Goal: Task Accomplishment & Management: Manage account settings

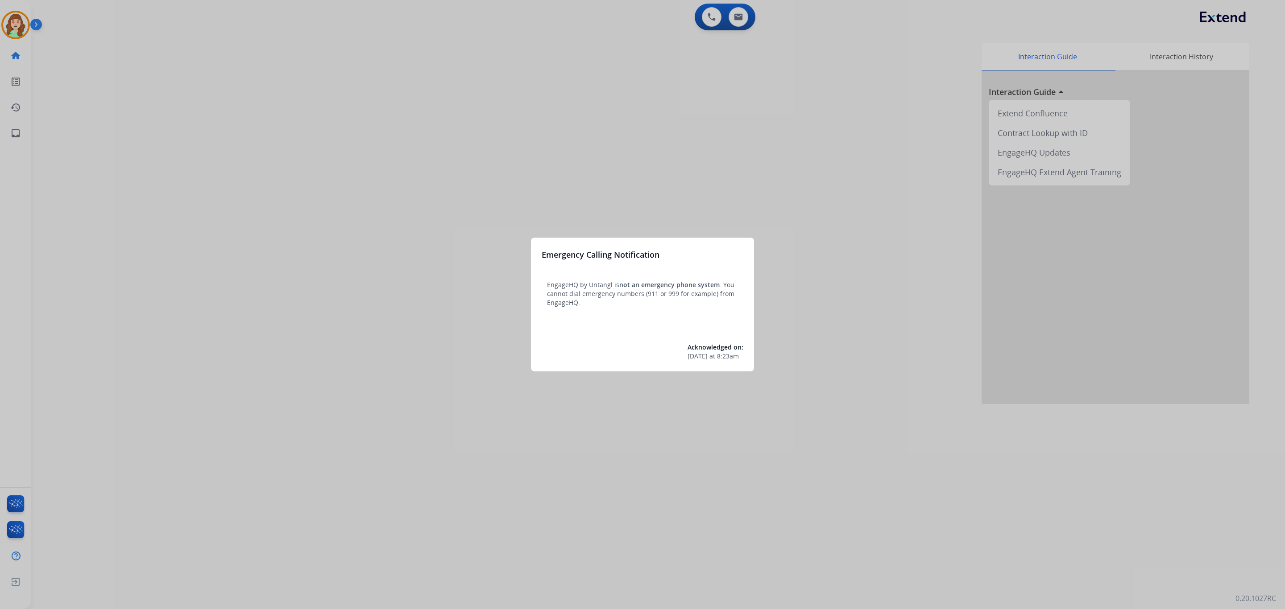
click at [679, 112] on div at bounding box center [642, 304] width 1285 height 609
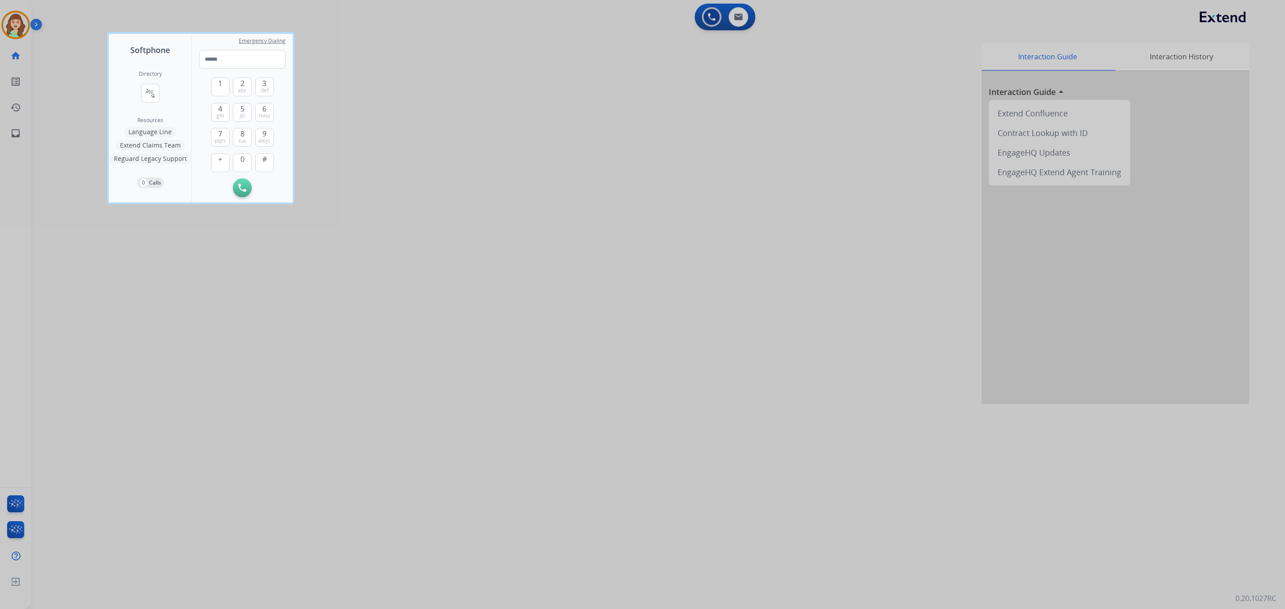
click at [569, 174] on div at bounding box center [642, 304] width 1285 height 609
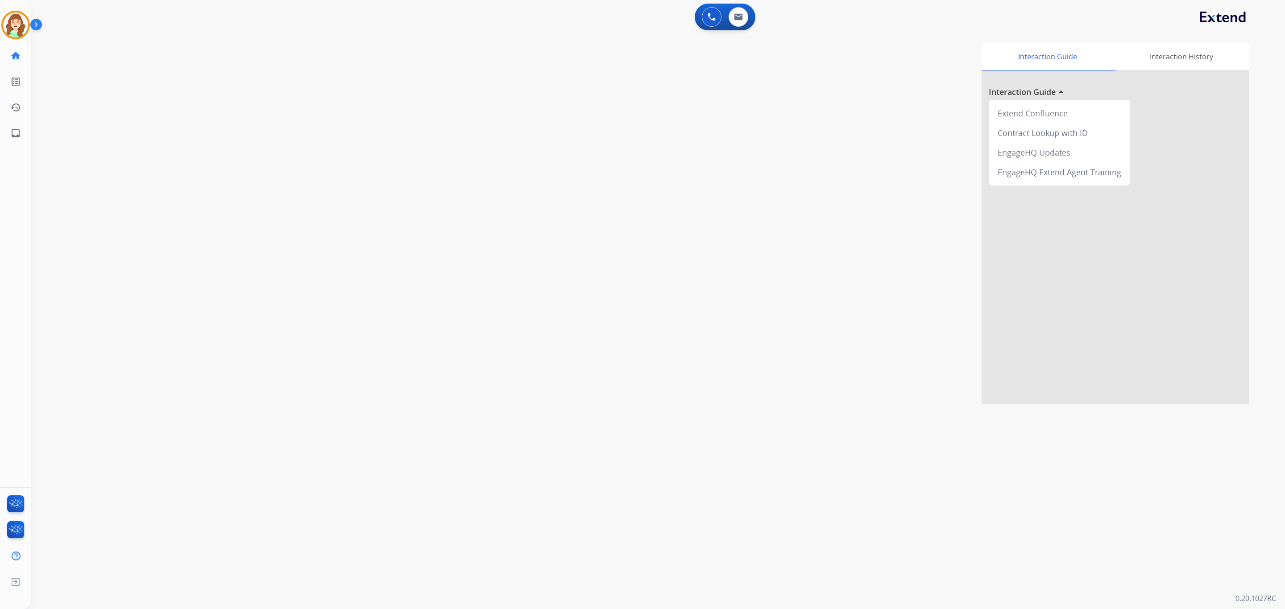
click at [737, 30] on div "0 Voice Interactions 0 Email Interactions" at bounding box center [725, 17] width 61 height 27
click at [744, 19] on button at bounding box center [738, 17] width 20 height 20
select select "**********"
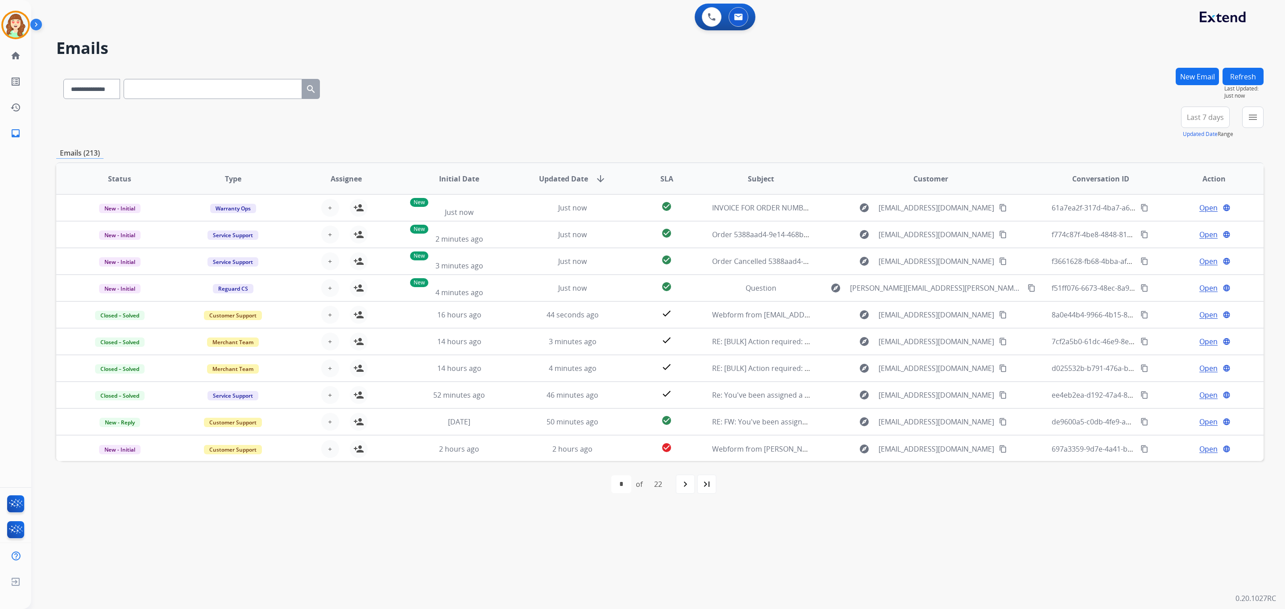
click at [0, 15] on div "[PERSON_NAME] Queue Edit Avatar Agent: [PERSON_NAME] Profile: Extend_Training CS" at bounding box center [15, 25] width 31 height 29
click at [23, 25] on img at bounding box center [15, 24] width 25 height 25
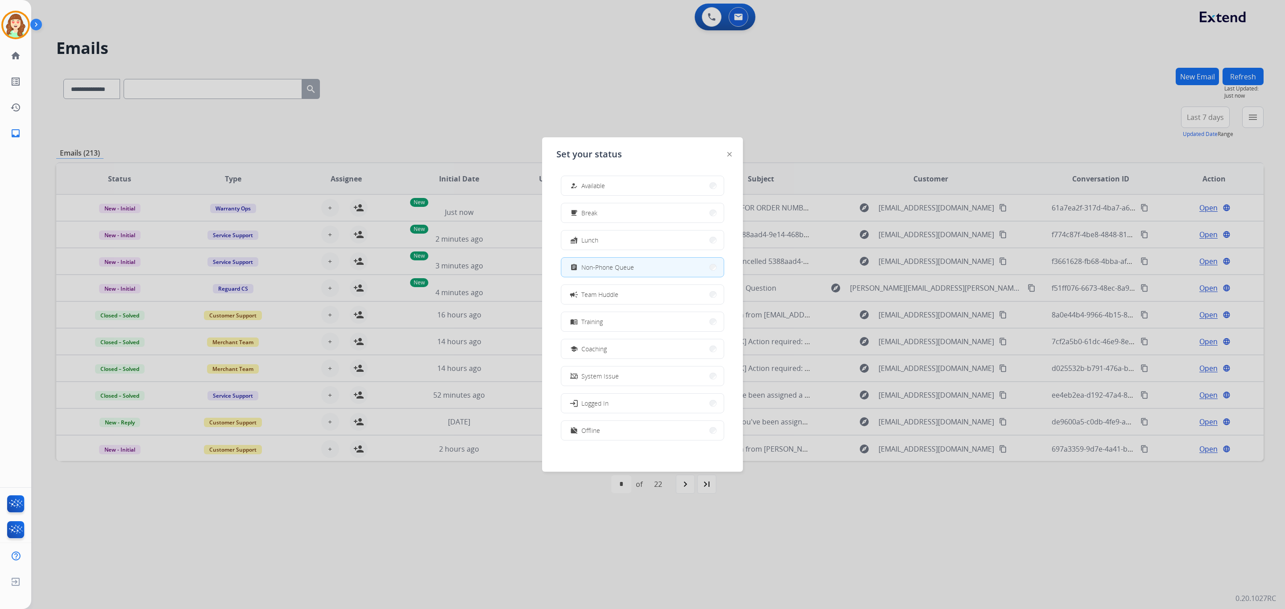
drag, startPoint x: 842, startPoint y: 94, endPoint x: 808, endPoint y: 61, distance: 47.3
click at [838, 91] on div at bounding box center [642, 304] width 1285 height 609
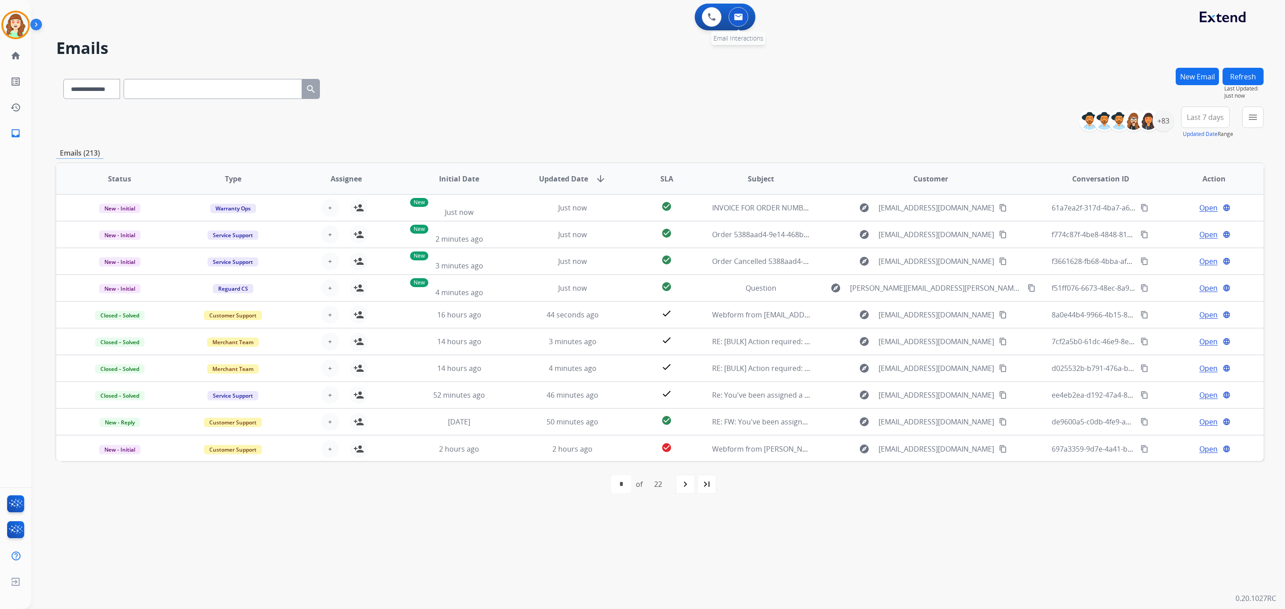
click at [734, 15] on img at bounding box center [738, 16] width 9 height 7
drag, startPoint x: 1256, startPoint y: 119, endPoint x: 1280, endPoint y: 123, distance: 24.4
click at [1070, 120] on button "menu Filters" at bounding box center [1252, 117] width 21 height 21
click at [1070, 172] on label "Customer Support" at bounding box center [1195, 172] width 66 height 8
drag, startPoint x: 1163, startPoint y: 170, endPoint x: 1155, endPoint y: 170, distance: 8.0
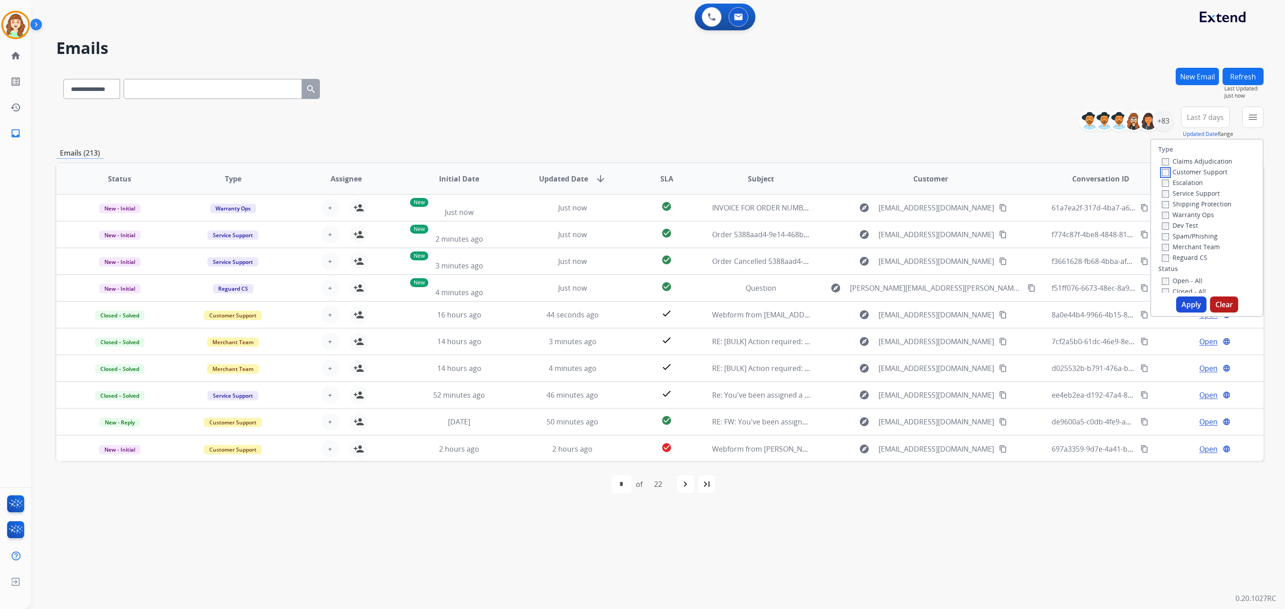
click at [1070, 170] on div "Claims Adjudication Customer Support Escalation Service Support Shipping Protec…" at bounding box center [1195, 209] width 74 height 107
click at [1070, 206] on div "Claims Adjudication Customer Support Escalation Service Support Shipping Protec…" at bounding box center [1195, 209] width 74 height 107
click at [1070, 306] on button "Apply" at bounding box center [1191, 305] width 30 height 16
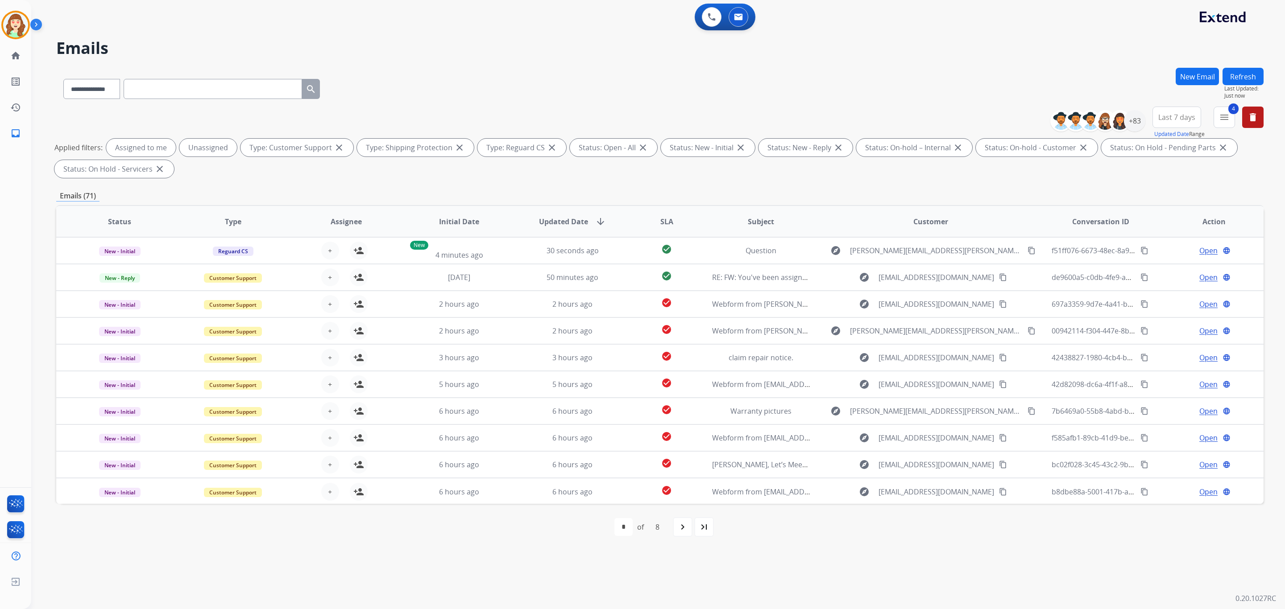
drag, startPoint x: 1174, startPoint y: 118, endPoint x: 1155, endPoint y: 127, distance: 20.9
click at [1070, 118] on span "Last 7 days" at bounding box center [1176, 118] width 37 height 4
click at [1070, 231] on div "Last 90 days" at bounding box center [1173, 225] width 49 height 13
click at [1070, 123] on div "+137" at bounding box center [1134, 120] width 21 height 21
click at [1033, 161] on select "**********" at bounding box center [1050, 164] width 62 height 11
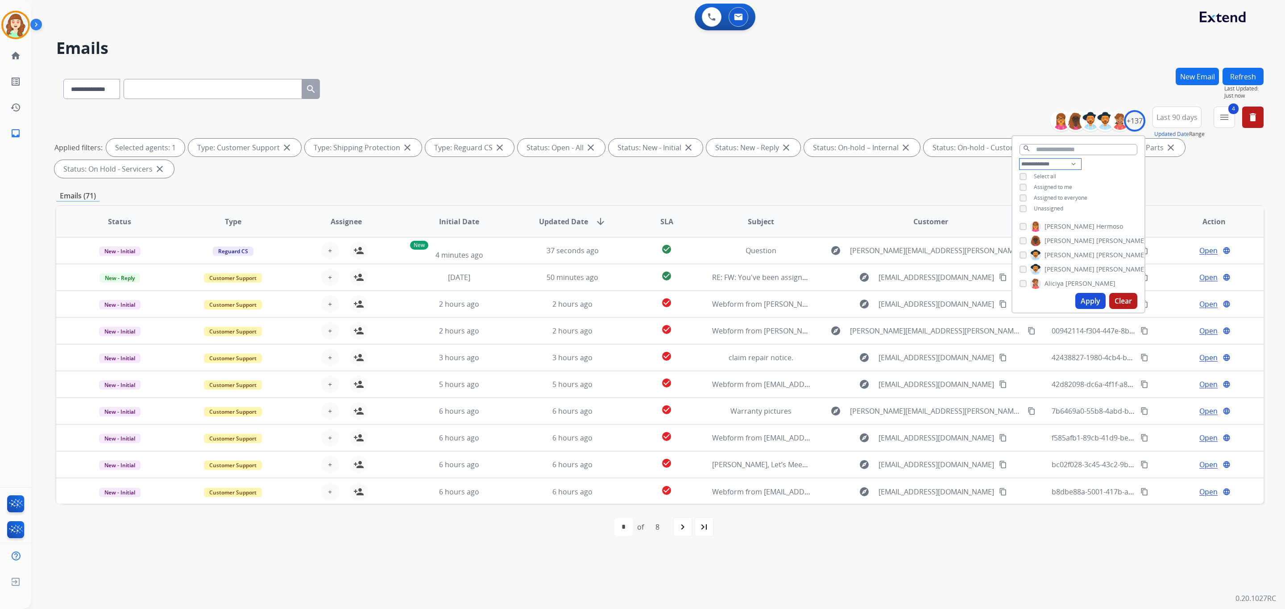
select select "**********"
click at [1019, 159] on select "**********" at bounding box center [1050, 164] width 62 height 11
click at [15, 20] on img at bounding box center [15, 24] width 25 height 25
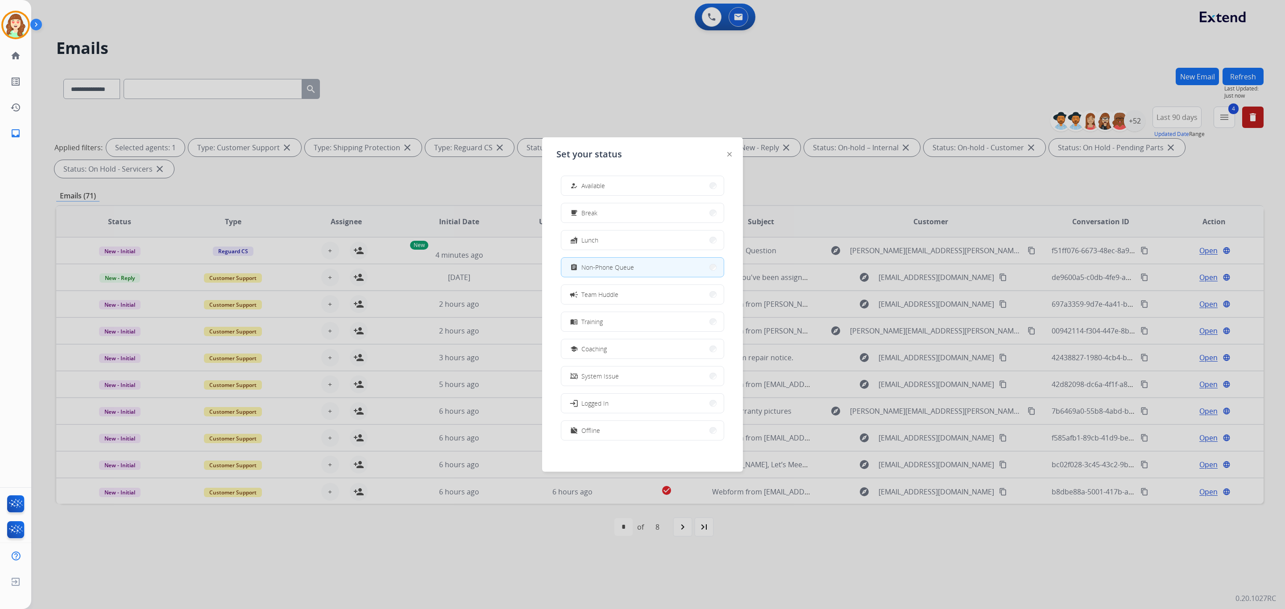
click at [416, 103] on div at bounding box center [642, 304] width 1285 height 609
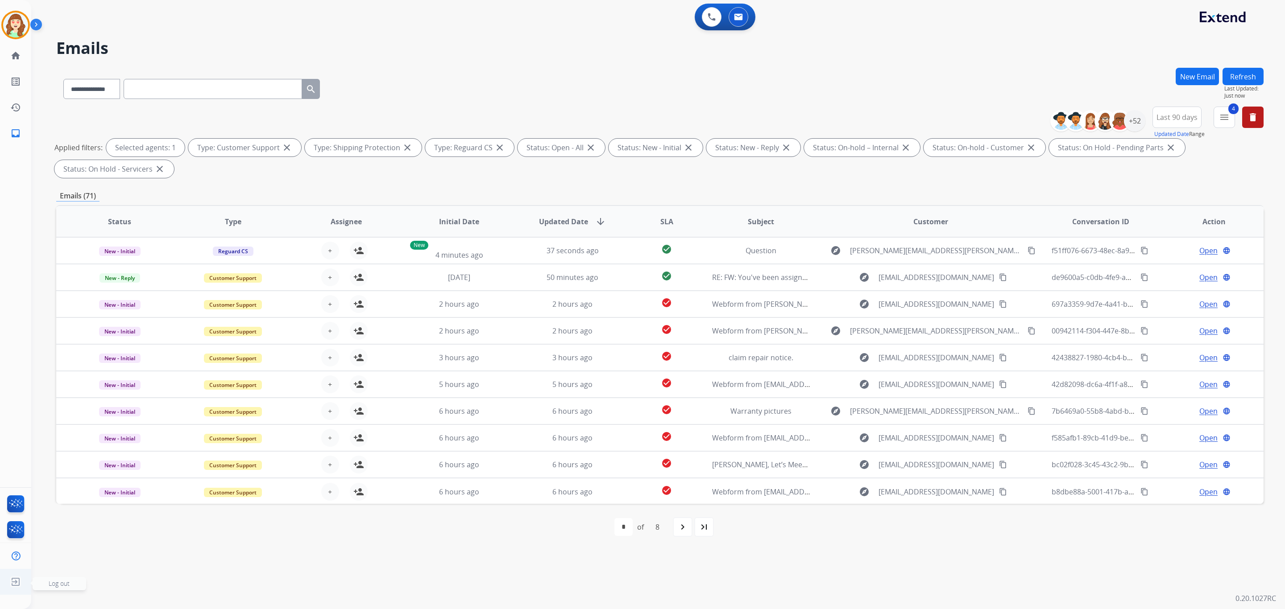
click at [8, 507] on img at bounding box center [16, 582] width 16 height 17
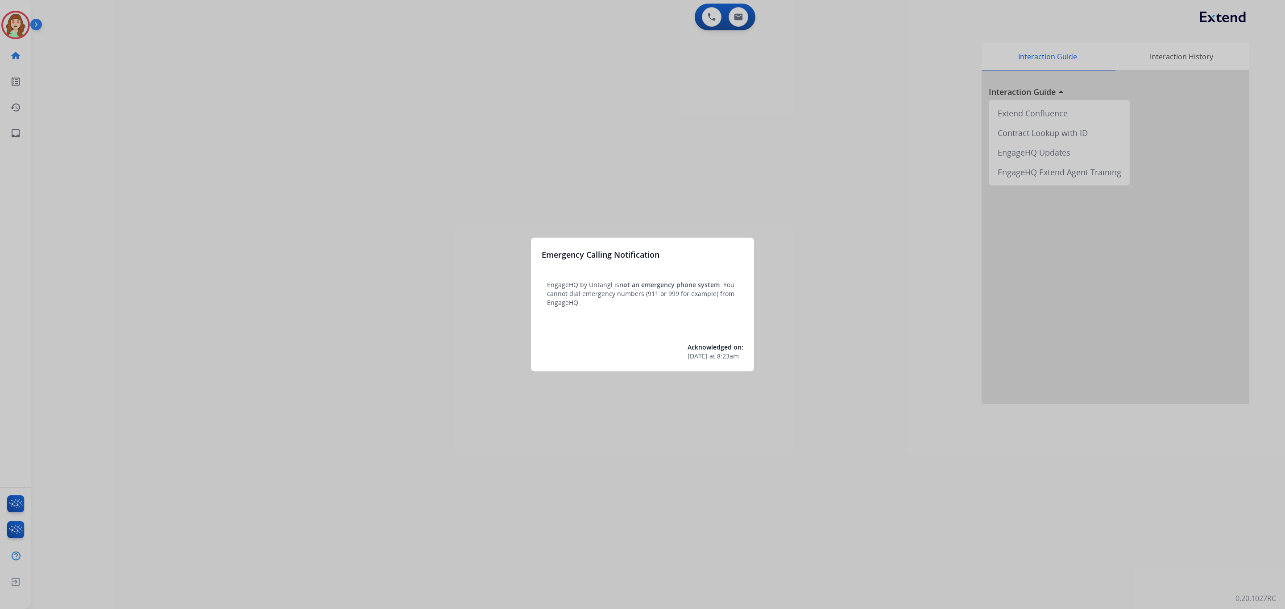
click at [577, 96] on div at bounding box center [642, 304] width 1285 height 609
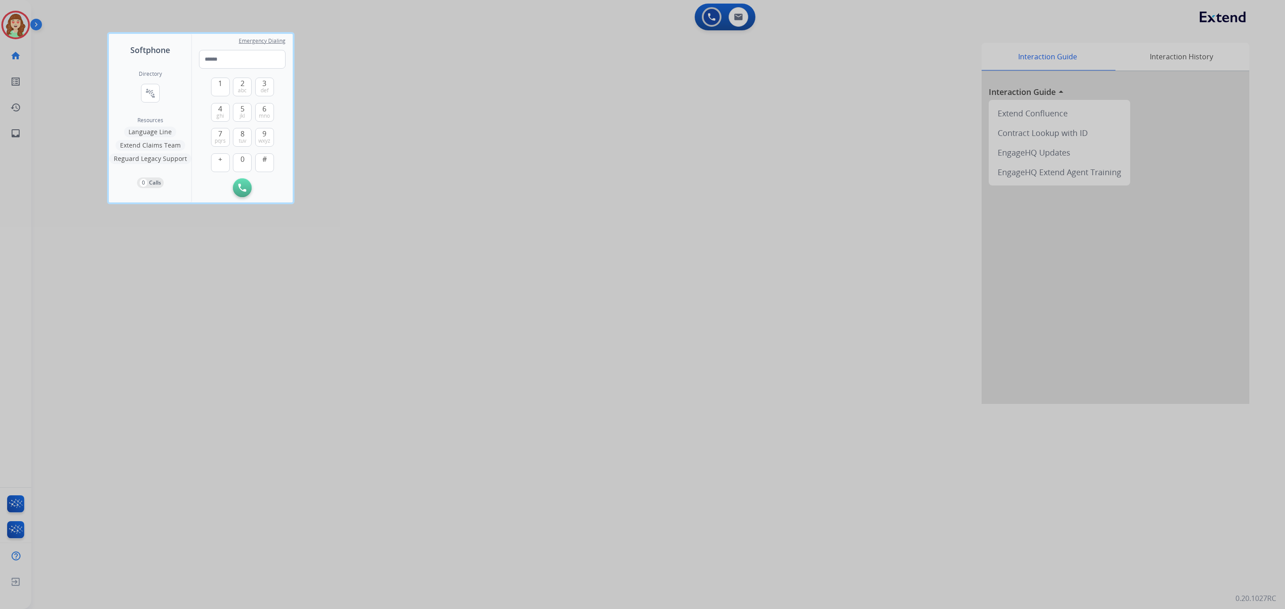
drag, startPoint x: 435, startPoint y: 149, endPoint x: 464, endPoint y: 101, distance: 55.4
click at [434, 149] on div at bounding box center [642, 304] width 1285 height 609
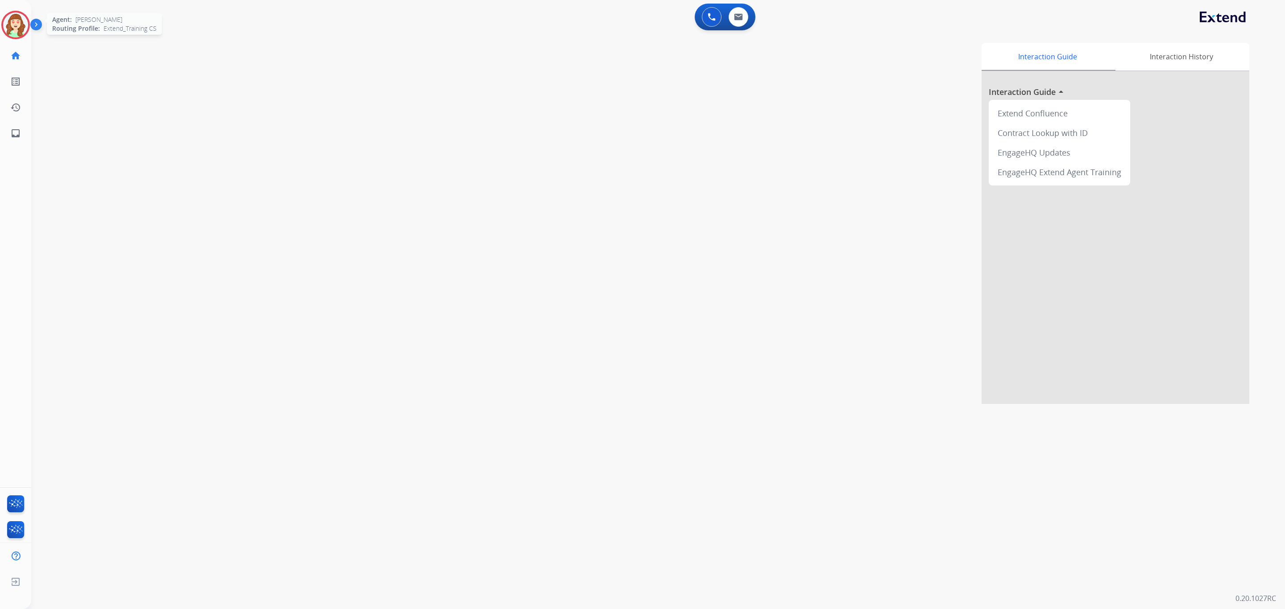
click at [11, 25] on img at bounding box center [15, 24] width 25 height 25
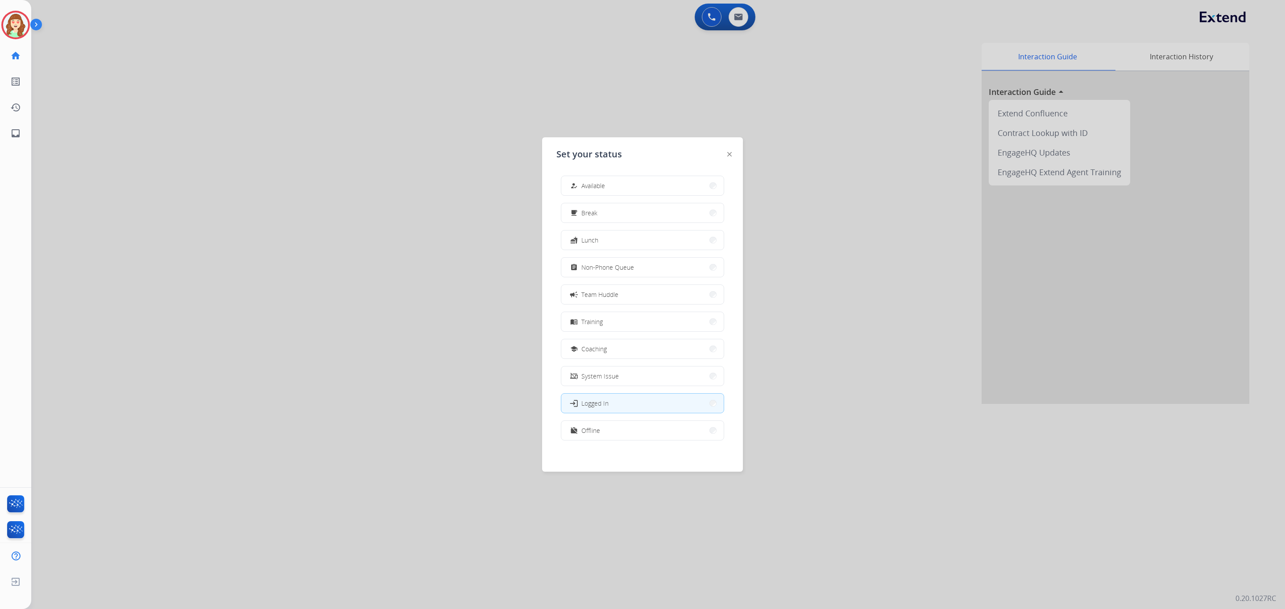
drag, startPoint x: 640, startPoint y: 271, endPoint x: 720, endPoint y: 161, distance: 136.3
click at [640, 270] on button "assignment Non-Phone Queue" at bounding box center [642, 267] width 162 height 19
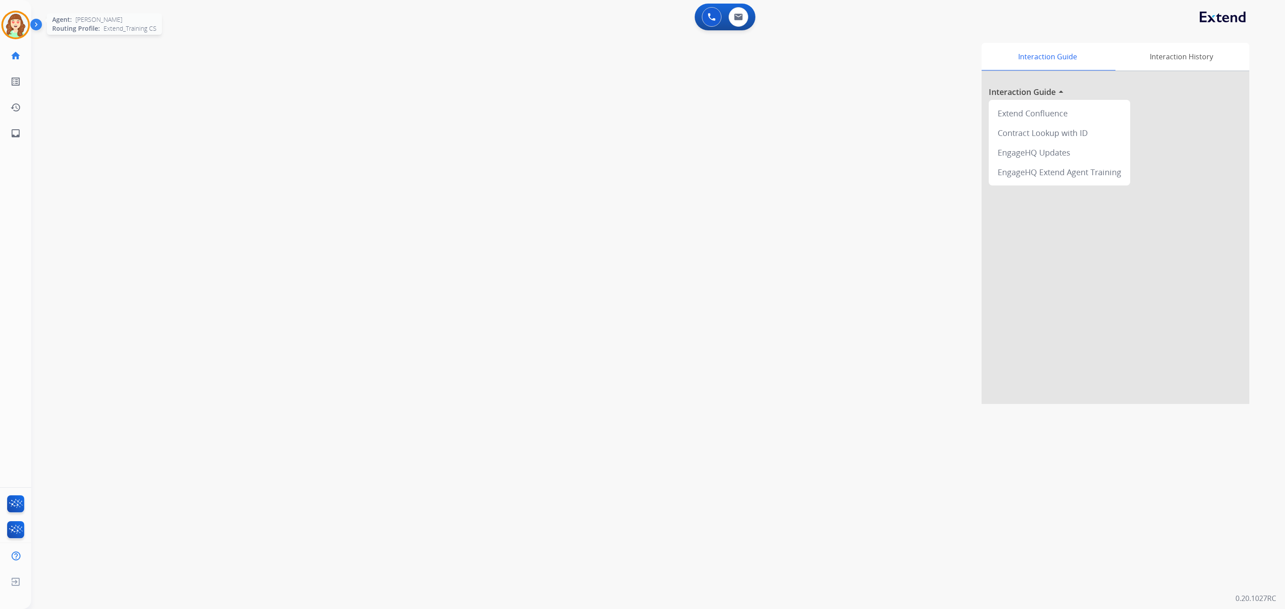
click at [13, 24] on img at bounding box center [15, 24] width 25 height 25
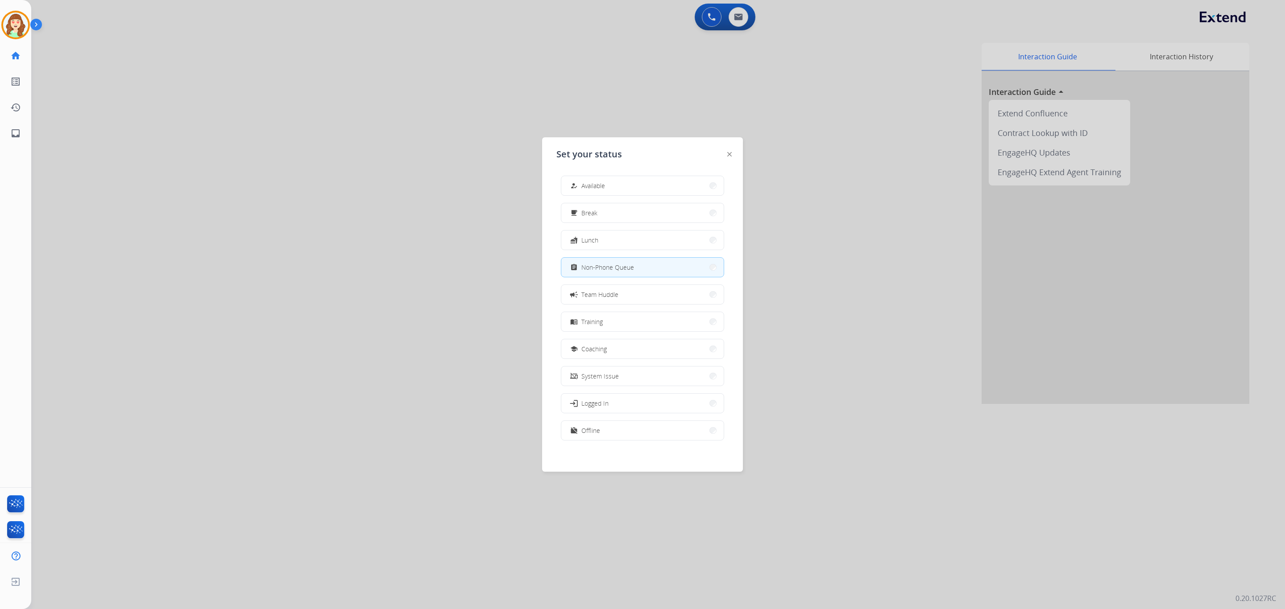
drag, startPoint x: 427, startPoint y: 306, endPoint x: 617, endPoint y: 99, distance: 281.0
click at [453, 271] on div at bounding box center [642, 304] width 1285 height 609
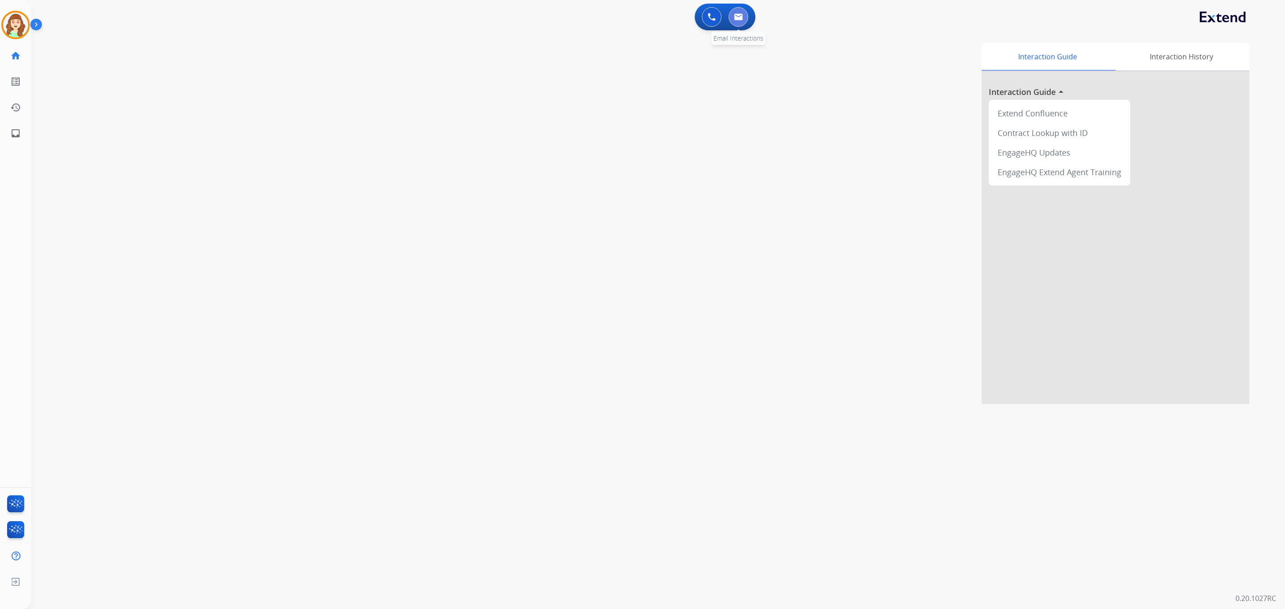
click at [732, 17] on button at bounding box center [738, 17] width 20 height 20
select select "**********"
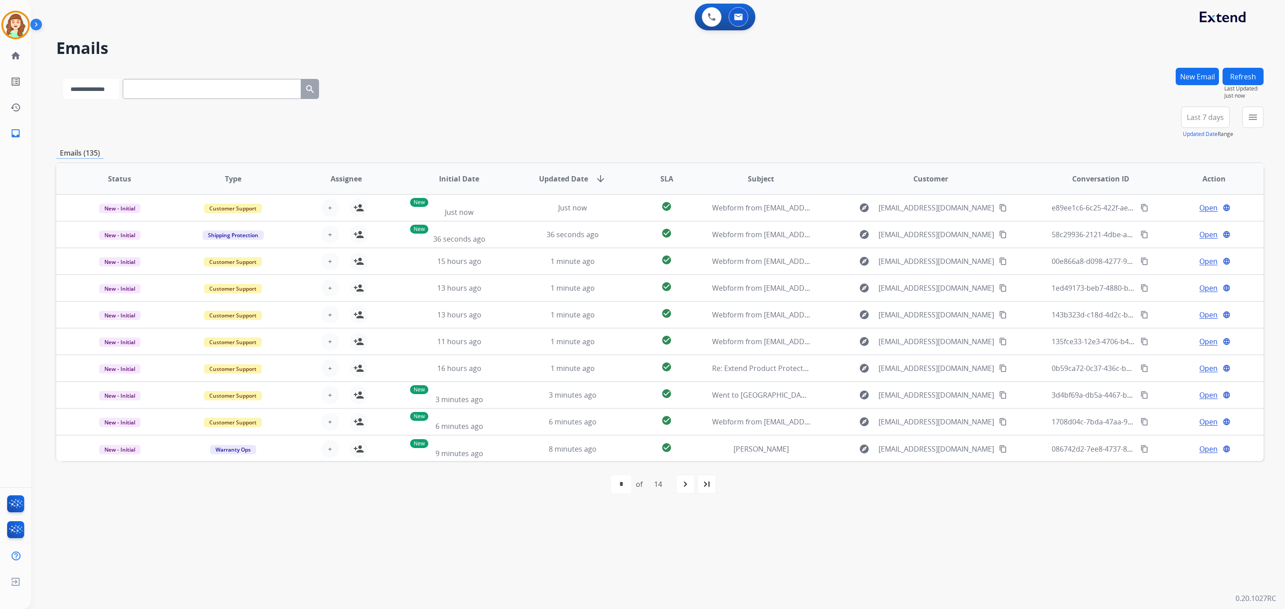
drag, startPoint x: 108, startPoint y: 86, endPoint x: 105, endPoint y: 95, distance: 10.2
click at [107, 86] on select "**********" at bounding box center [91, 89] width 56 height 20
paste input "**********"
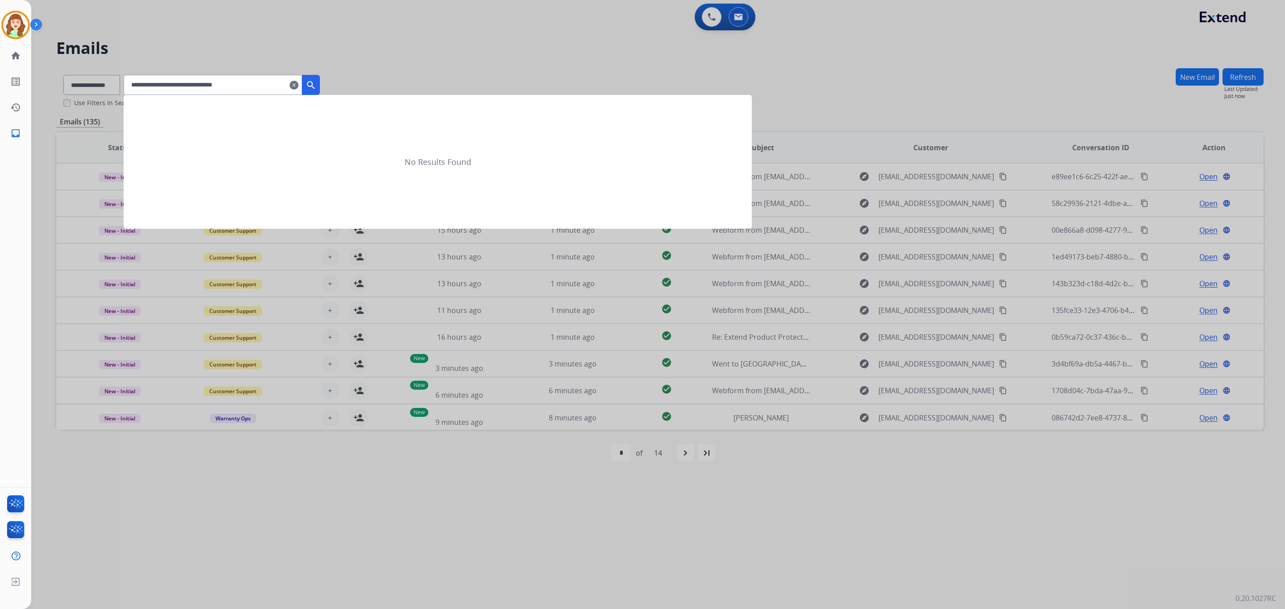
type input "**********"
click at [316, 83] on mat-icon "search" at bounding box center [311, 85] width 11 height 11
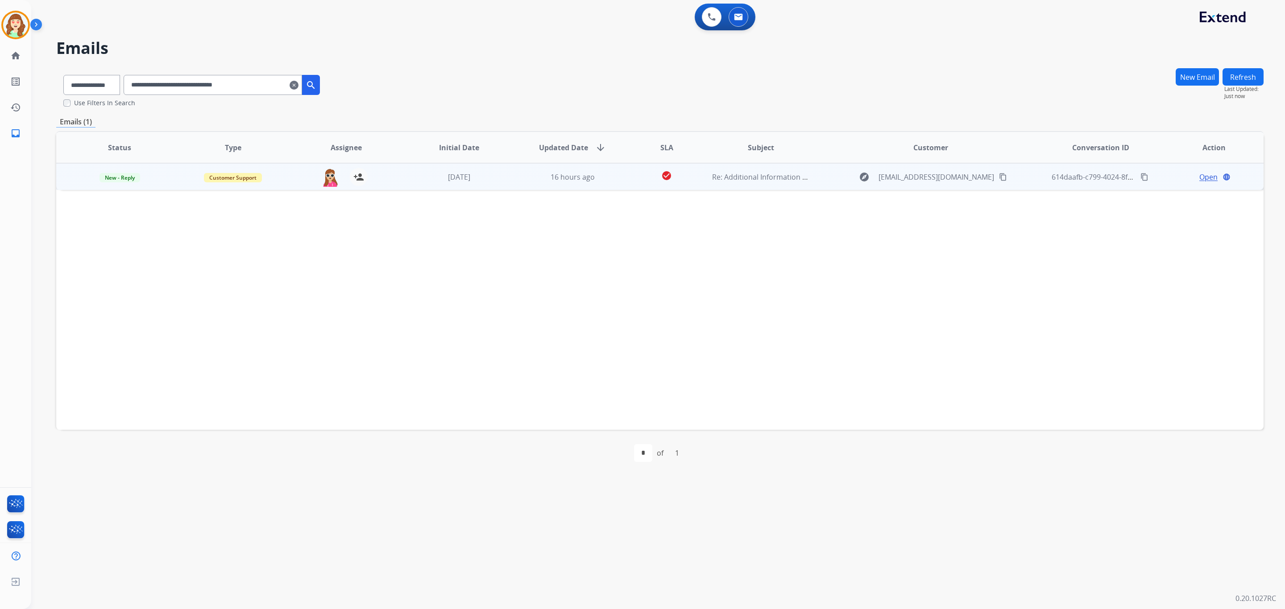
click at [1201, 177] on span "Open" at bounding box center [1208, 177] width 18 height 11
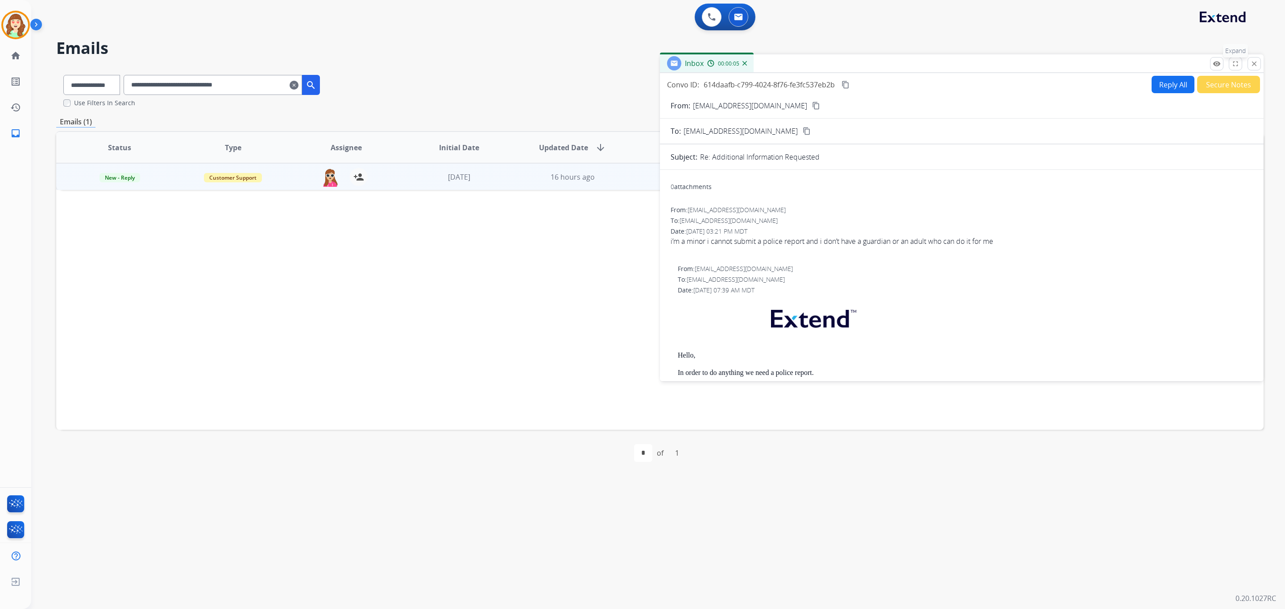
click at [1231, 67] on button "fullscreen Expand" at bounding box center [1235, 63] width 13 height 13
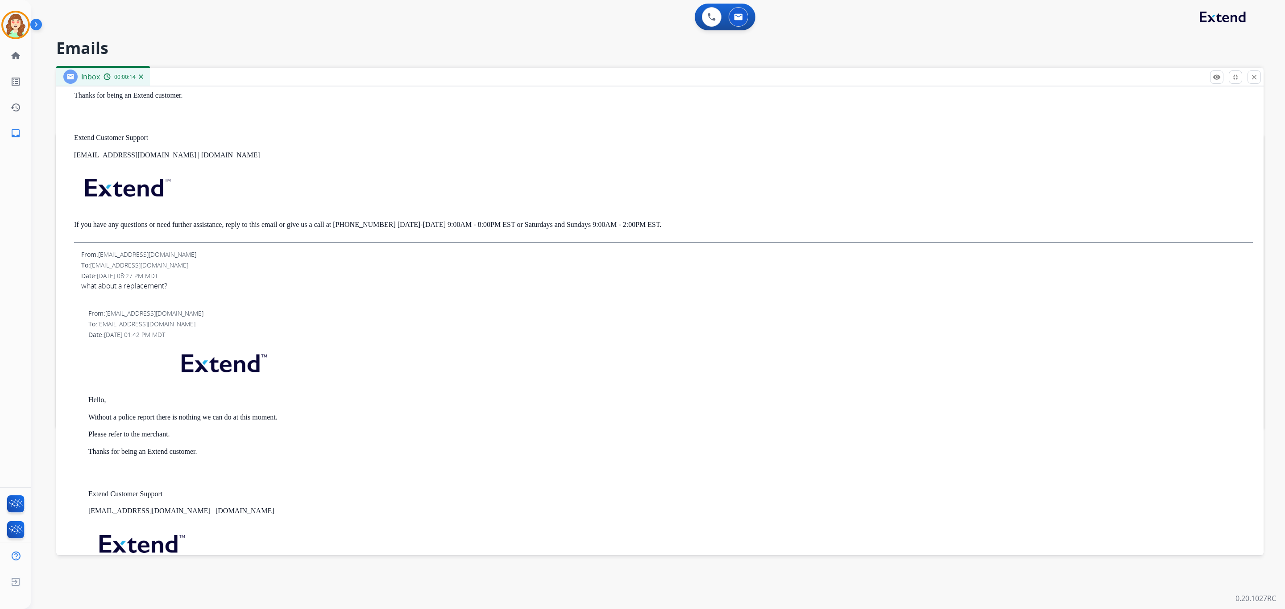
scroll to position [335, 0]
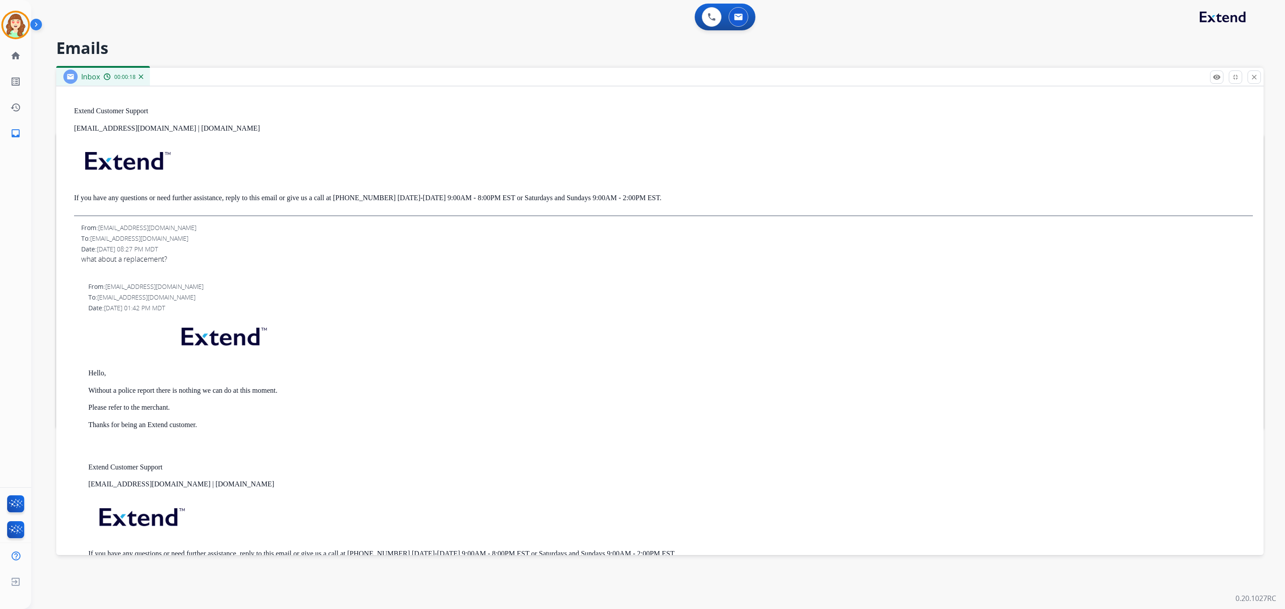
click at [1229, 70] on button "fullscreen_exit Expand" at bounding box center [1235, 76] width 13 height 13
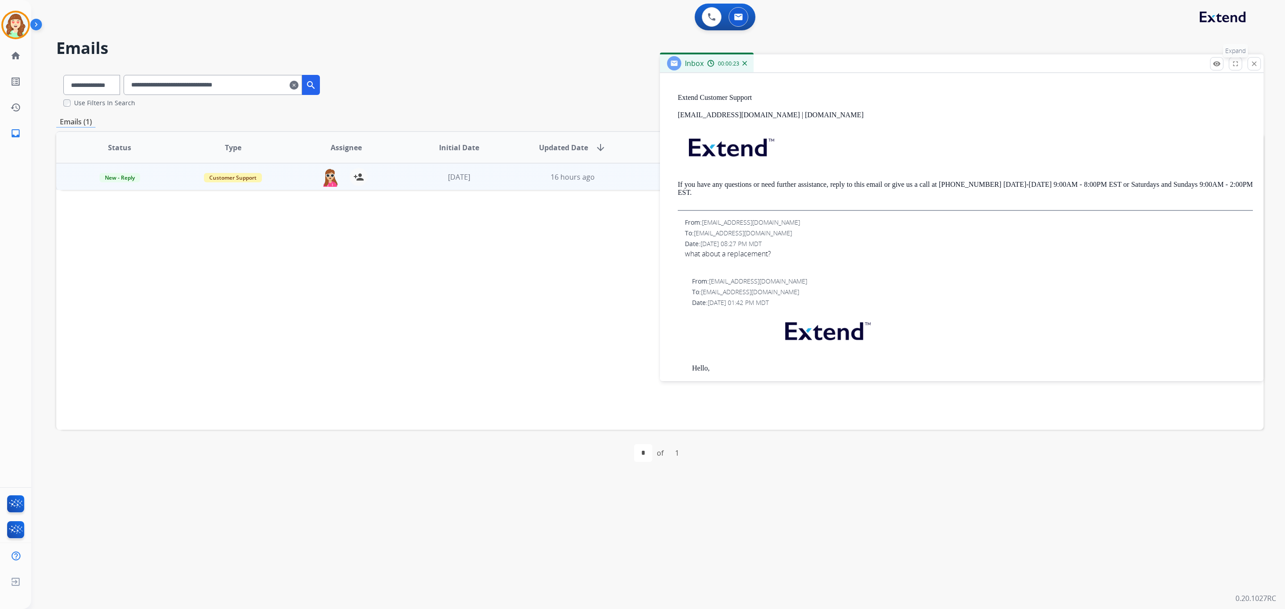
click at [1238, 63] on mat-icon "fullscreen" at bounding box center [1235, 64] width 8 height 8
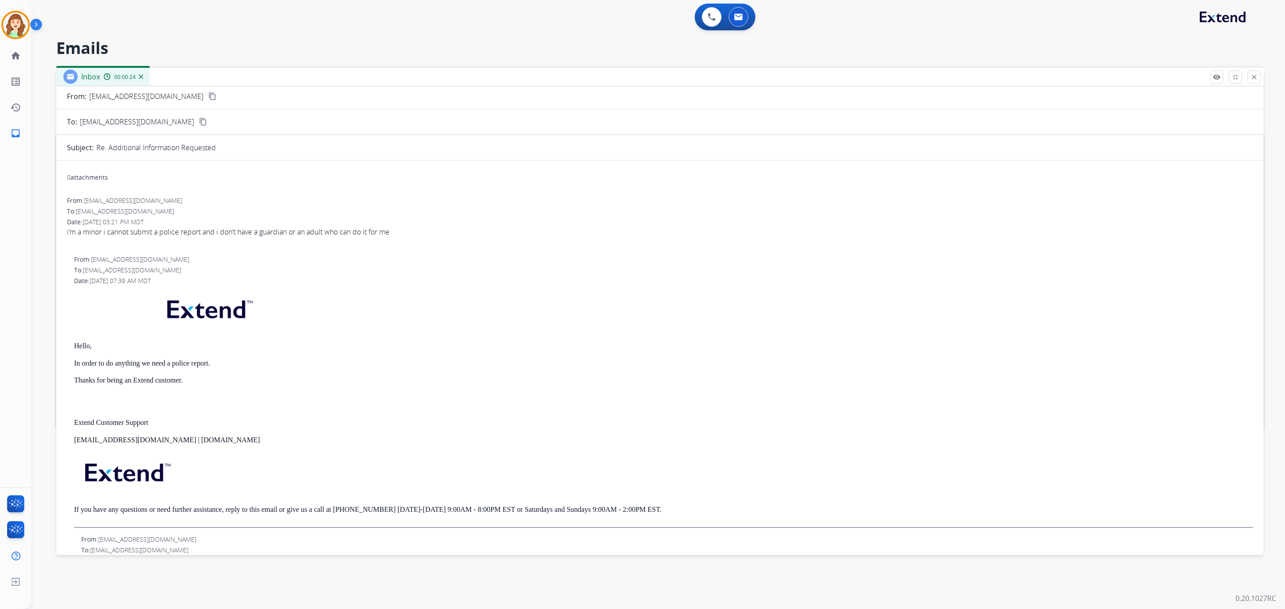
scroll to position [0, 0]
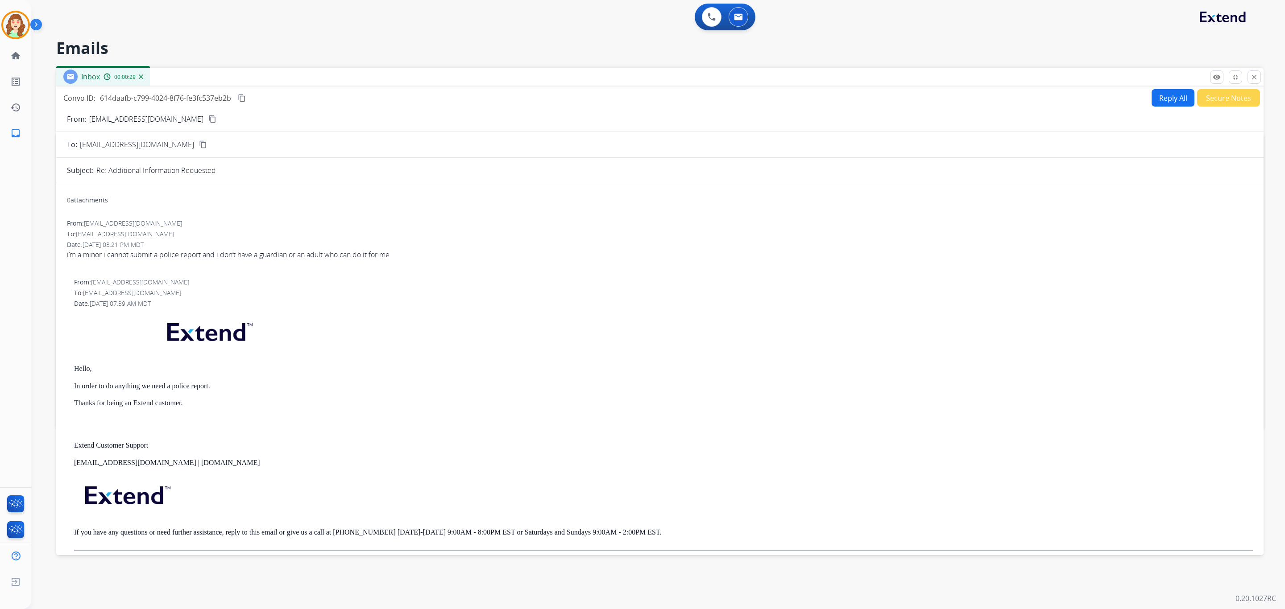
click at [208, 118] on mat-icon "content_copy" at bounding box center [212, 119] width 8 height 8
click at [182, 118] on div "From: kadijahsidibe@gmail.com content_copy" at bounding box center [659, 119] width 1207 height 11
click at [208, 118] on mat-icon "content_copy" at bounding box center [212, 119] width 8 height 8
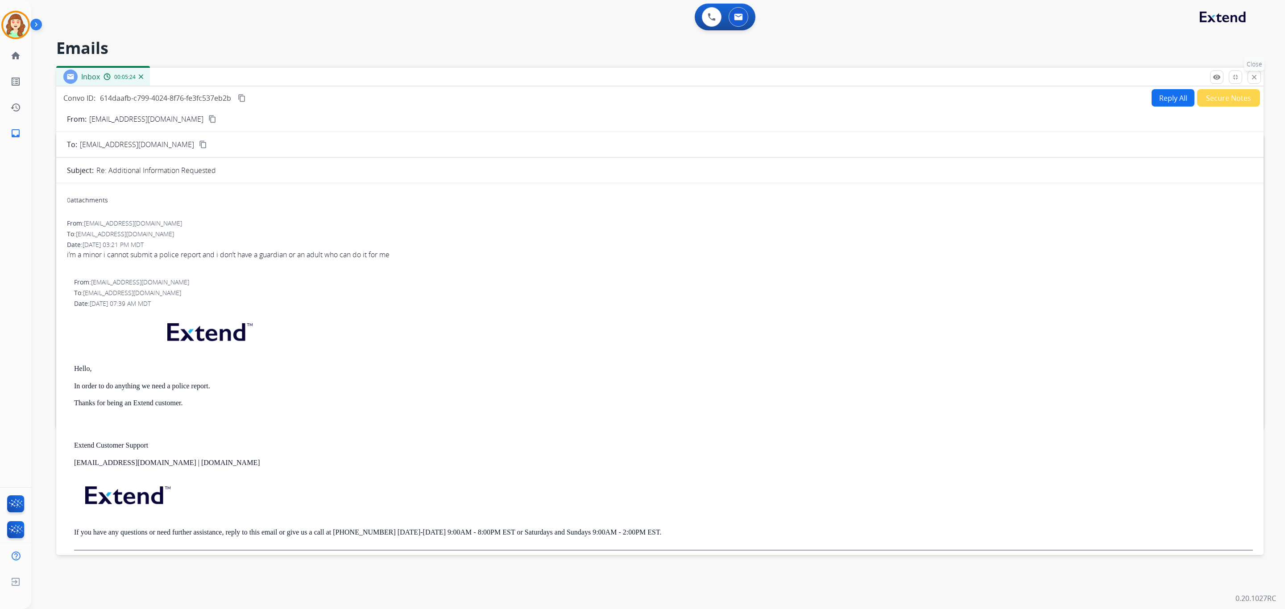
click at [1254, 79] on mat-icon "close" at bounding box center [1254, 77] width 8 height 8
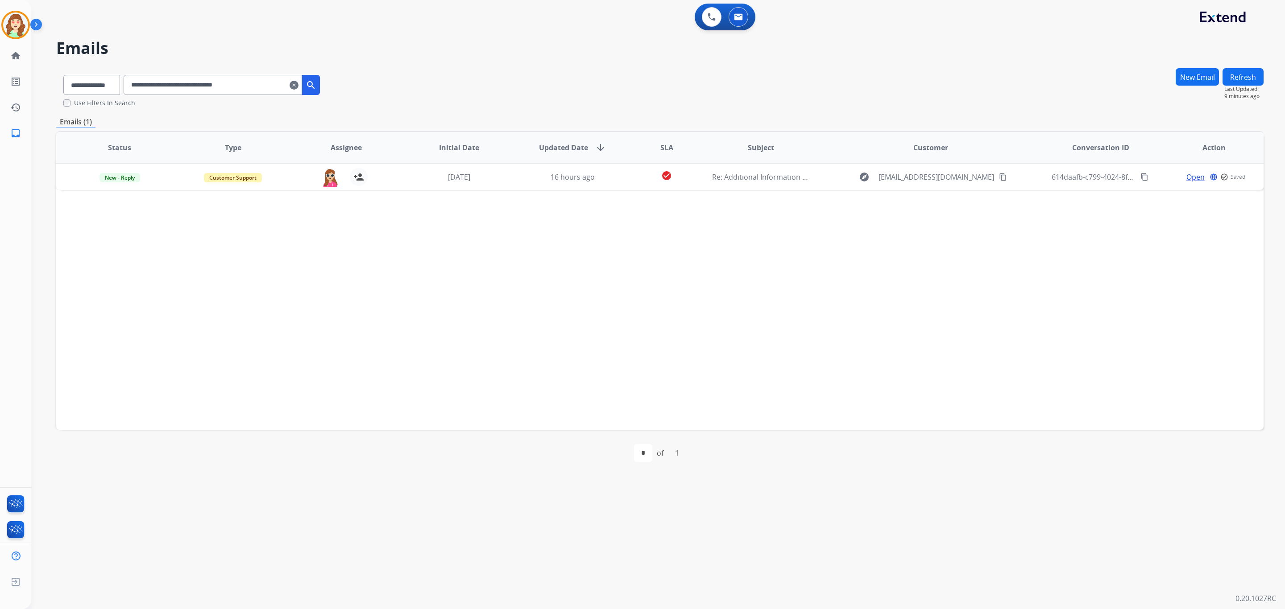
drag, startPoint x: 307, startPoint y: 83, endPoint x: 294, endPoint y: 83, distance: 12.5
click at [319, 83] on div "**********" at bounding box center [222, 85] width 196 height 20
click at [298, 84] on mat-icon "clear" at bounding box center [294, 85] width 9 height 11
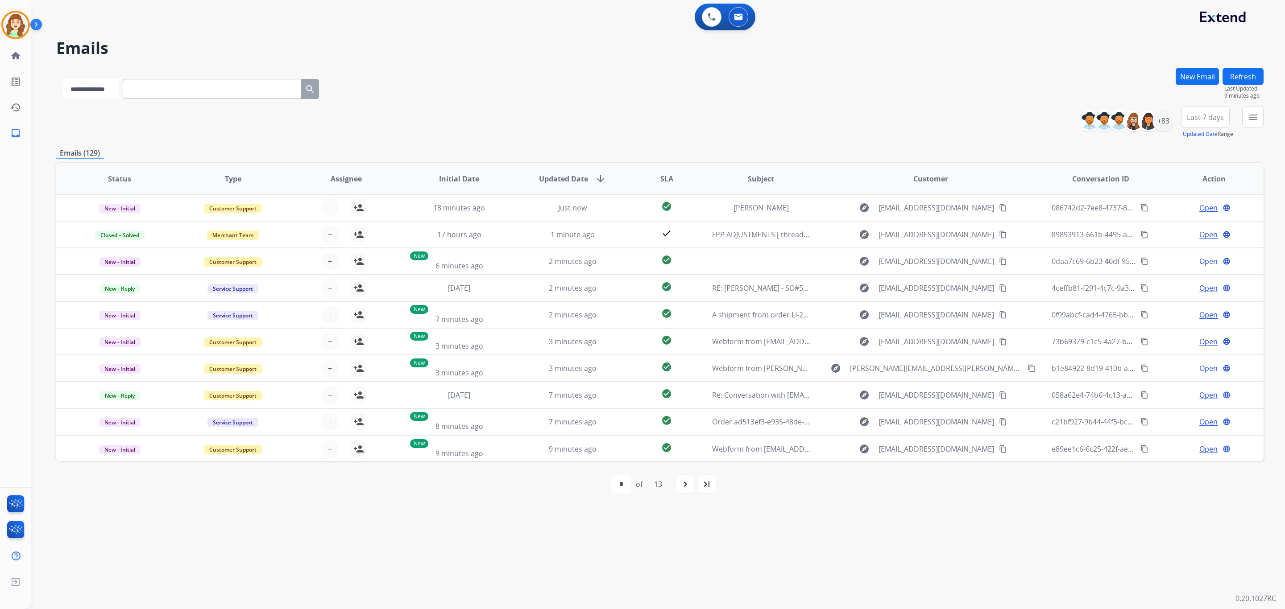
click at [112, 87] on select "**********" at bounding box center [91, 89] width 56 height 20
select select "**********"
click at [63, 79] on select "**********" at bounding box center [91, 89] width 56 height 20
paste input "**********"
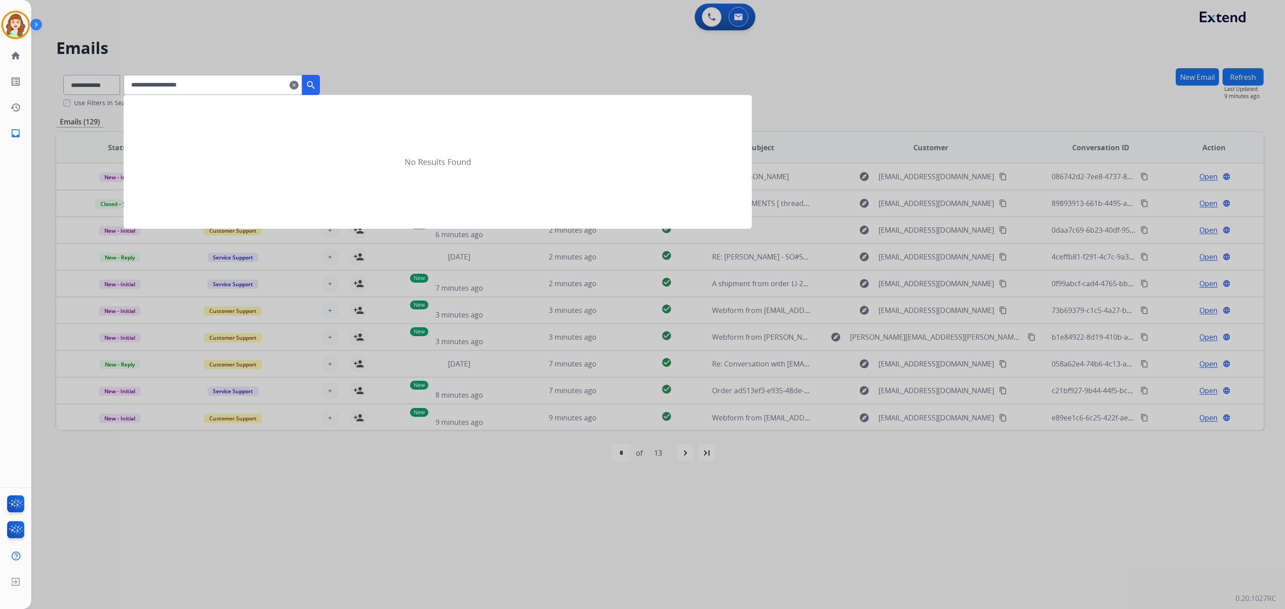
type input "**********"
click at [316, 86] on mat-icon "search" at bounding box center [311, 85] width 11 height 11
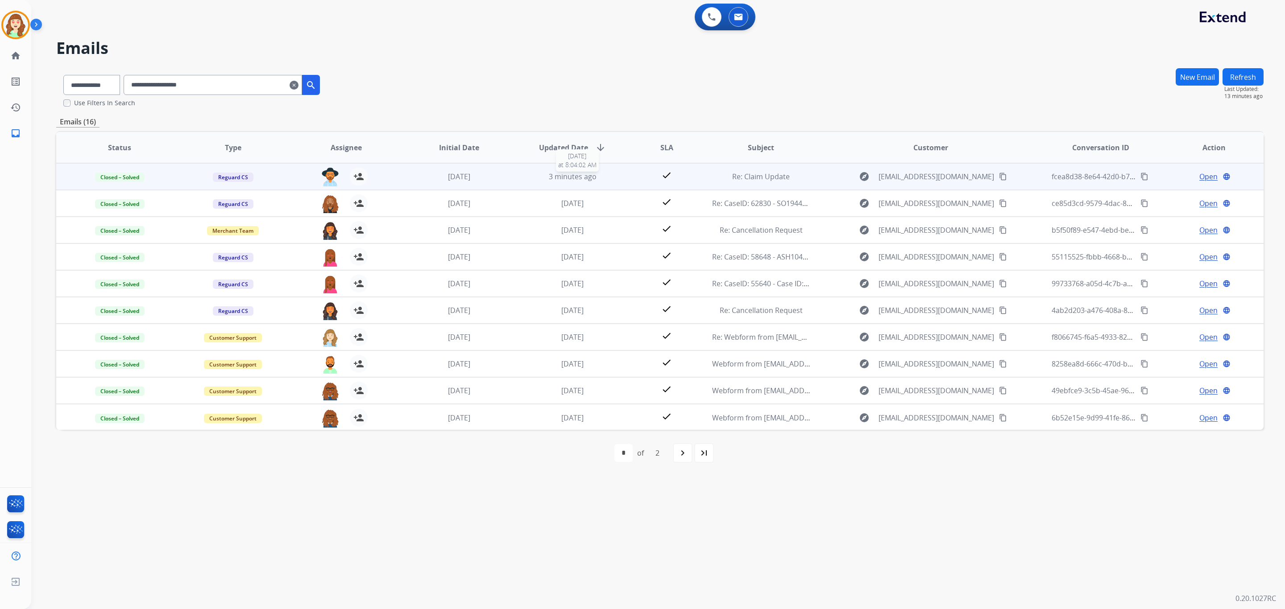
click at [600, 176] on div "3 minutes ago" at bounding box center [572, 176] width 99 height 11
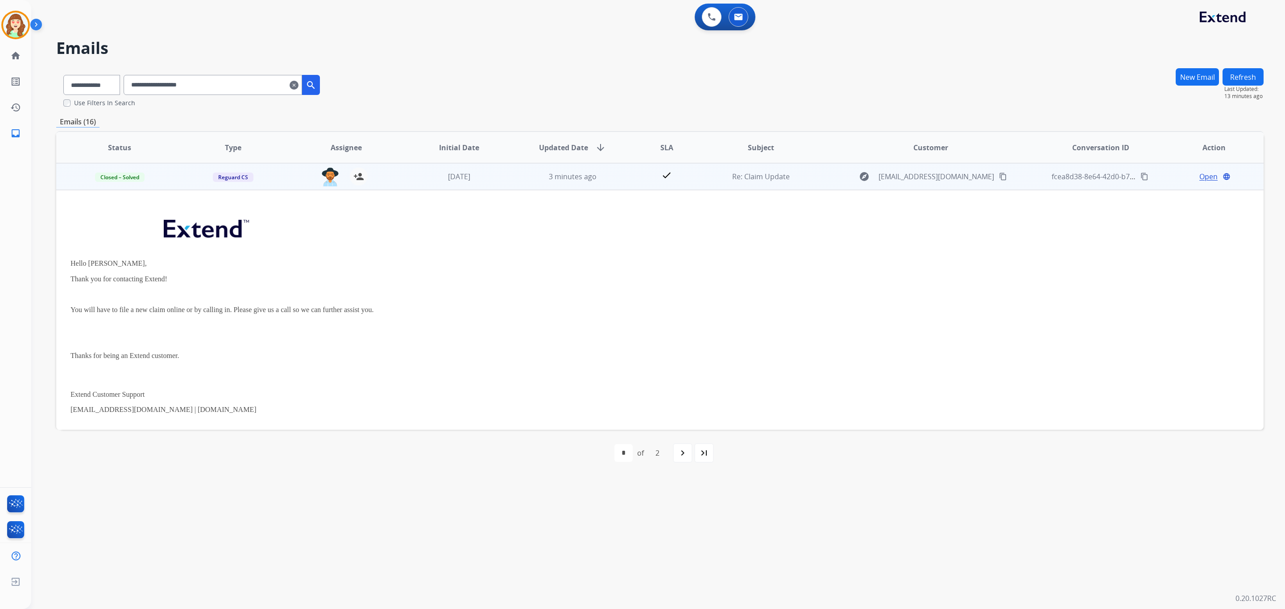
click at [1202, 174] on span "Open" at bounding box center [1208, 176] width 18 height 11
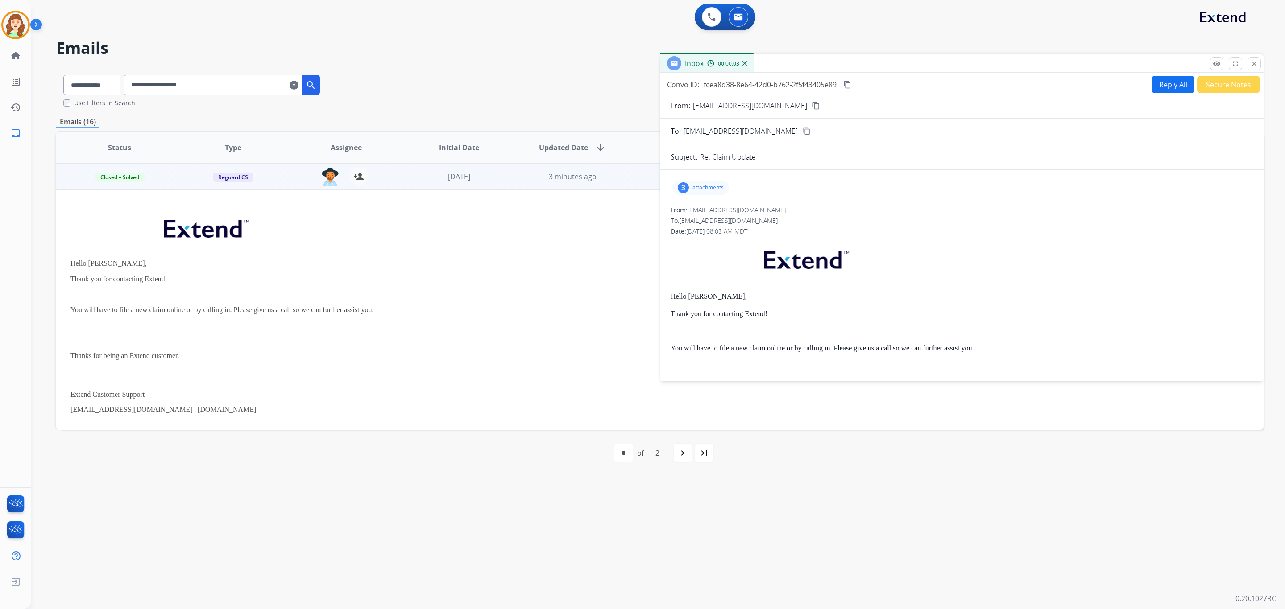
click at [706, 185] on p "attachments" at bounding box center [707, 187] width 31 height 7
click at [702, 202] on div at bounding box center [701, 210] width 45 height 31
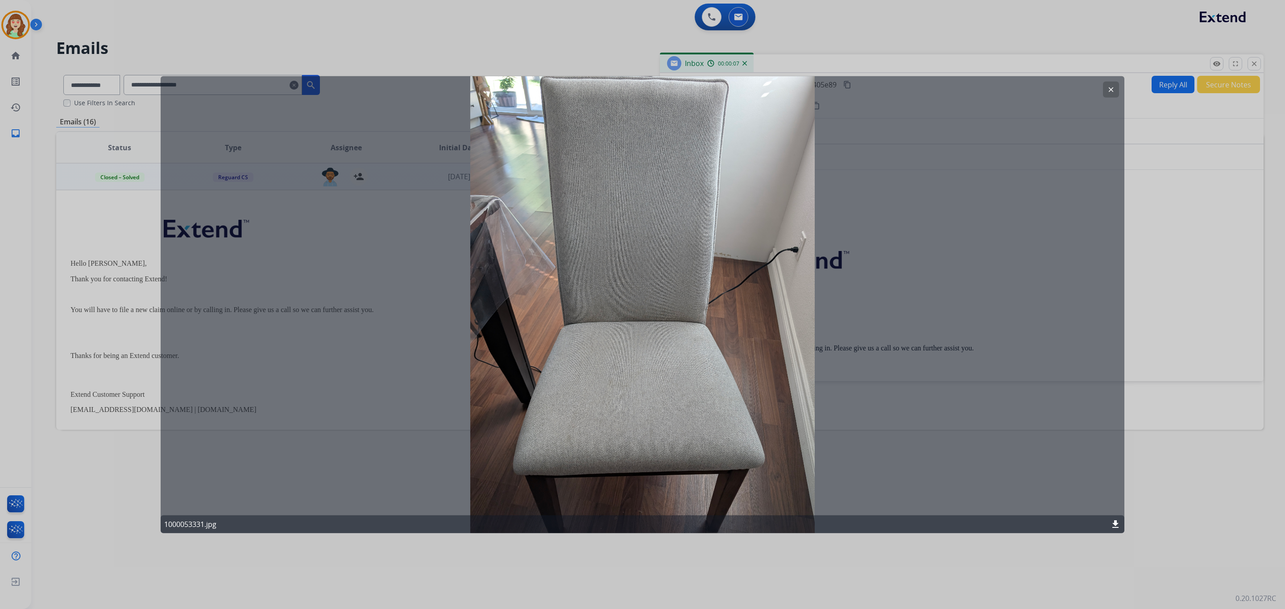
click at [1109, 91] on mat-icon "clear" at bounding box center [1111, 90] width 8 height 8
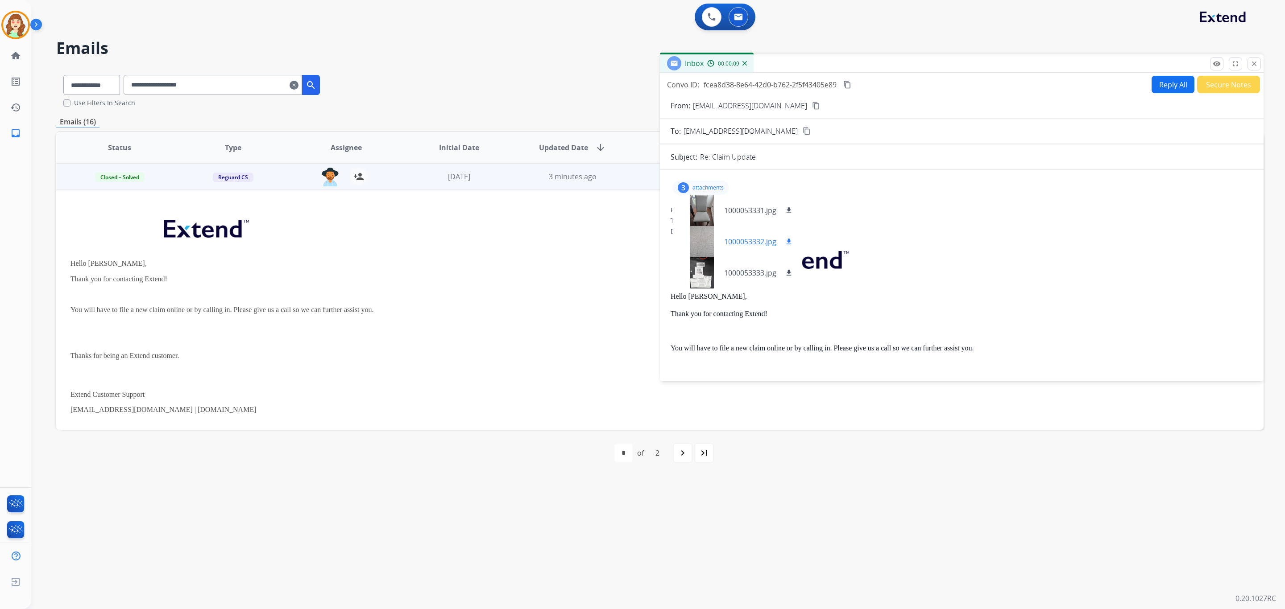
click at [700, 239] on div at bounding box center [701, 241] width 45 height 31
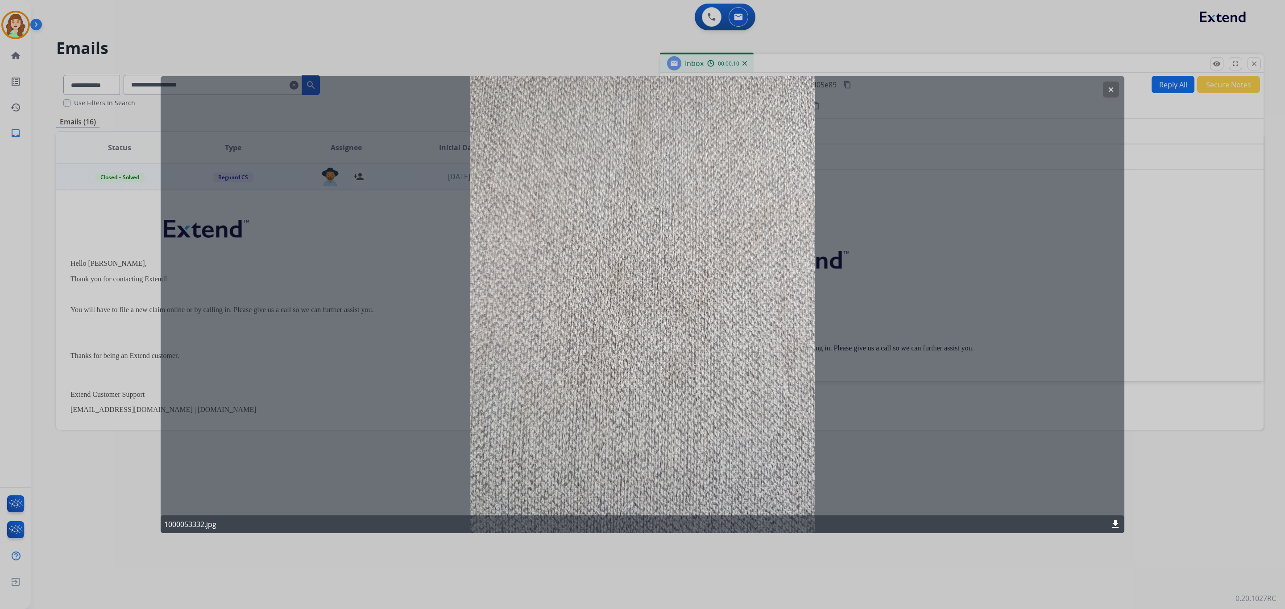
click at [1105, 91] on button "clear" at bounding box center [1111, 90] width 16 height 16
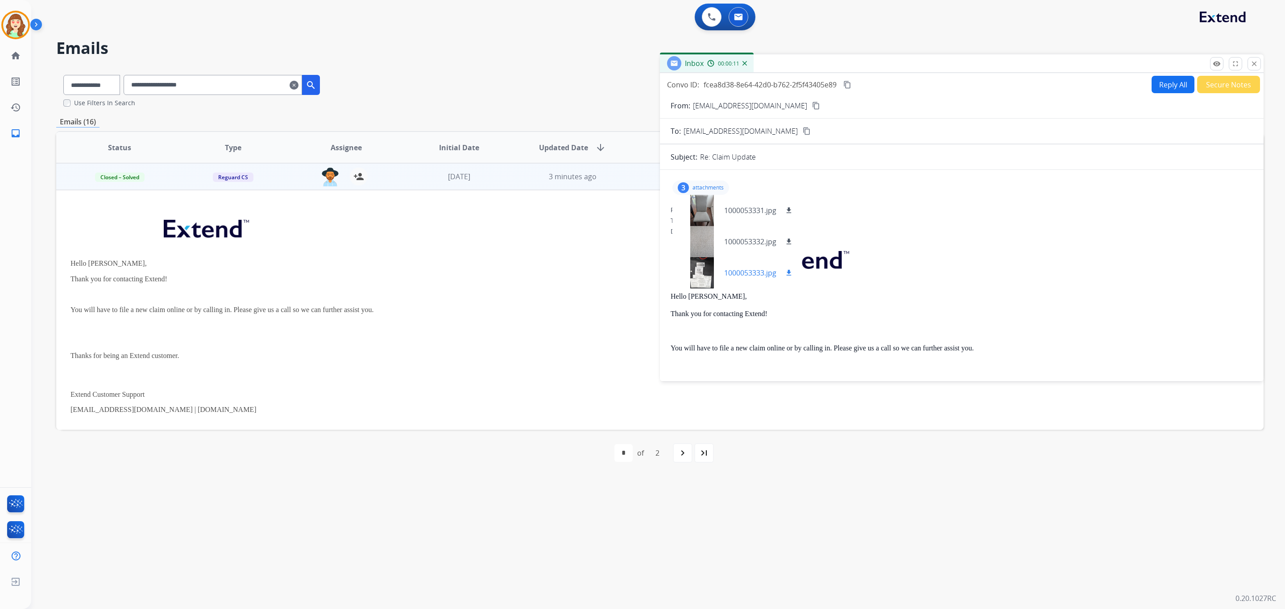
click at [703, 273] on div at bounding box center [701, 272] width 45 height 31
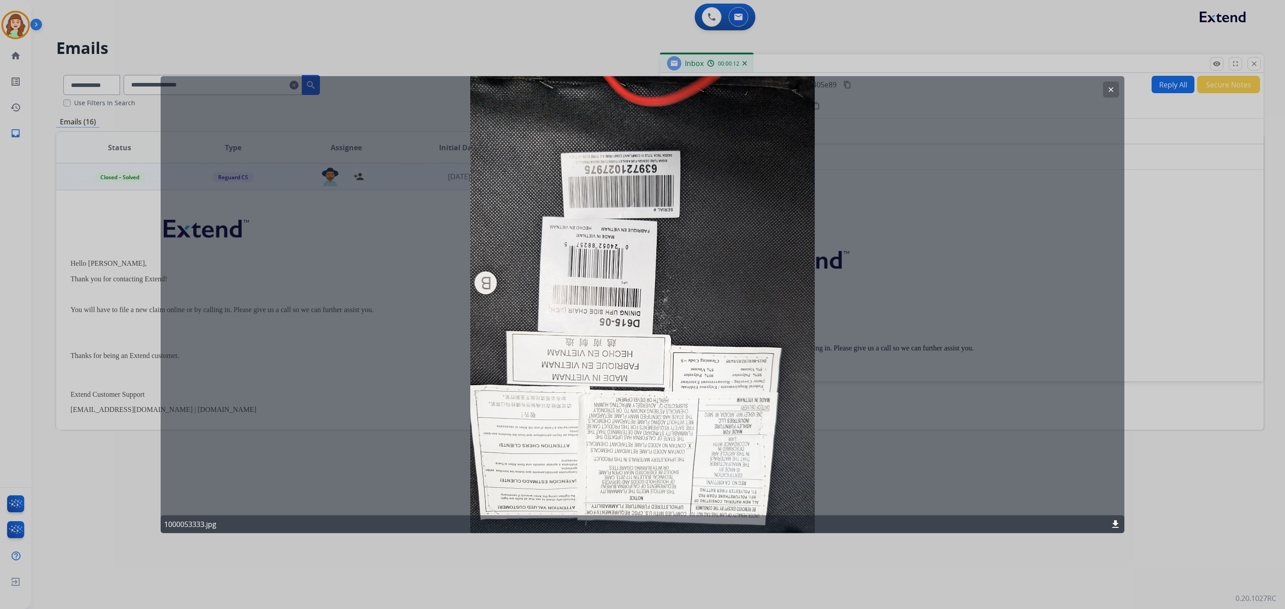
drag, startPoint x: 1106, startPoint y: 88, endPoint x: 976, endPoint y: 142, distance: 140.4
click at [1105, 88] on button "clear" at bounding box center [1111, 90] width 16 height 16
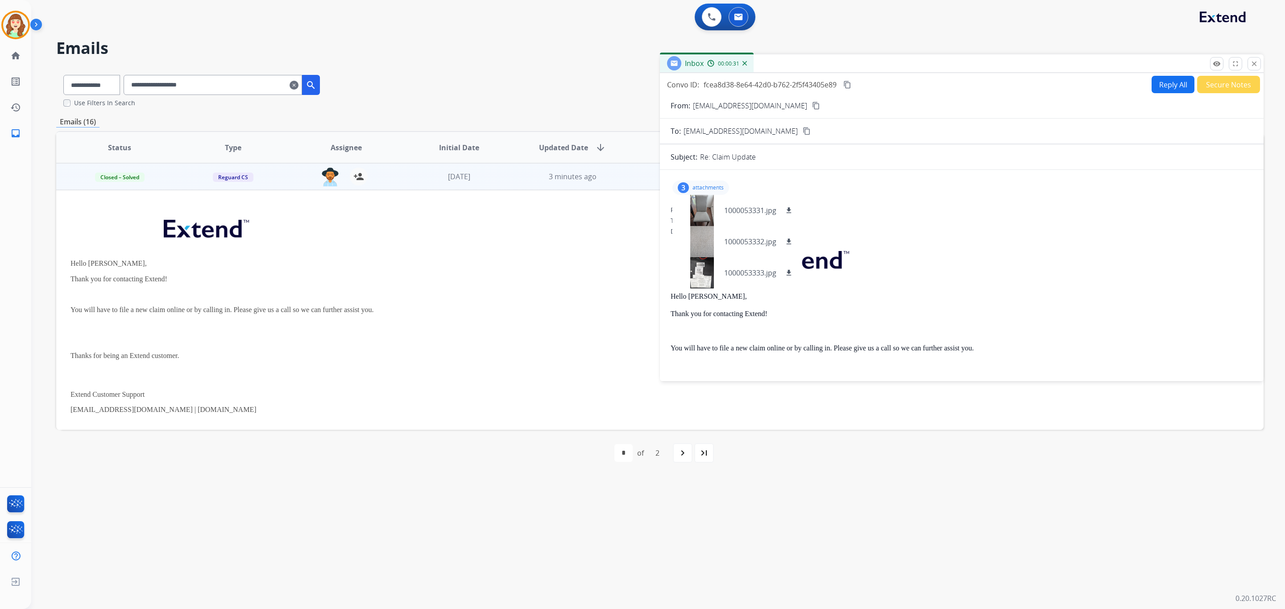
click at [803, 133] on mat-icon "content_copy" at bounding box center [807, 131] width 8 height 8
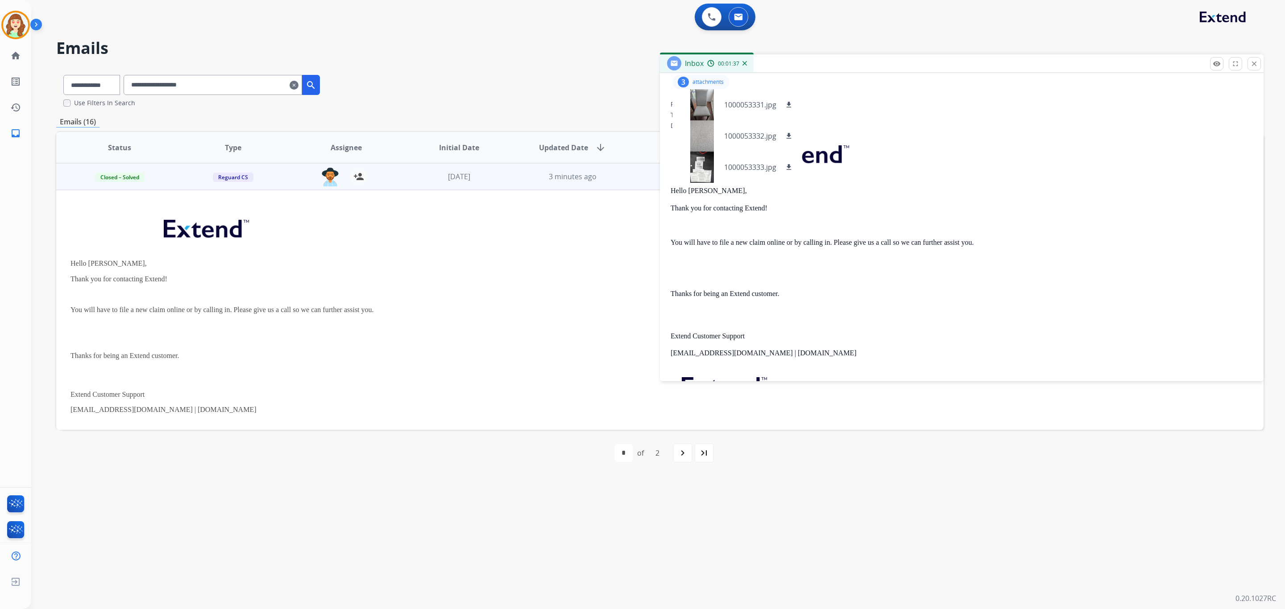
scroll to position [67, 0]
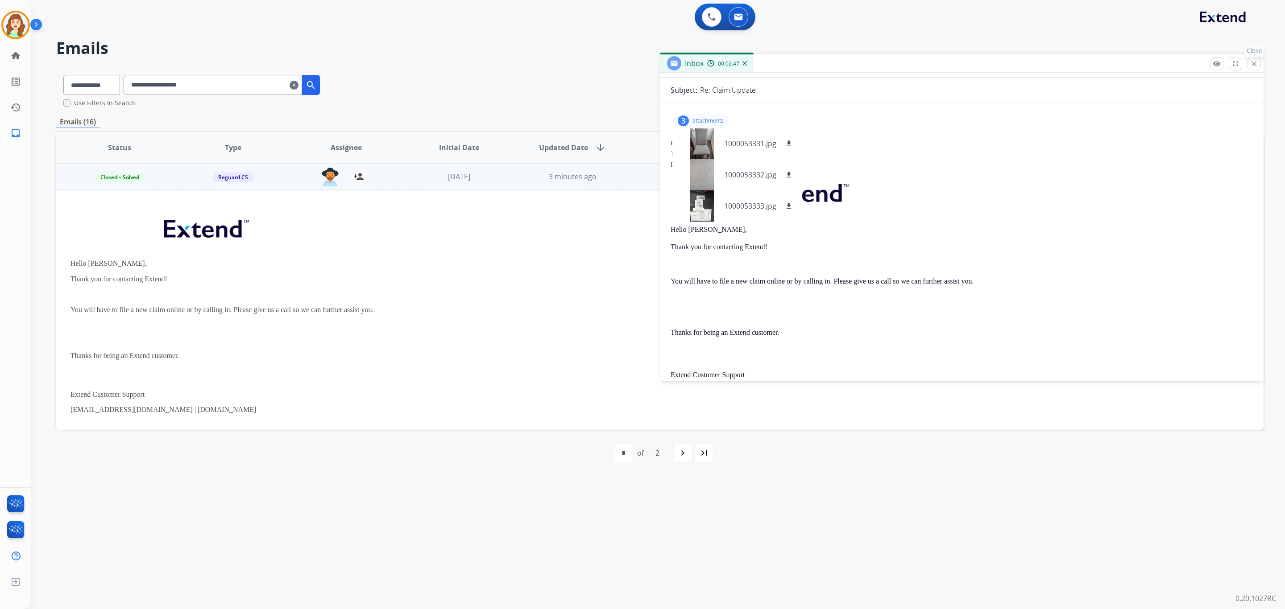
click at [1250, 63] on mat-icon "close" at bounding box center [1254, 64] width 8 height 8
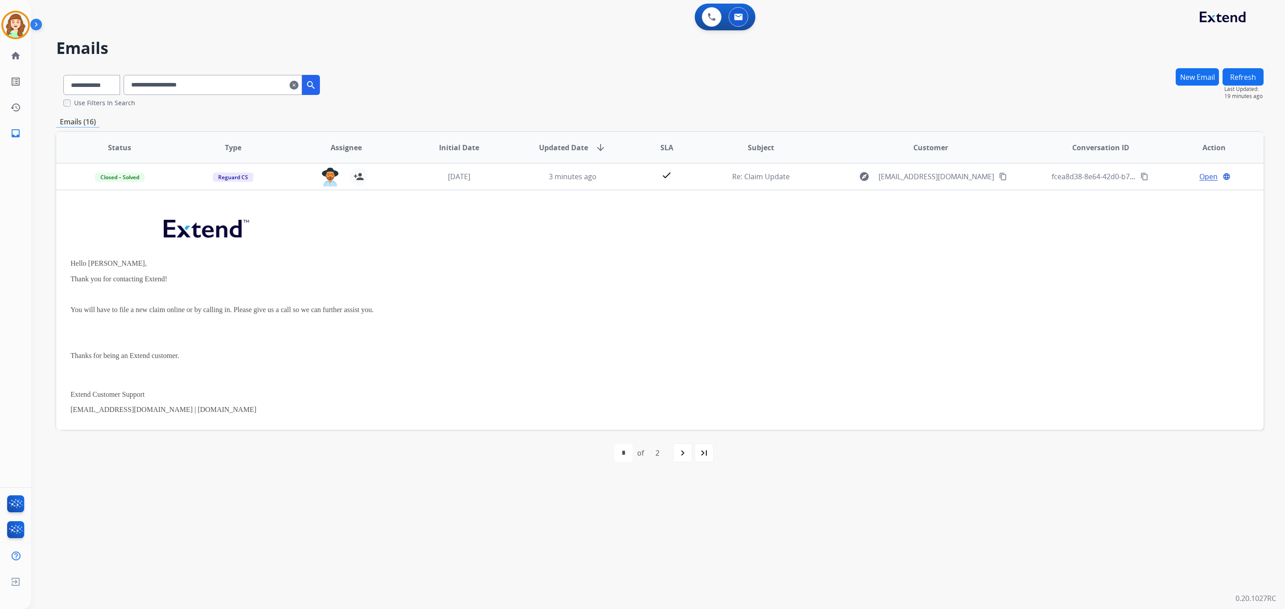
click at [298, 86] on mat-icon "clear" at bounding box center [294, 85] width 9 height 11
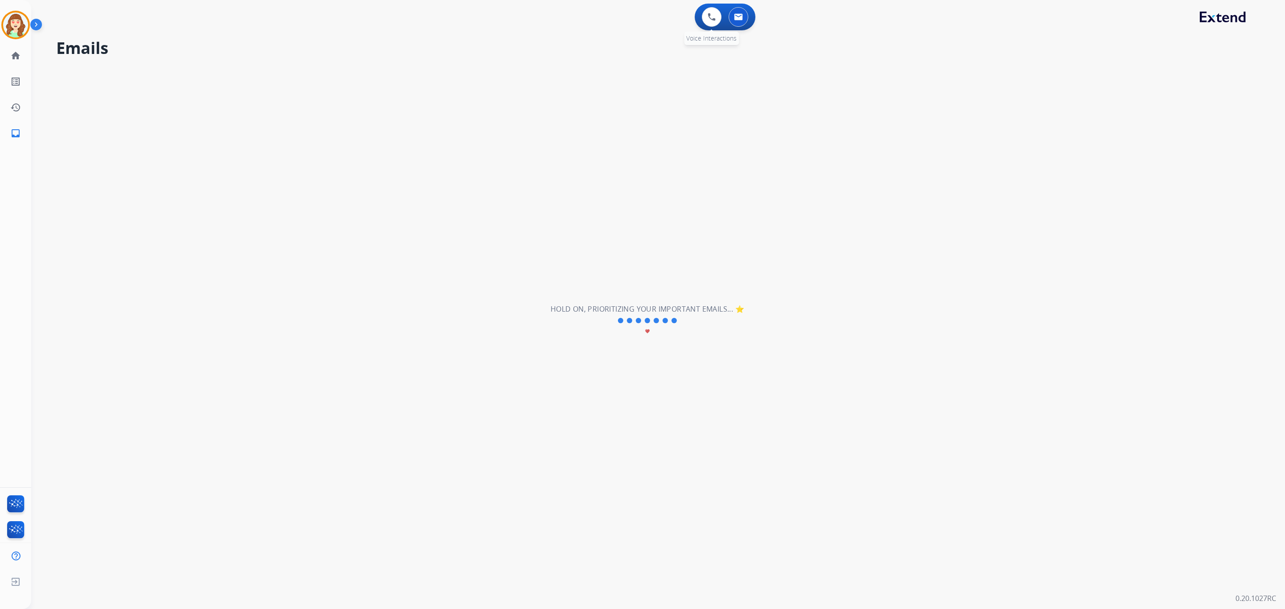
select select "**********"
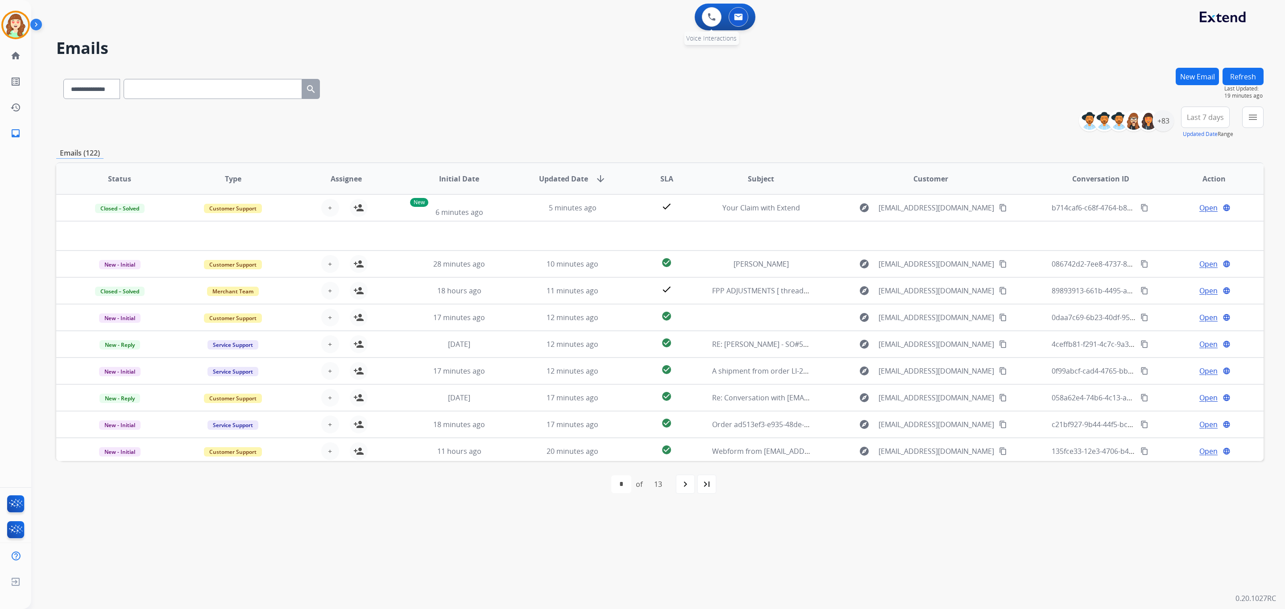
drag, startPoint x: 723, startPoint y: 23, endPoint x: 719, endPoint y: 25, distance: 4.6
click at [722, 25] on div "0 Voice Interactions" at bounding box center [711, 17] width 27 height 20
click at [700, 20] on div "0 Voice Interactions" at bounding box center [711, 17] width 27 height 20
click at [702, 18] on button at bounding box center [712, 17] width 20 height 20
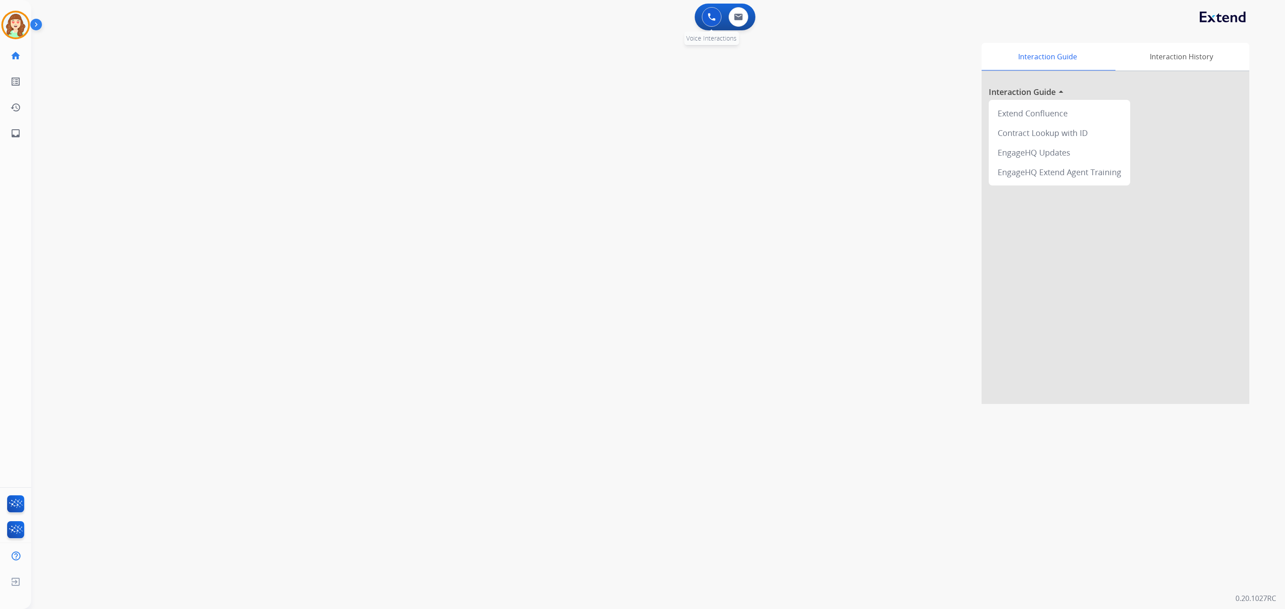
click at [712, 15] on img at bounding box center [712, 17] width 8 height 8
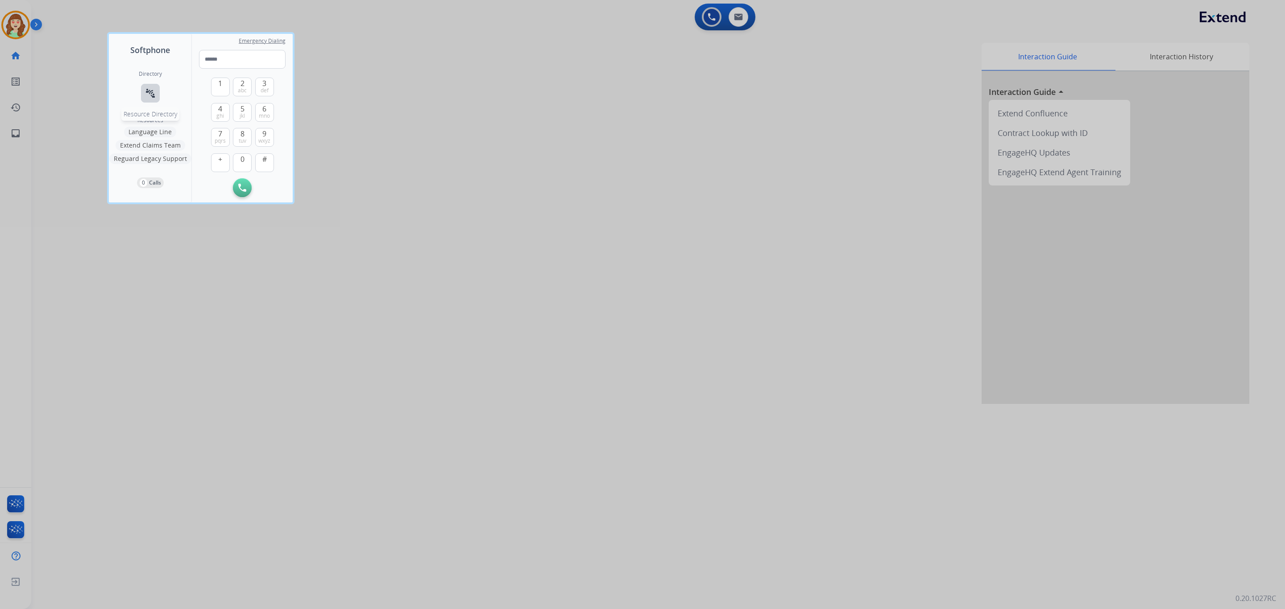
click at [149, 91] on mat-icon "connect_without_contact" at bounding box center [150, 93] width 11 height 11
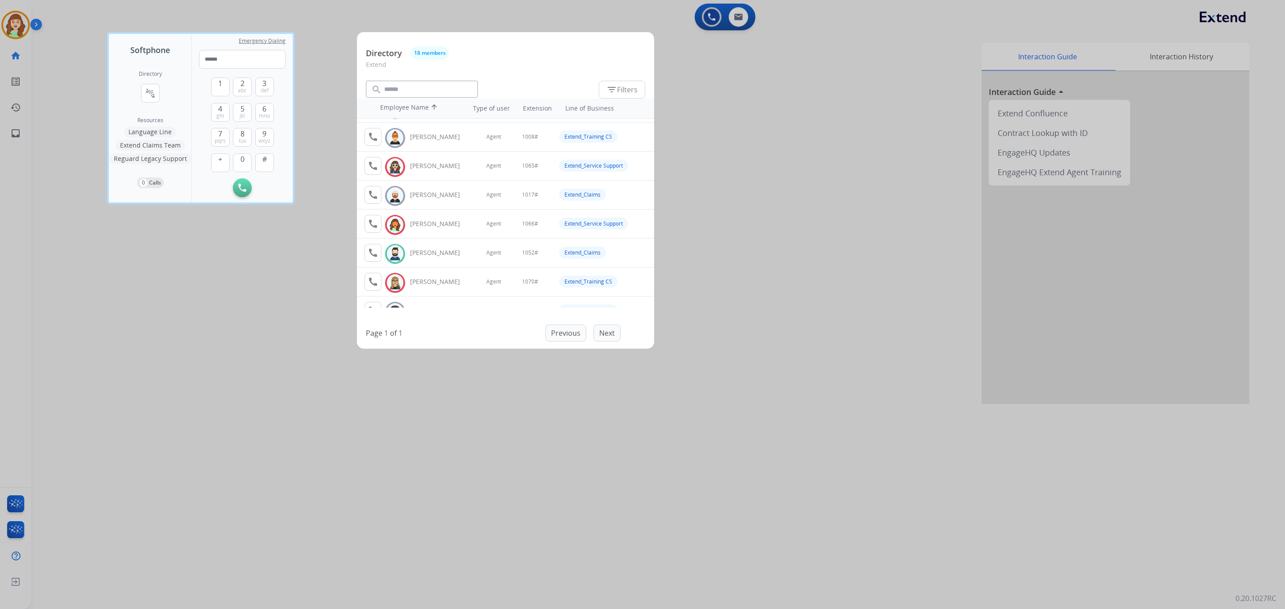
scroll to position [134, 0]
click at [260, 323] on div at bounding box center [642, 304] width 1285 height 609
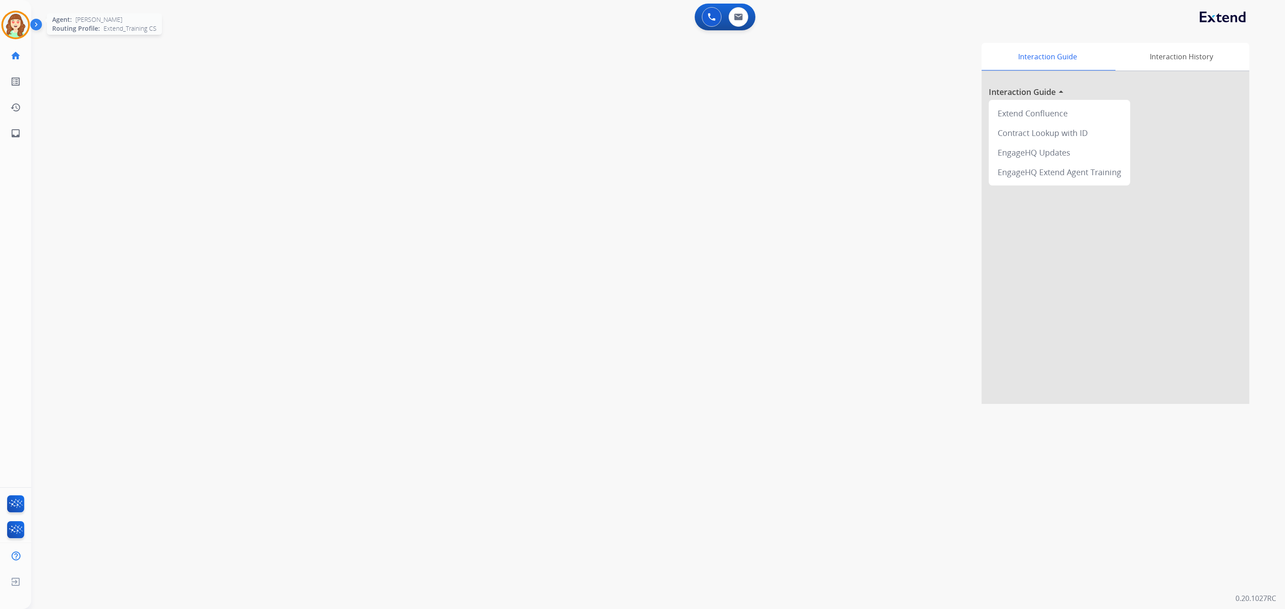
click at [7, 27] on img at bounding box center [15, 24] width 25 height 25
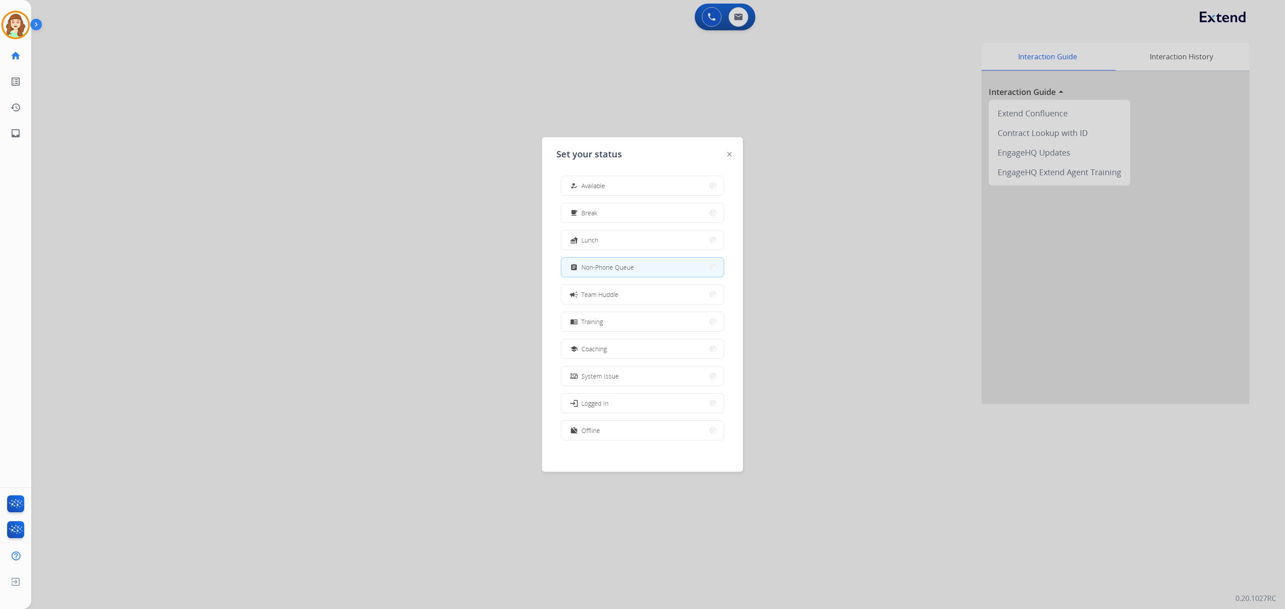
drag, startPoint x: 778, startPoint y: 107, endPoint x: 730, endPoint y: 37, distance: 84.6
click at [777, 97] on div at bounding box center [642, 304] width 1285 height 609
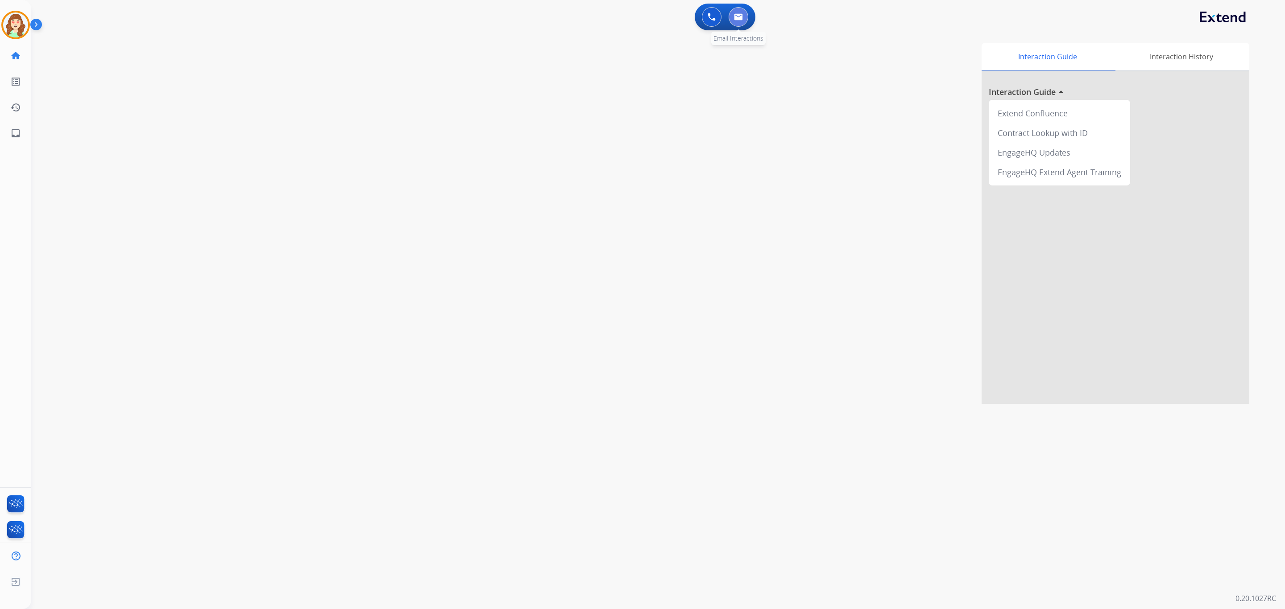
click at [738, 17] on img at bounding box center [738, 16] width 9 height 7
select select "**********"
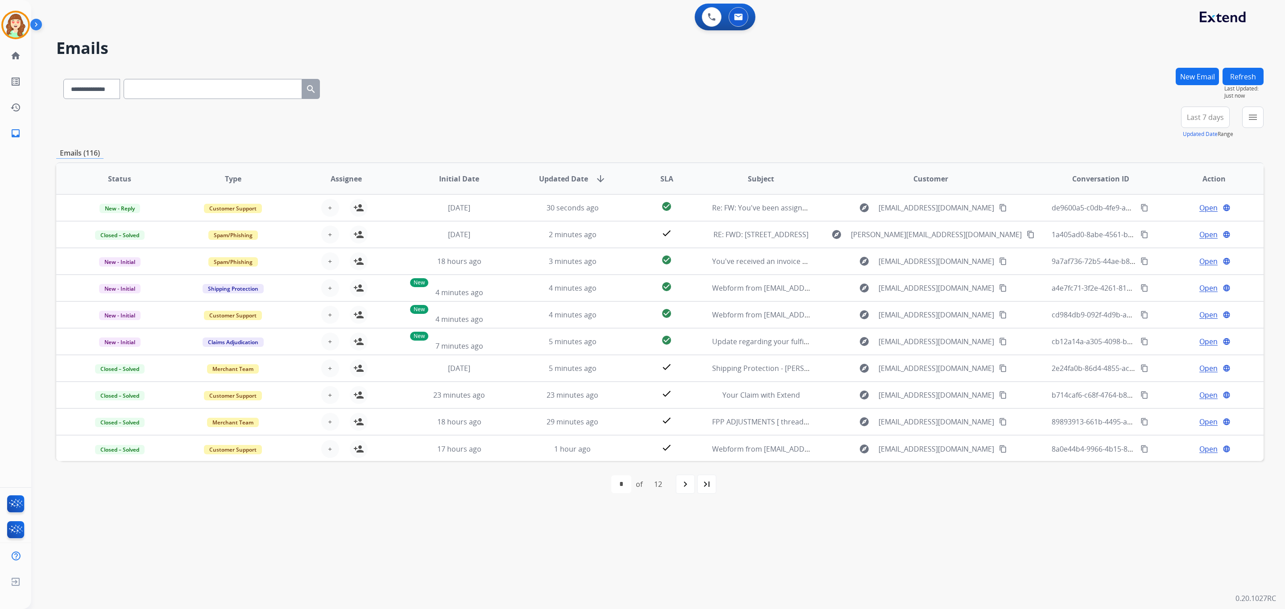
click at [204, 87] on input "text" at bounding box center [213, 89] width 178 height 20
paste input "**********"
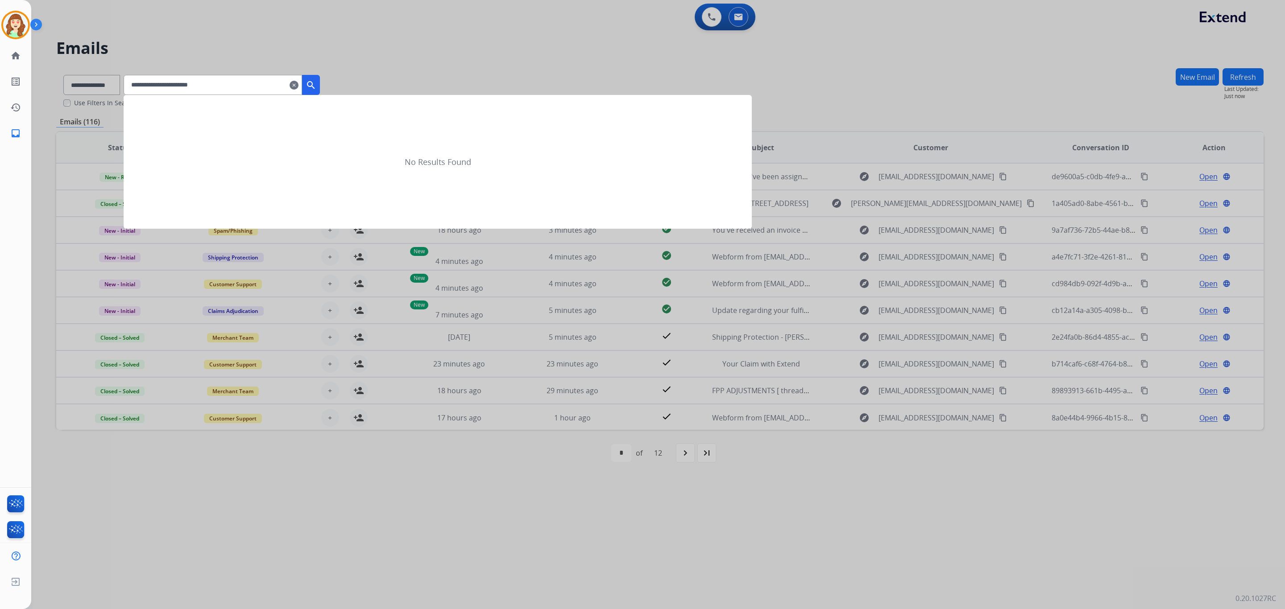
type input "**********"
click at [114, 87] on div at bounding box center [642, 304] width 1285 height 609
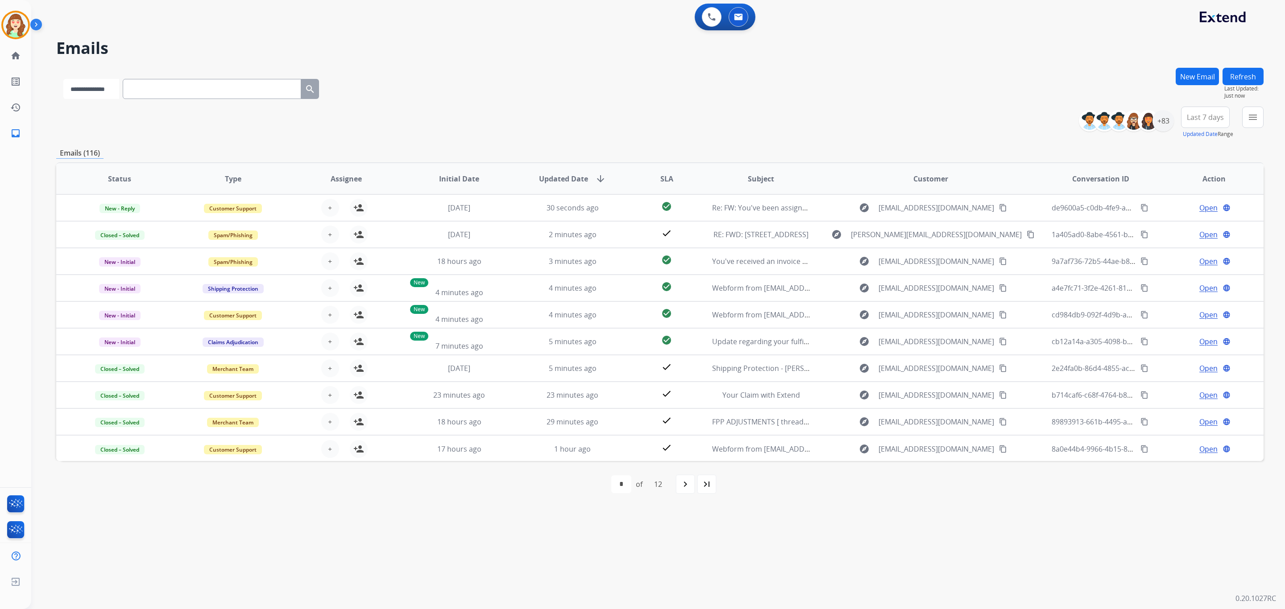
click at [114, 87] on select "**********" at bounding box center [91, 89] width 56 height 20
select select "**********"
click at [63, 79] on select "**********" at bounding box center [91, 89] width 56 height 20
click at [186, 92] on input "text" at bounding box center [213, 89] width 178 height 20
paste input "**********"
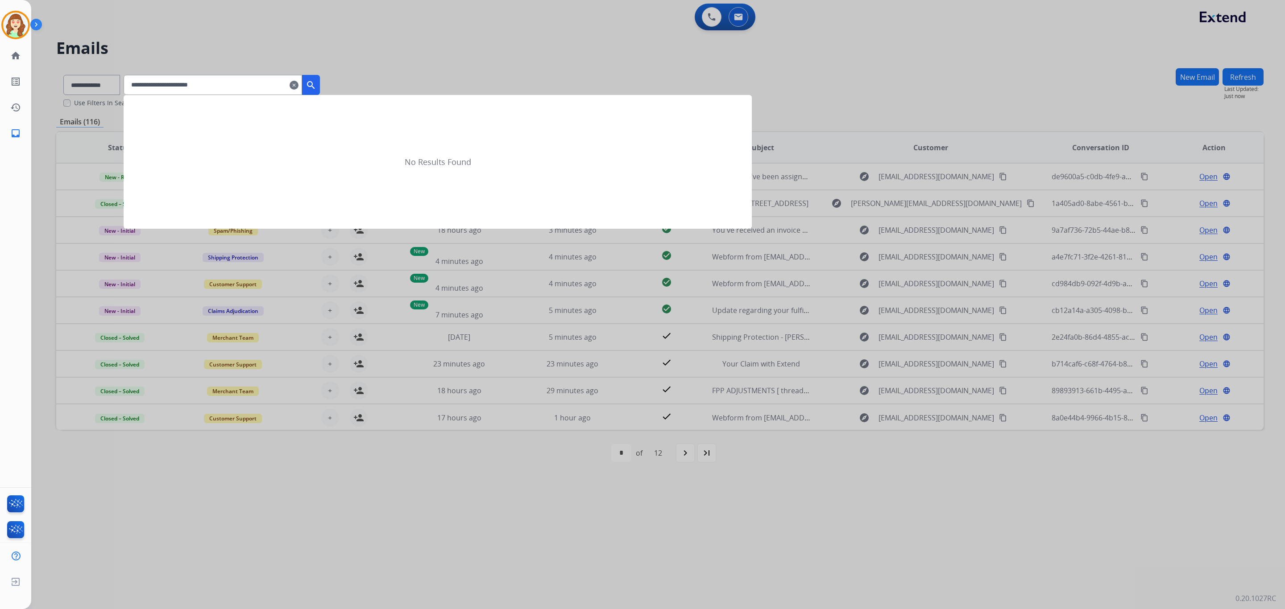
type input "**********"
click at [316, 82] on mat-icon "search" at bounding box center [311, 85] width 11 height 11
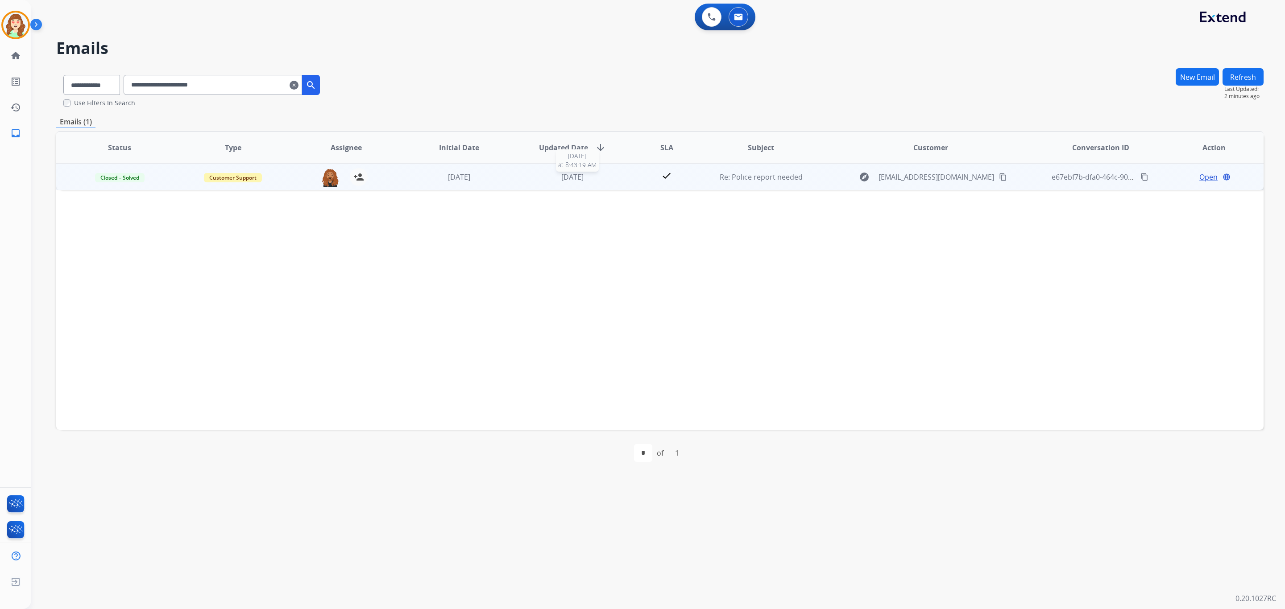
drag, startPoint x: 575, startPoint y: 181, endPoint x: 897, endPoint y: 169, distance: 321.4
click at [575, 181] on span "5 days ago" at bounding box center [572, 177] width 22 height 10
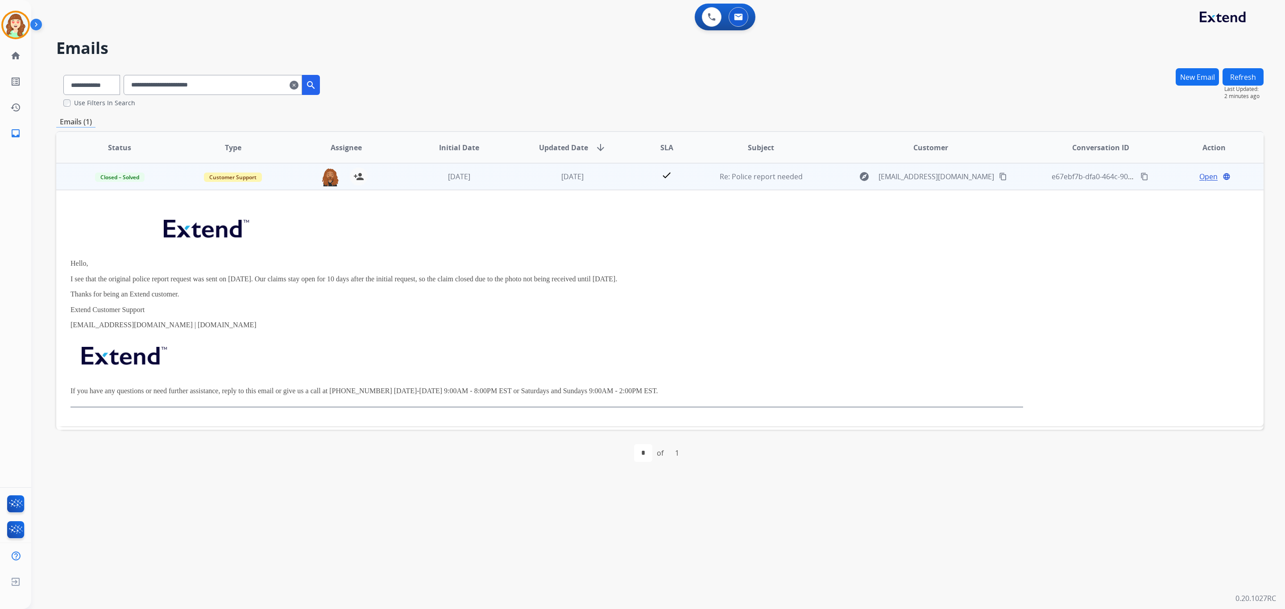
click at [1208, 179] on span "Open" at bounding box center [1208, 176] width 18 height 11
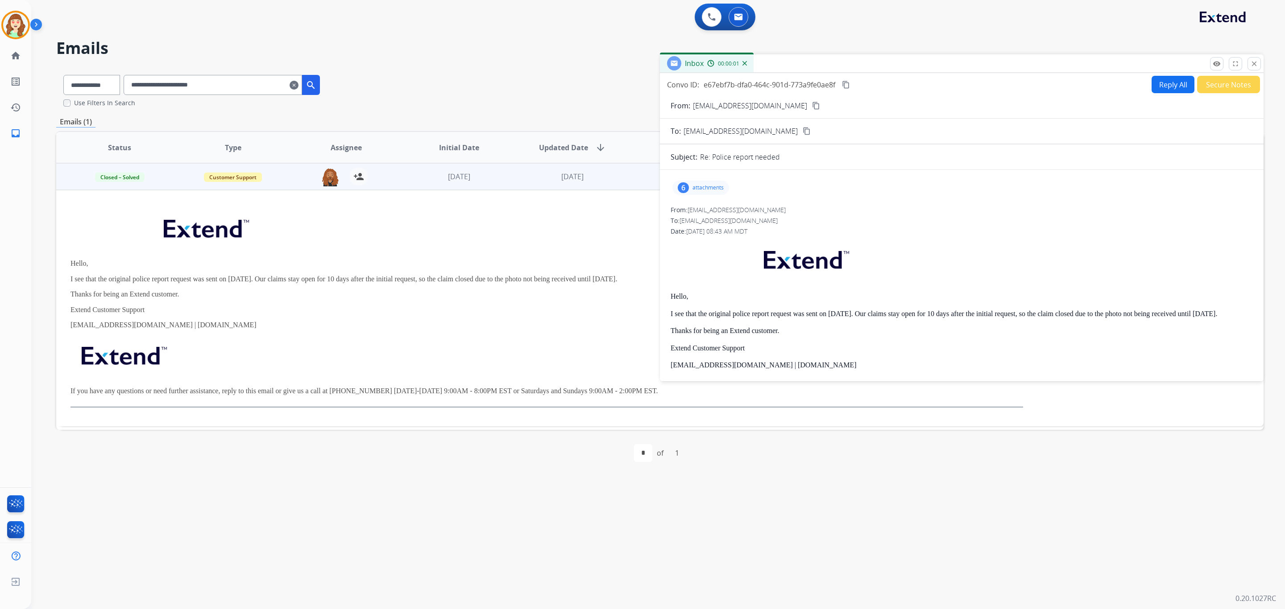
click at [710, 186] on p "attachments" at bounding box center [707, 187] width 31 height 7
click at [703, 215] on div at bounding box center [701, 210] width 45 height 31
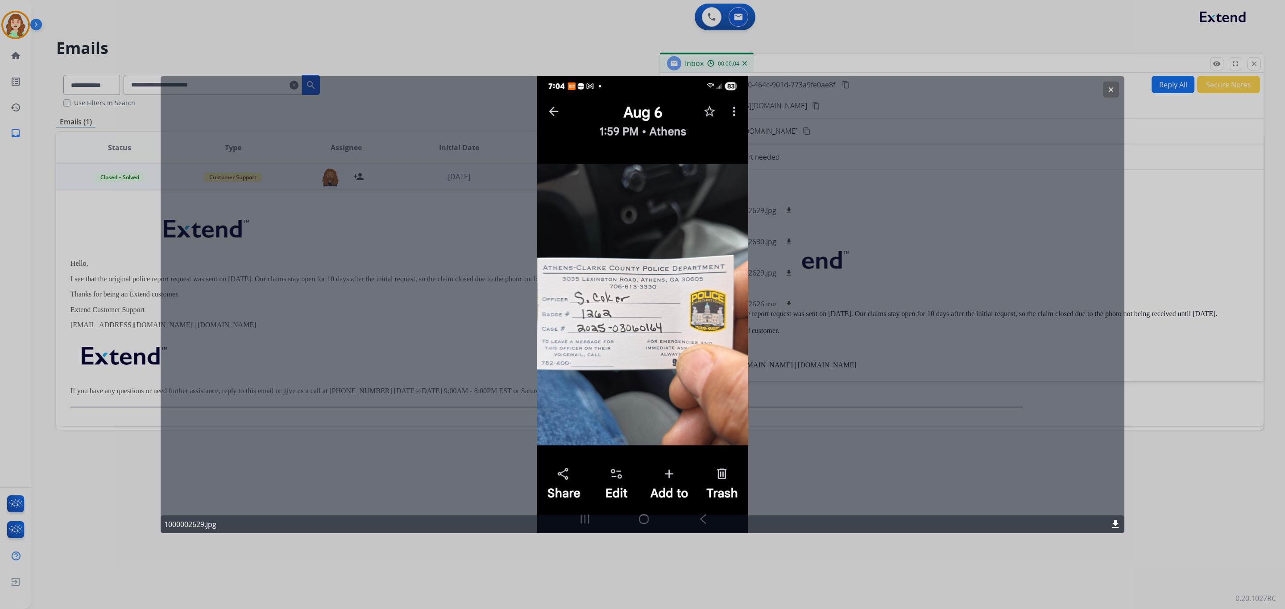
drag, startPoint x: 1112, startPoint y: 90, endPoint x: 1064, endPoint y: 101, distance: 49.0
click at [1113, 91] on mat-icon "clear" at bounding box center [1111, 90] width 8 height 8
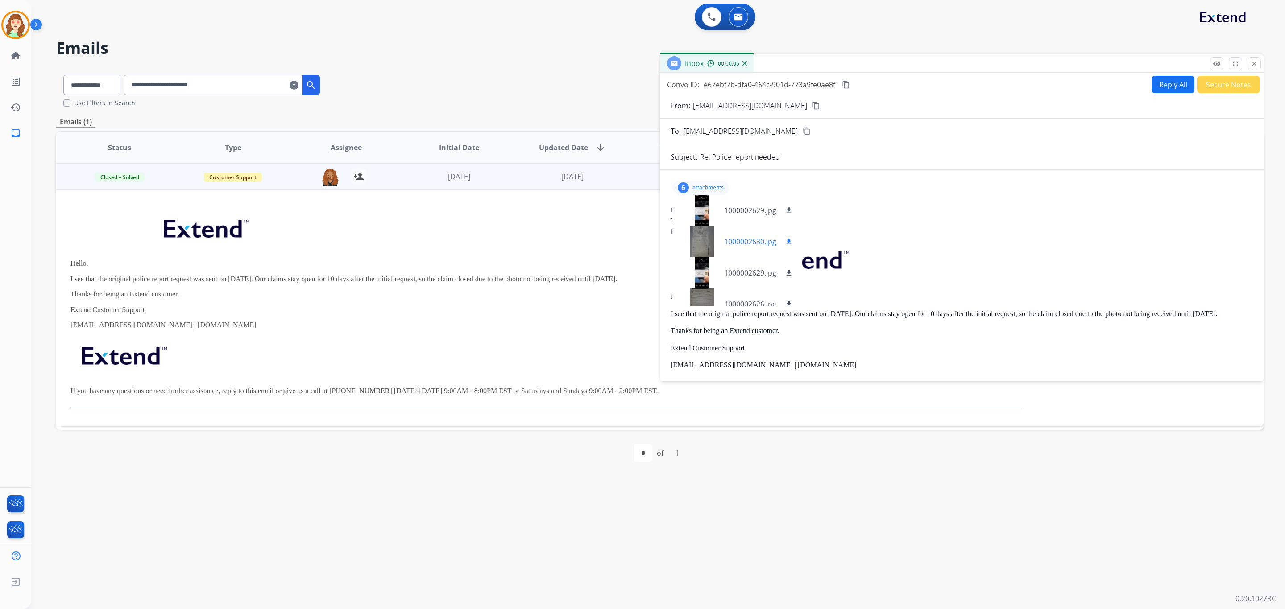
click at [703, 237] on div at bounding box center [701, 241] width 45 height 31
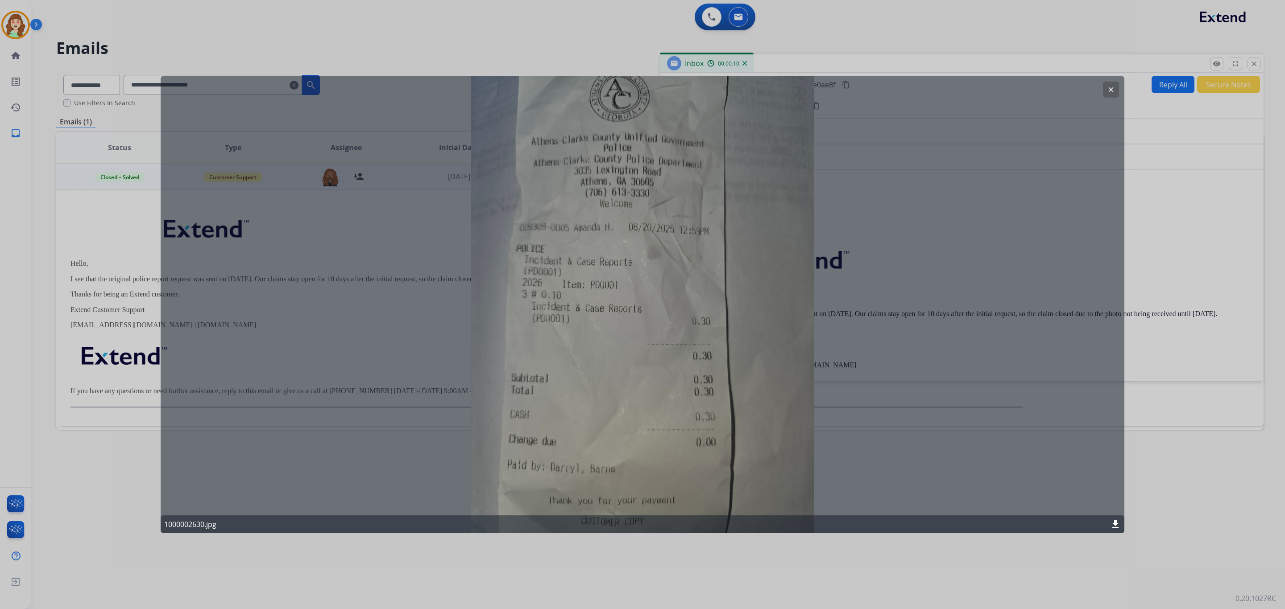
click at [1111, 88] on mat-icon "clear" at bounding box center [1111, 90] width 8 height 8
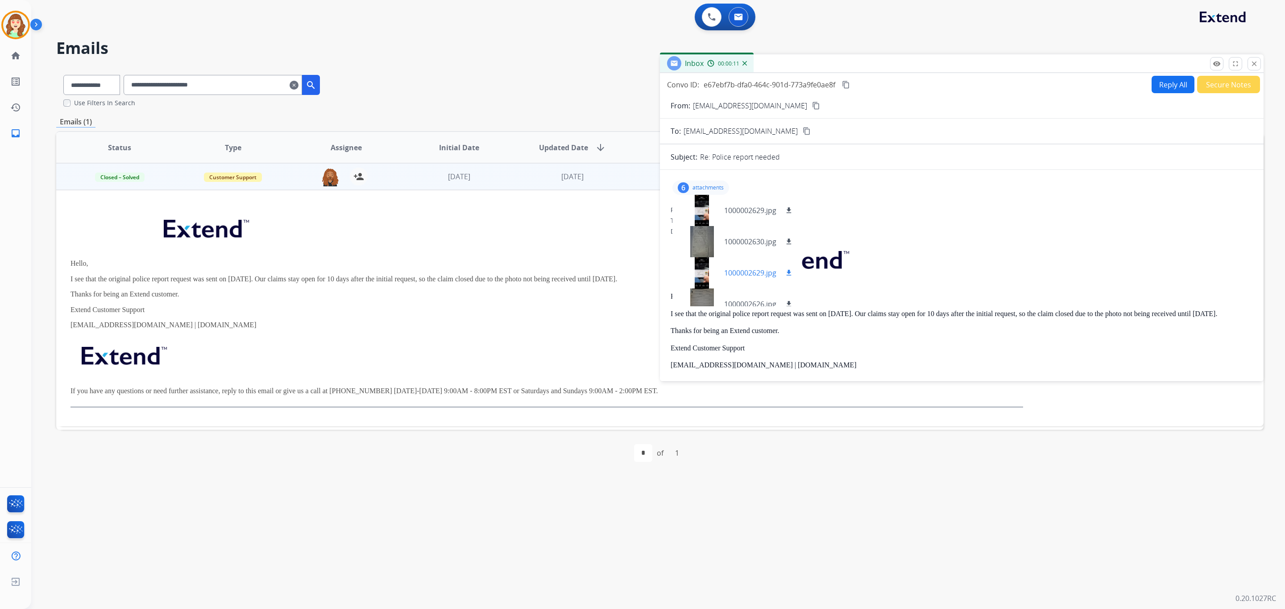
click at [707, 274] on div at bounding box center [701, 272] width 45 height 31
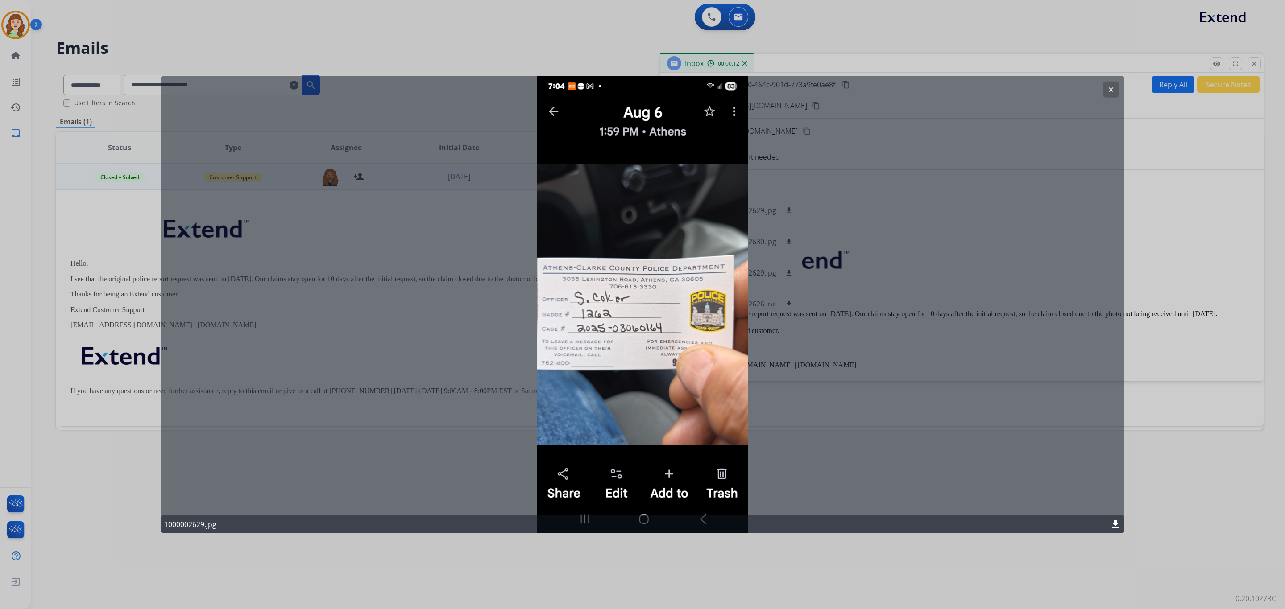
drag, startPoint x: 1107, startPoint y: 90, endPoint x: 829, endPoint y: 218, distance: 306.2
click at [1107, 90] on mat-icon "clear" at bounding box center [1111, 90] width 8 height 8
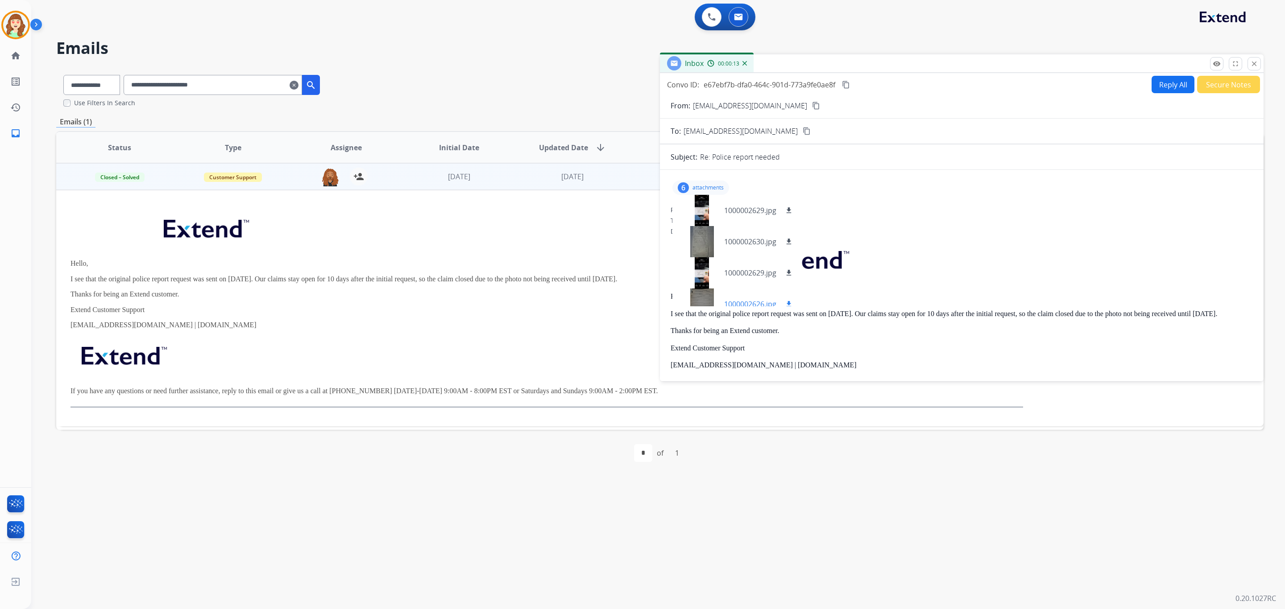
click at [710, 302] on div at bounding box center [701, 304] width 45 height 31
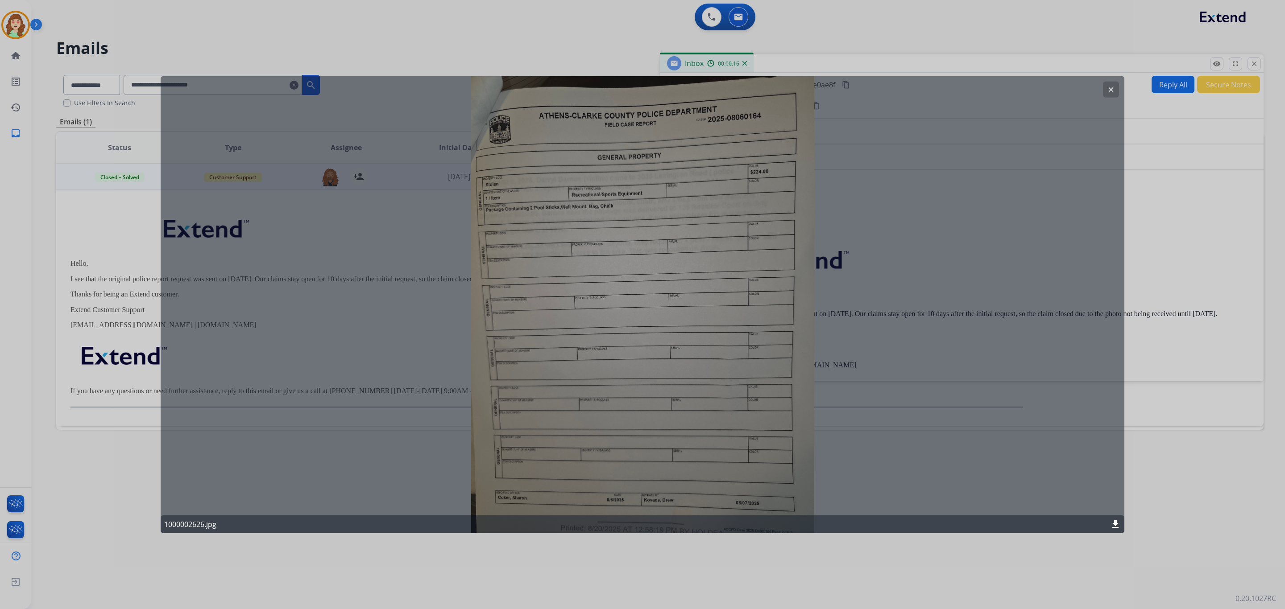
click at [1108, 92] on mat-icon "clear" at bounding box center [1111, 90] width 8 height 8
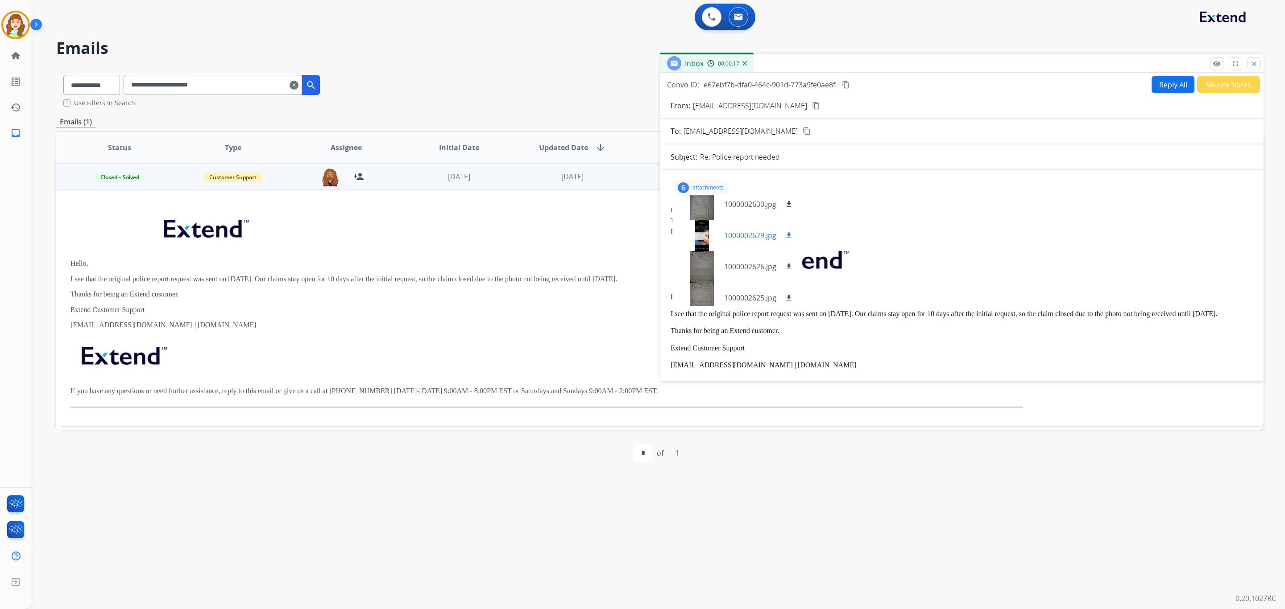
scroll to position [75, 0]
click at [703, 257] on div at bounding box center [701, 259] width 45 height 31
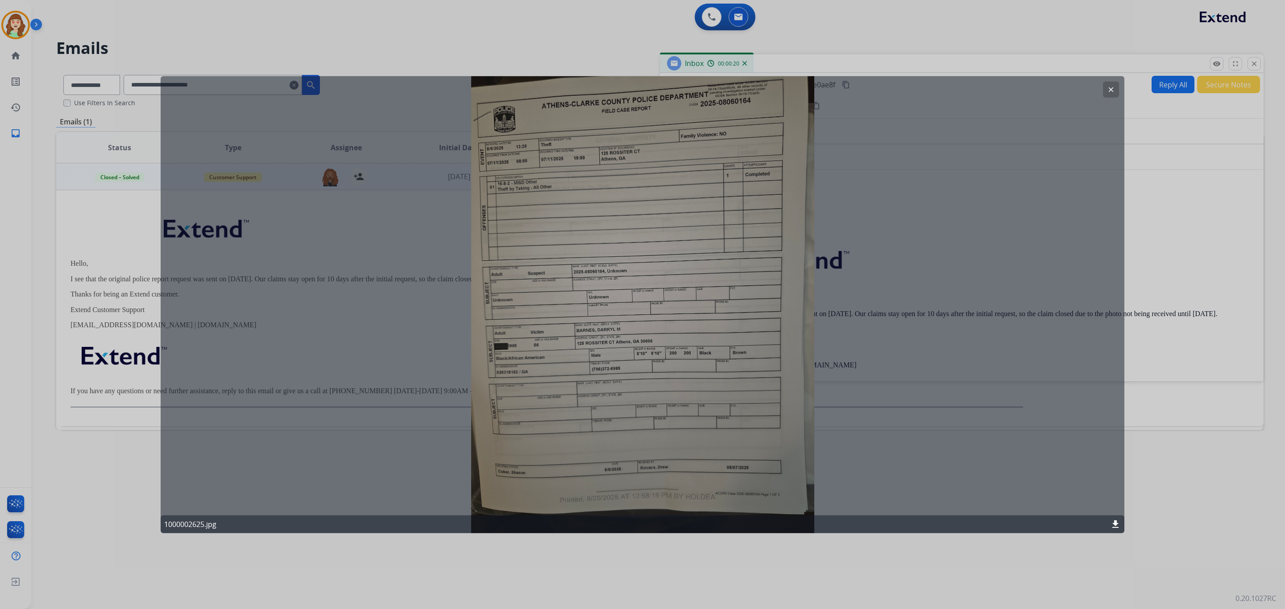
click at [1106, 91] on button "clear" at bounding box center [1111, 90] width 16 height 16
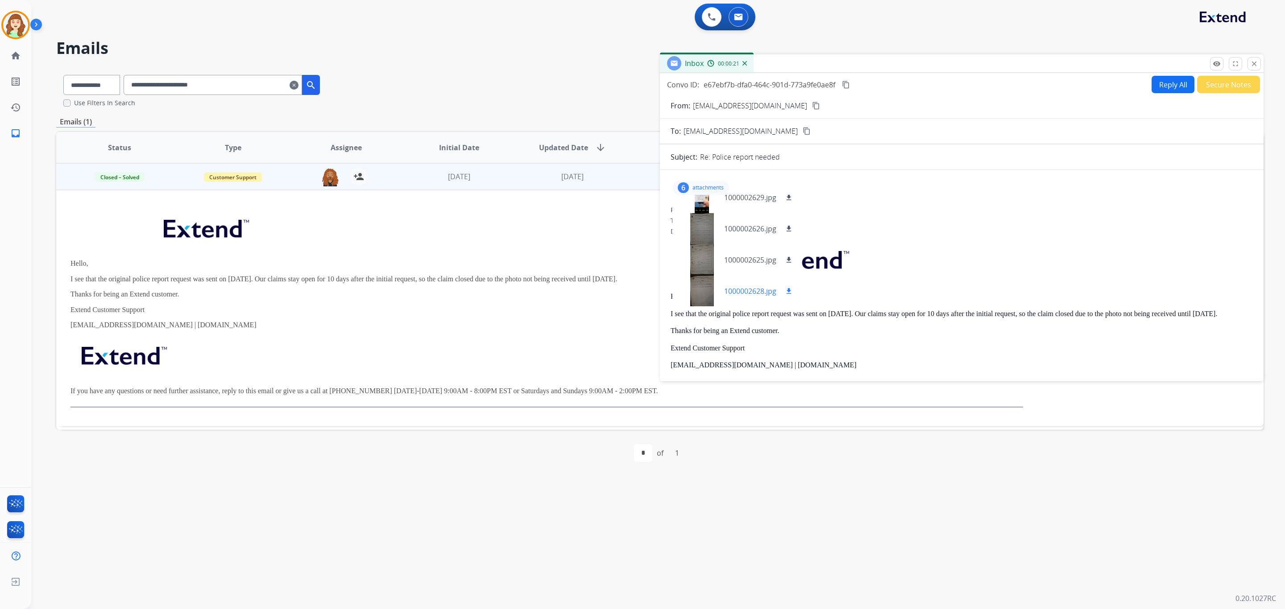
click at [699, 292] on div at bounding box center [701, 291] width 45 height 31
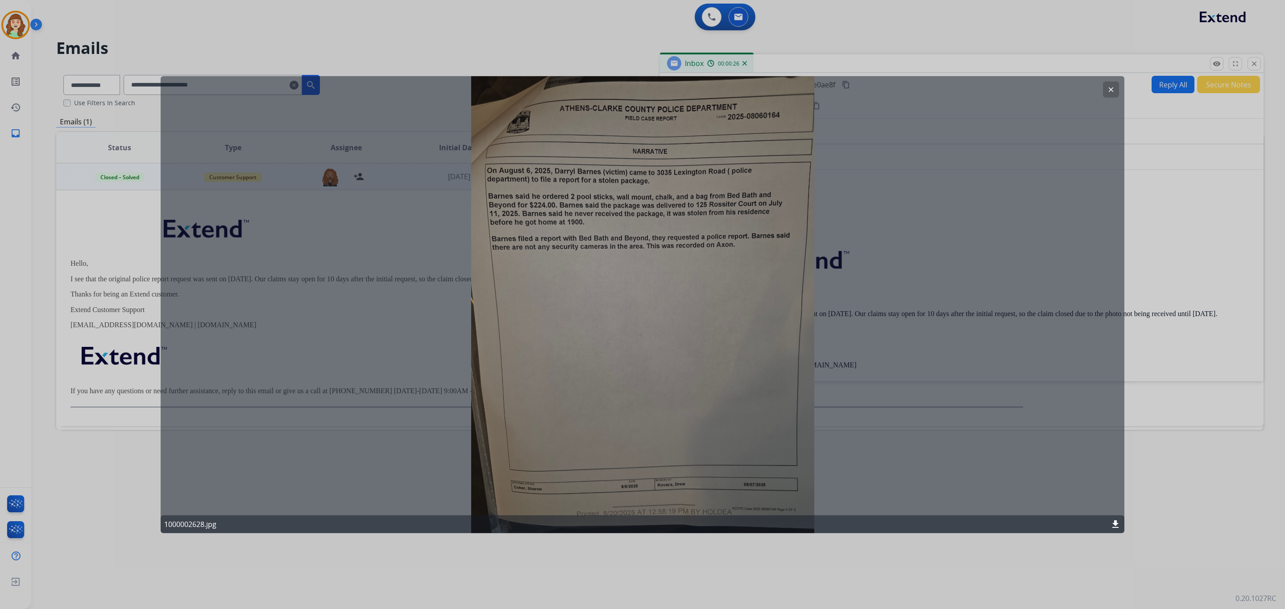
click at [1106, 85] on button "clear" at bounding box center [1111, 90] width 16 height 16
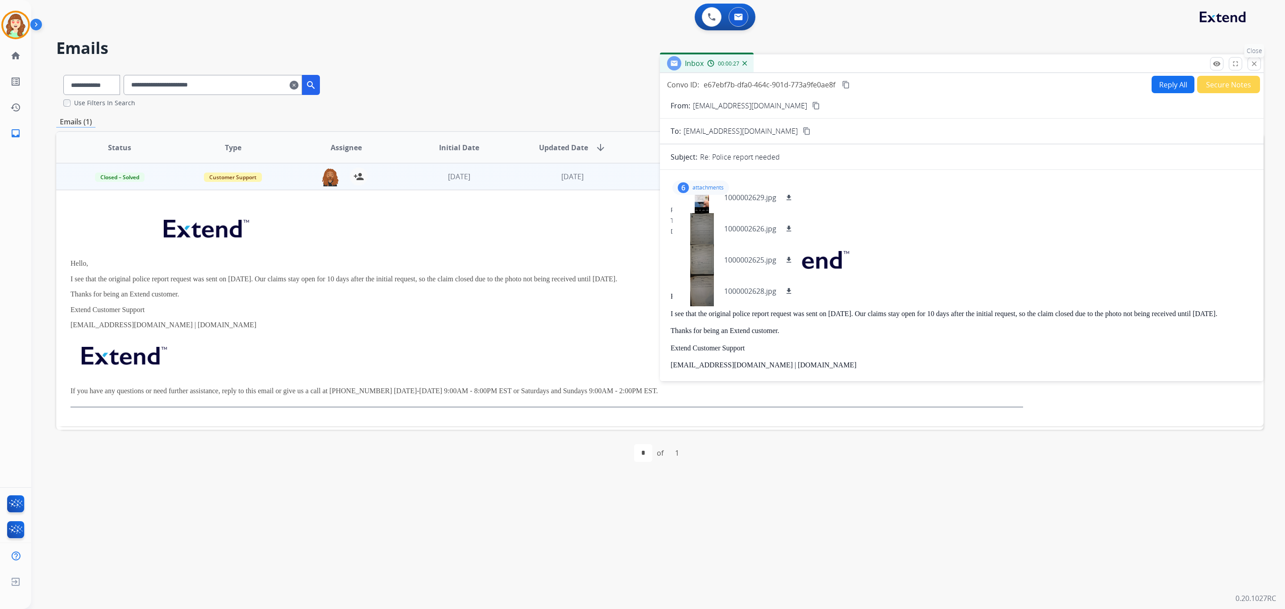
click at [1250, 66] on mat-icon "close" at bounding box center [1254, 64] width 8 height 8
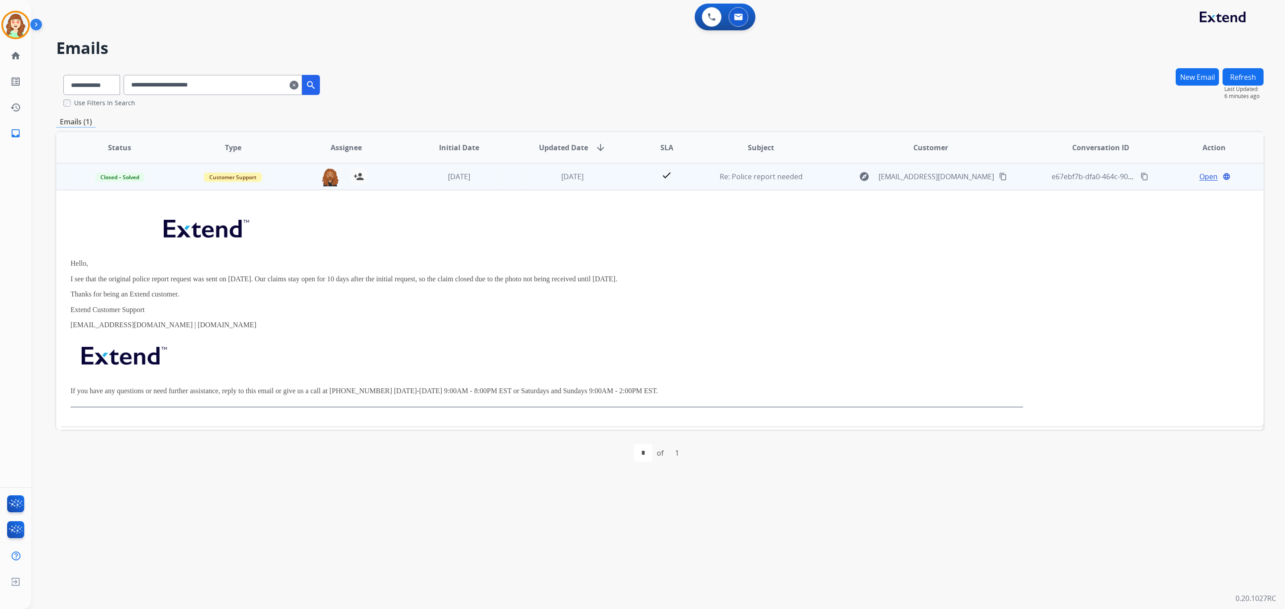
click at [1210, 177] on span "Open" at bounding box center [1208, 176] width 18 height 11
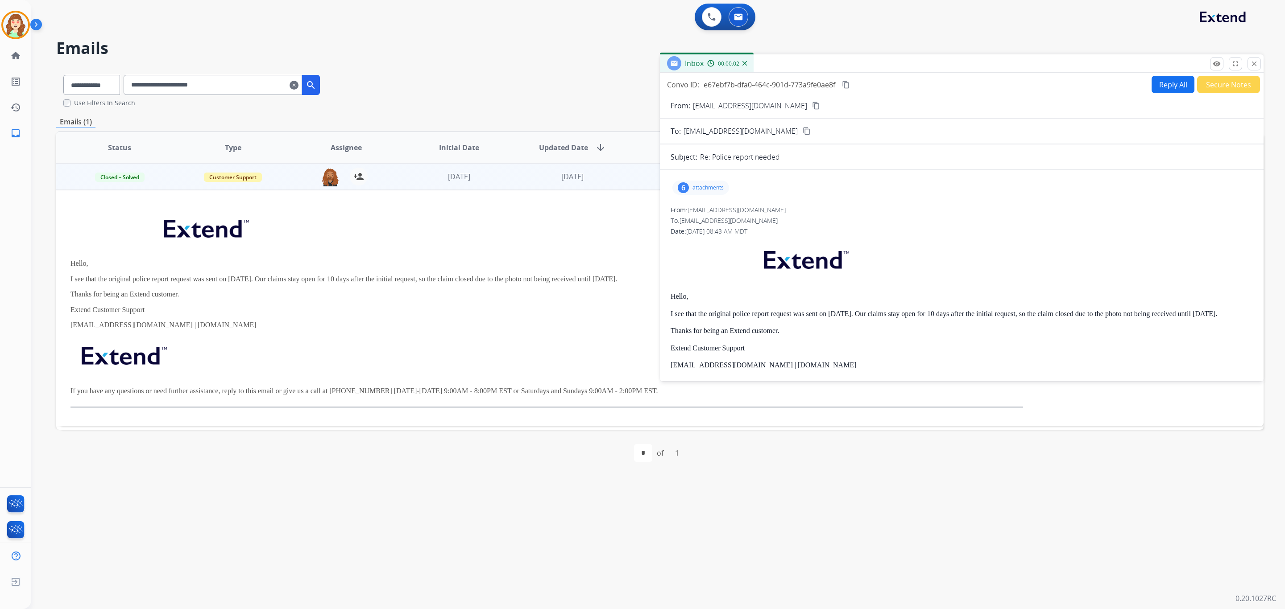
click at [702, 188] on p "attachments" at bounding box center [707, 187] width 31 height 7
click at [695, 203] on div at bounding box center [701, 210] width 45 height 31
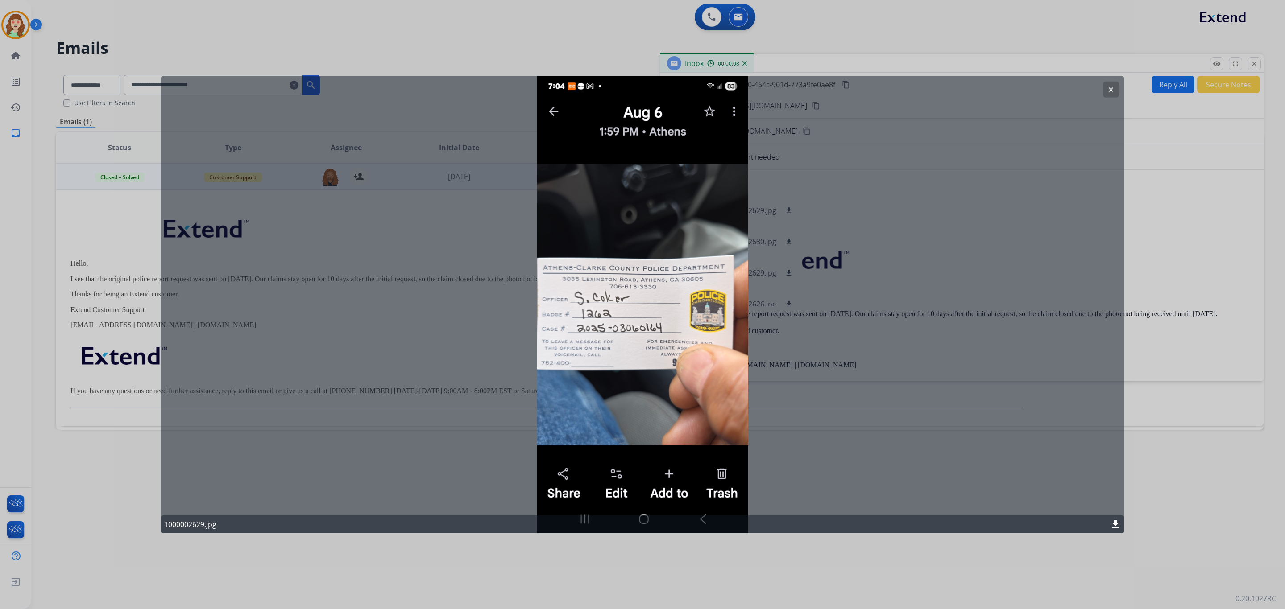
click at [1113, 90] on mat-icon "clear" at bounding box center [1111, 90] width 8 height 8
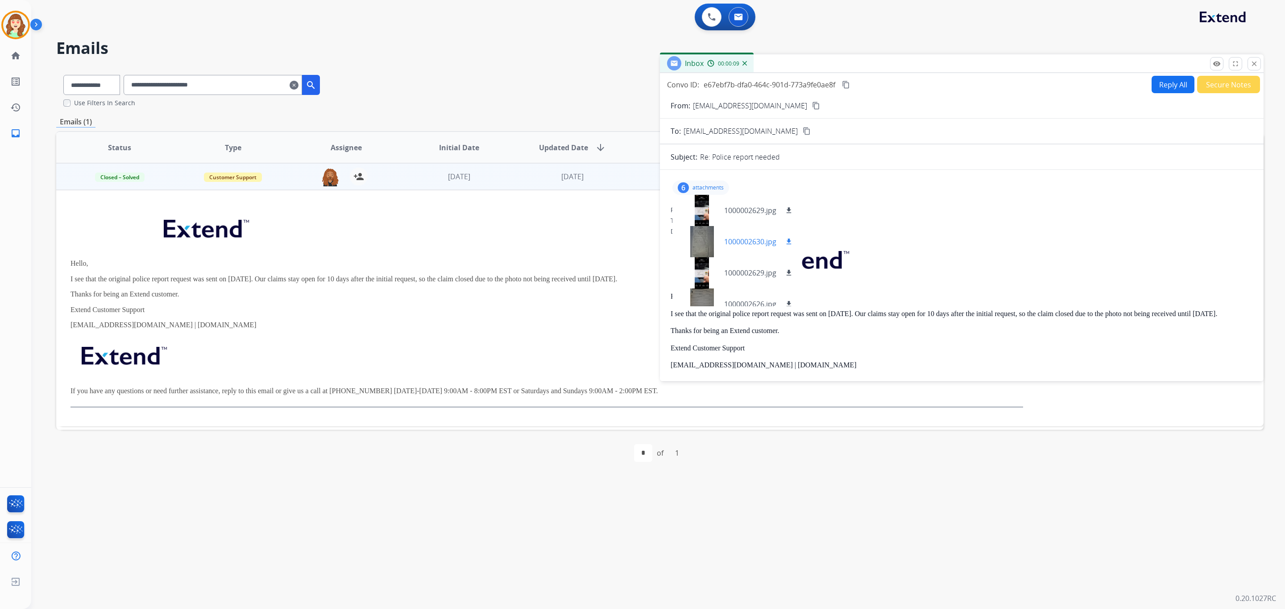
click at [695, 240] on div at bounding box center [701, 241] width 45 height 31
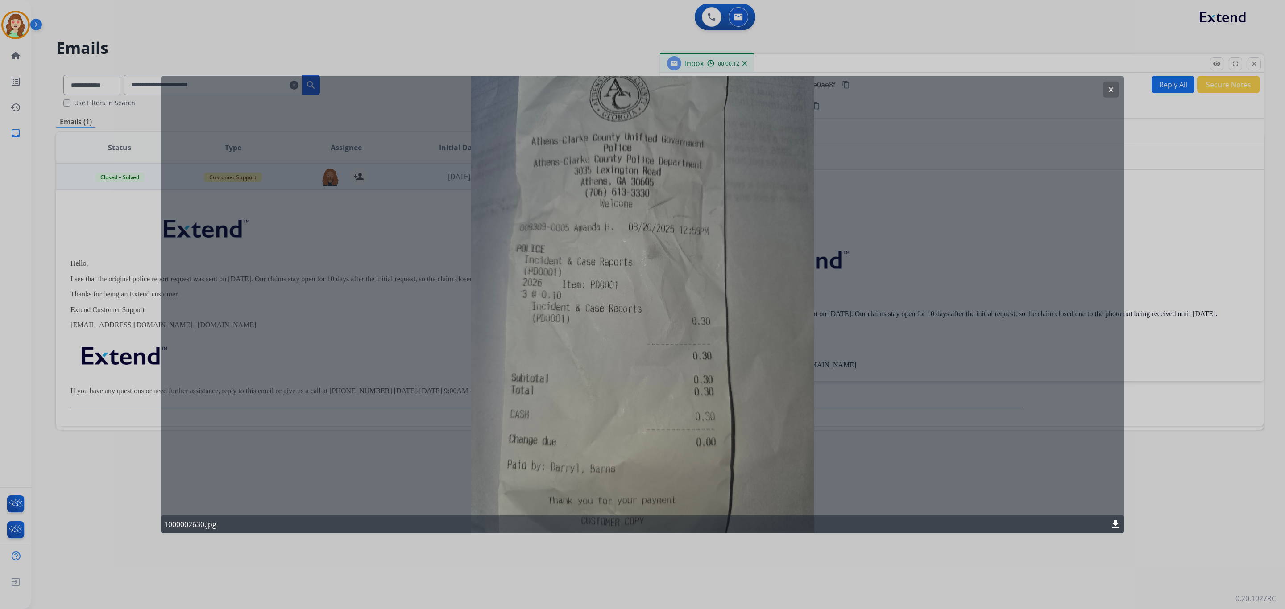
click at [646, 237] on div "clear 1000002630.jpg download" at bounding box center [643, 304] width 964 height 457
drag, startPoint x: 1113, startPoint y: 86, endPoint x: 975, endPoint y: 149, distance: 152.5
click at [1102, 94] on div "clear 1000002630.jpg download" at bounding box center [643, 304] width 964 height 457
drag, startPoint x: 1106, startPoint y: 92, endPoint x: 969, endPoint y: 145, distance: 146.3
click at [1105, 93] on button "clear" at bounding box center [1111, 90] width 16 height 16
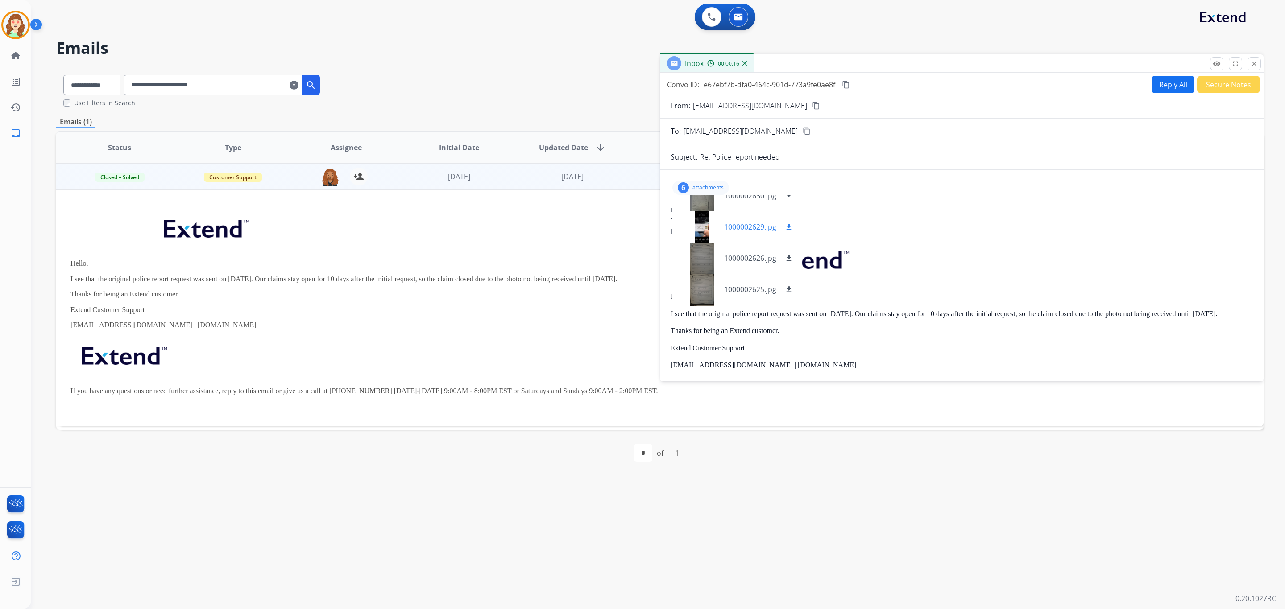
scroll to position [67, 0]
click at [700, 261] on div at bounding box center [701, 268] width 45 height 31
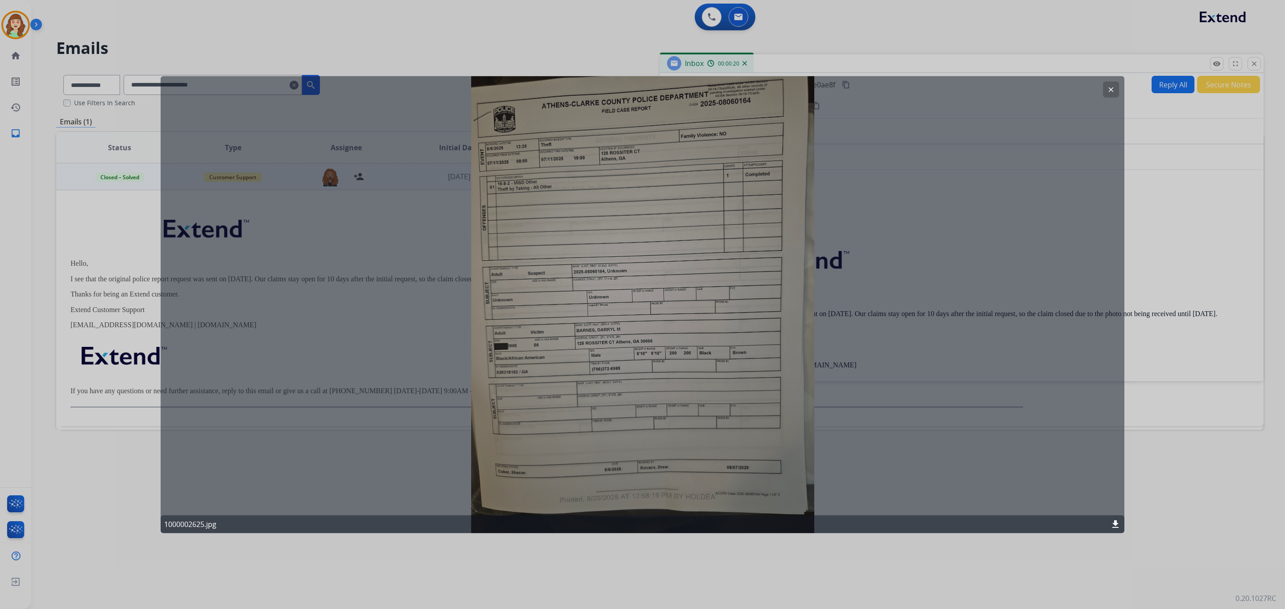
click at [1112, 92] on mat-icon "clear" at bounding box center [1111, 90] width 8 height 8
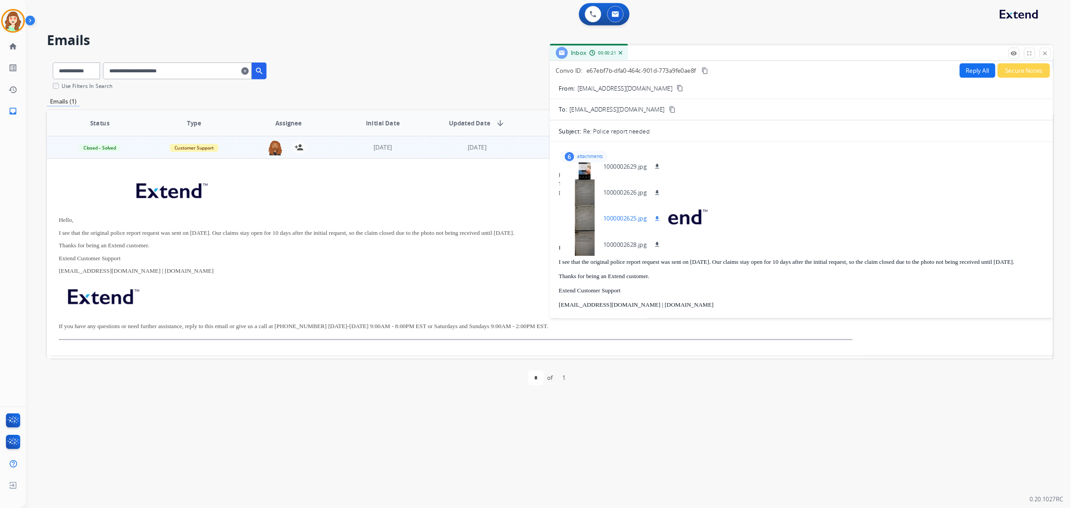
scroll to position [75, 0]
click at [700, 284] on div at bounding box center [701, 291] width 45 height 31
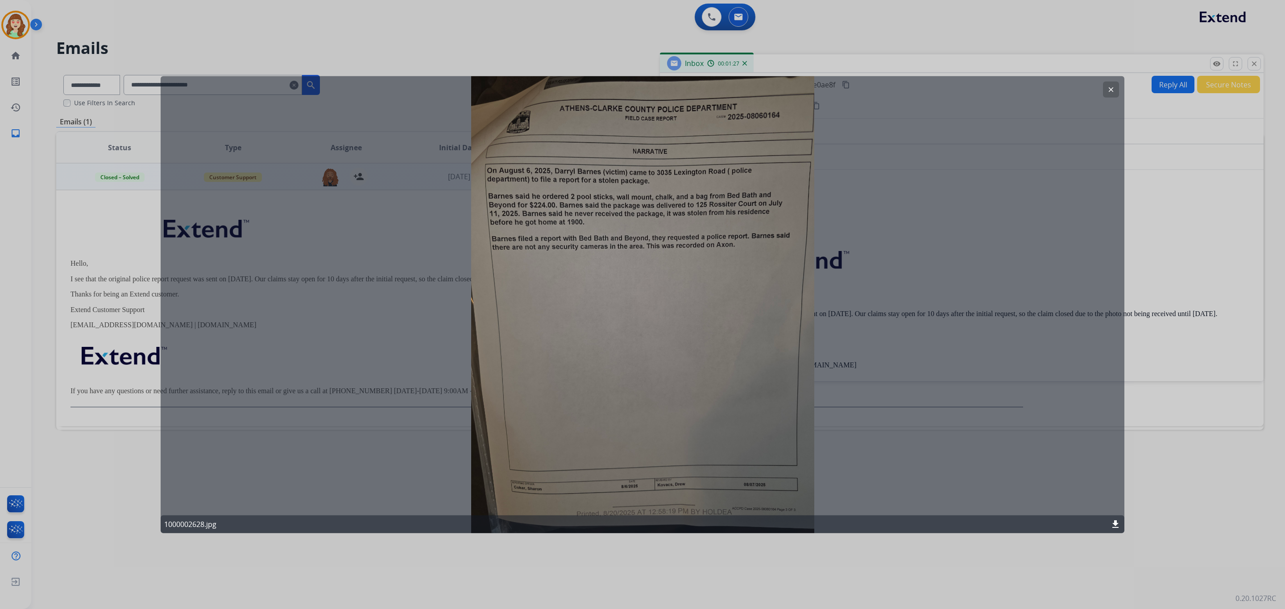
click at [1109, 87] on mat-icon "clear" at bounding box center [1111, 90] width 8 height 8
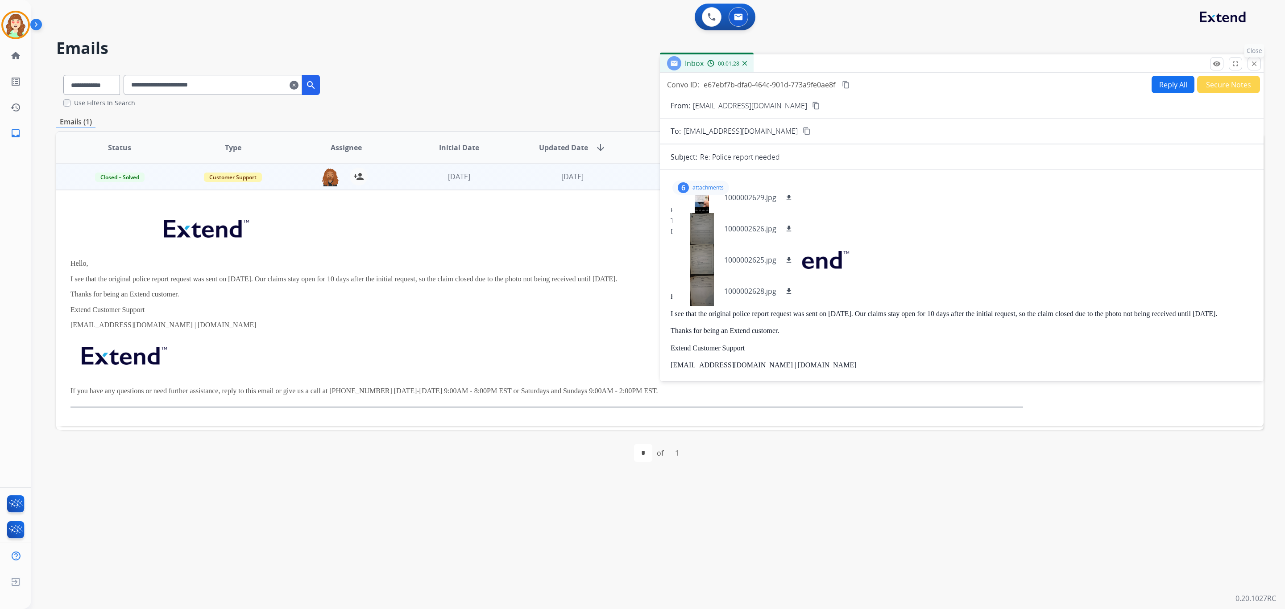
click at [1254, 68] on button "close Close" at bounding box center [1253, 63] width 13 height 13
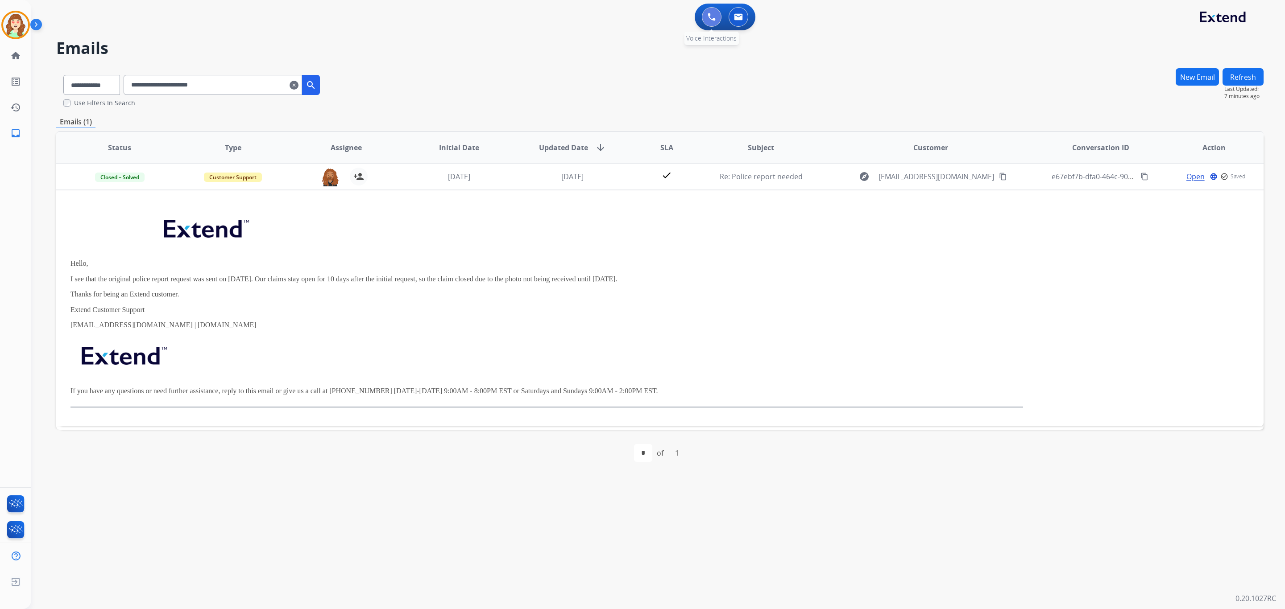
click at [702, 15] on button at bounding box center [712, 17] width 20 height 20
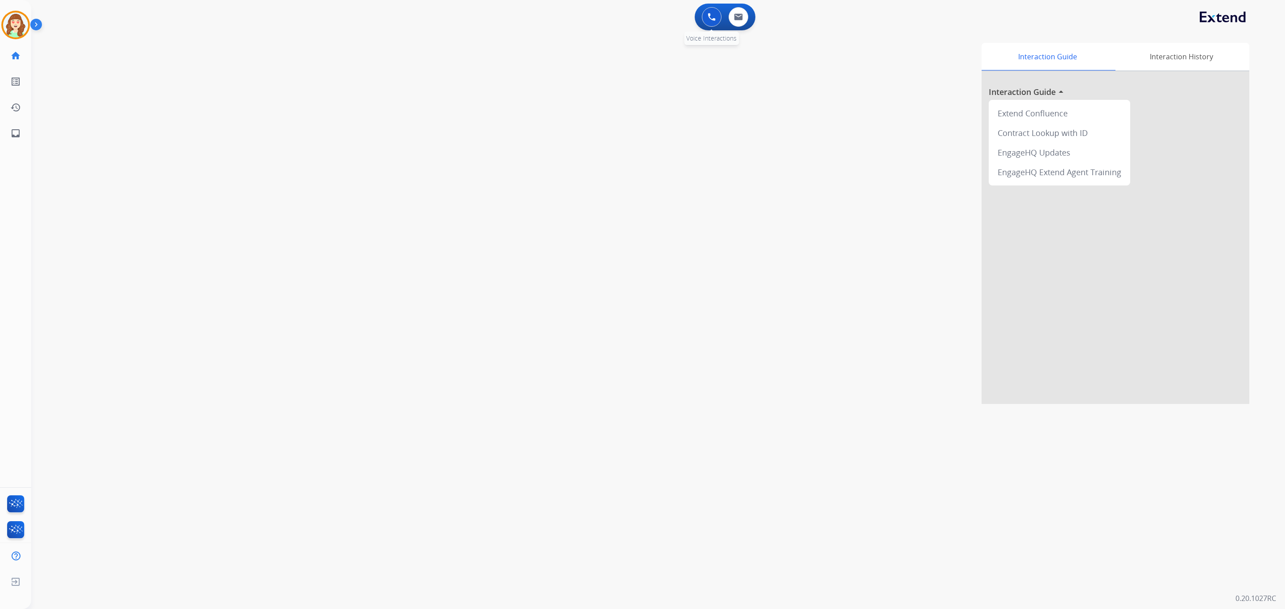
click at [706, 14] on button at bounding box center [712, 17] width 20 height 20
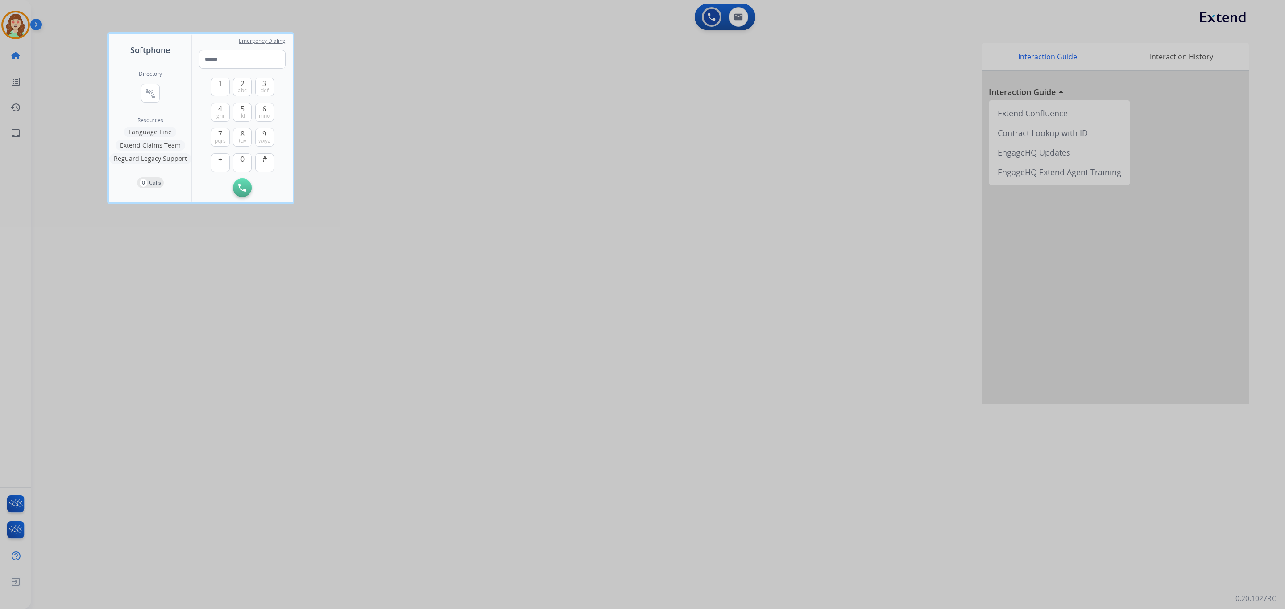
click at [579, 119] on div at bounding box center [642, 304] width 1285 height 609
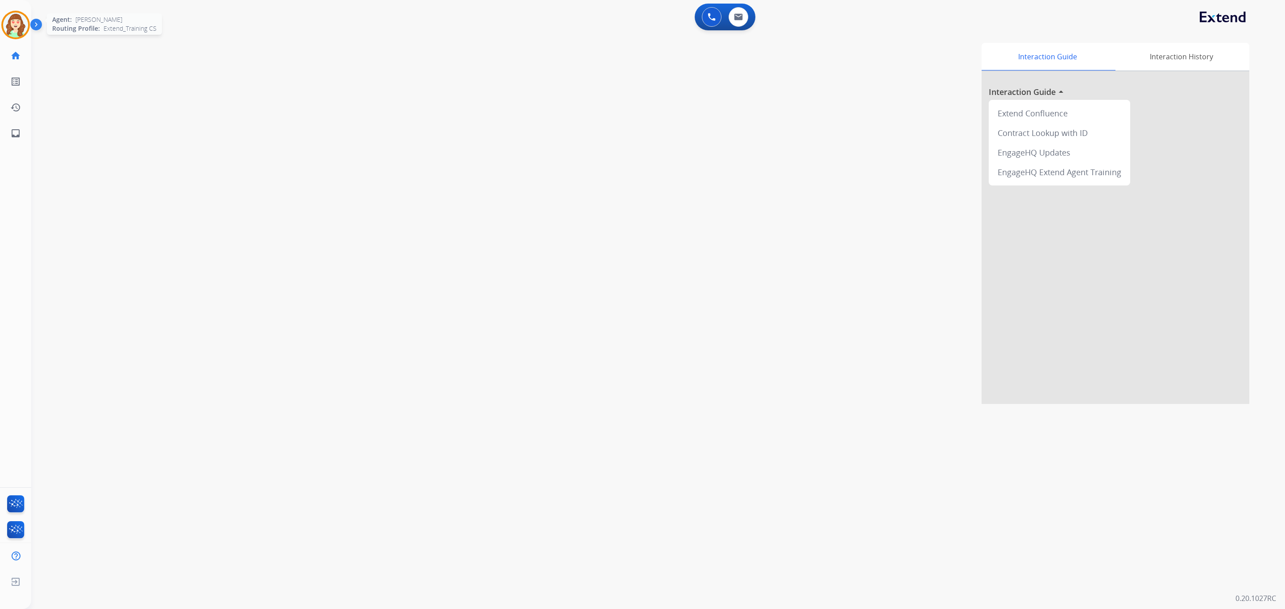
click at [13, 28] on img at bounding box center [15, 24] width 25 height 25
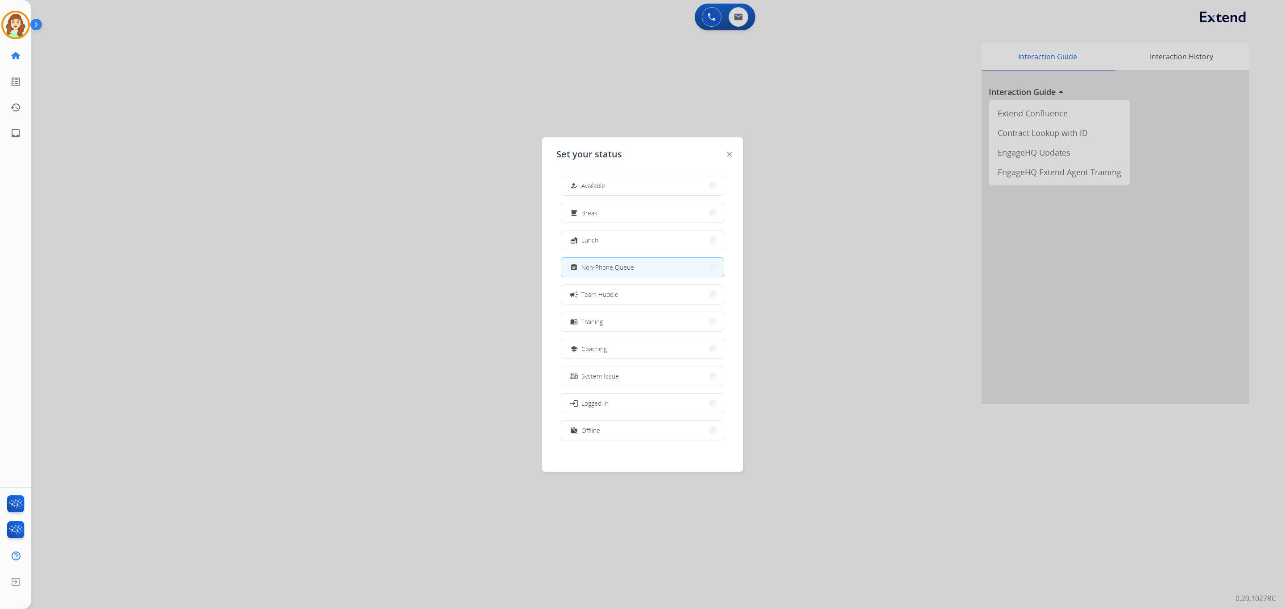
drag, startPoint x: 790, startPoint y: 186, endPoint x: 791, endPoint y: 80, distance: 105.7
click at [791, 171] on div at bounding box center [642, 304] width 1285 height 609
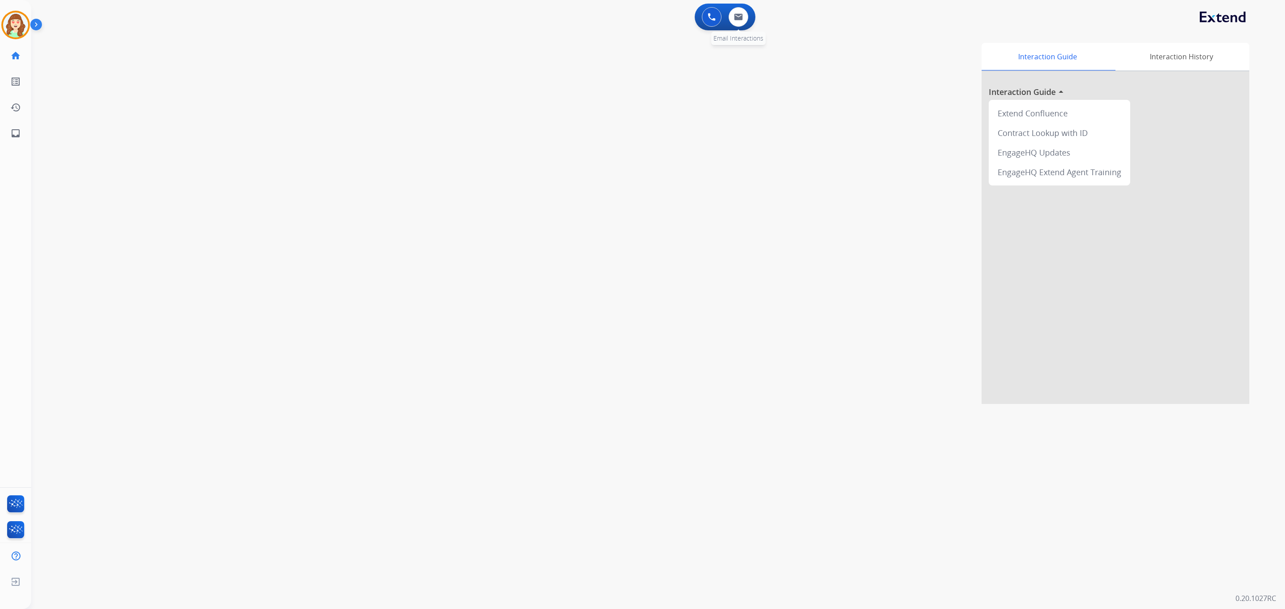
click at [745, 24] on div "0 Email Interactions" at bounding box center [738, 17] width 27 height 20
drag, startPoint x: 15, startPoint y: 20, endPoint x: 44, endPoint y: 24, distance: 29.7
click at [17, 21] on img at bounding box center [15, 24] width 25 height 25
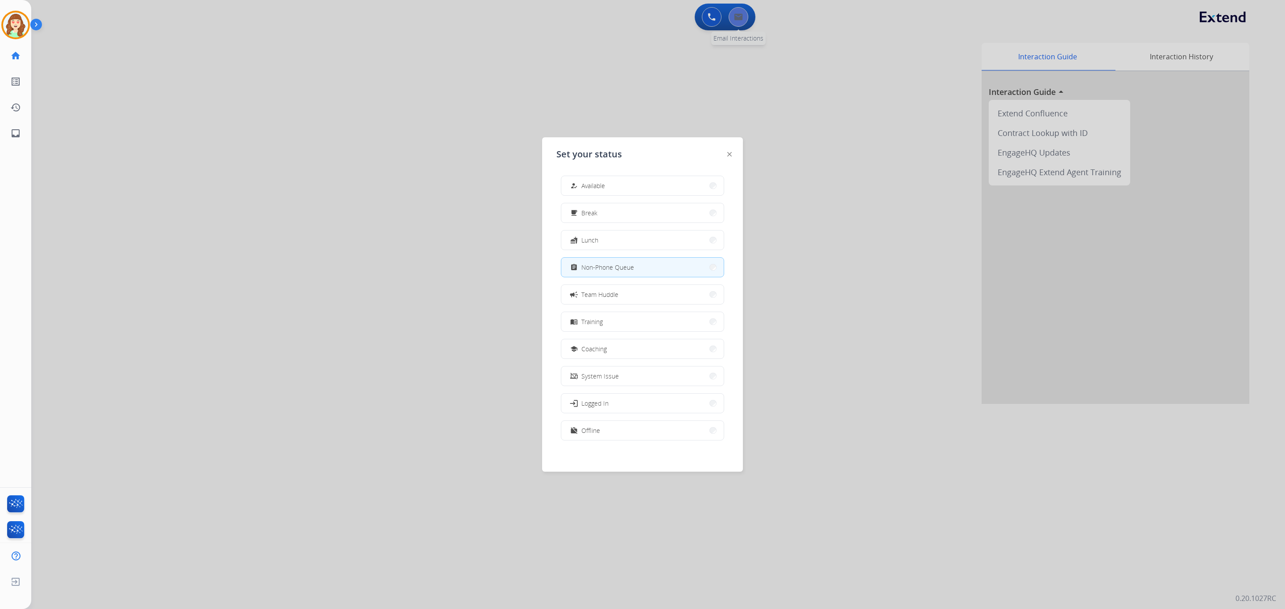
drag, startPoint x: 655, startPoint y: 112, endPoint x: 736, endPoint y: 26, distance: 118.0
click at [668, 102] on div at bounding box center [642, 304] width 1285 height 609
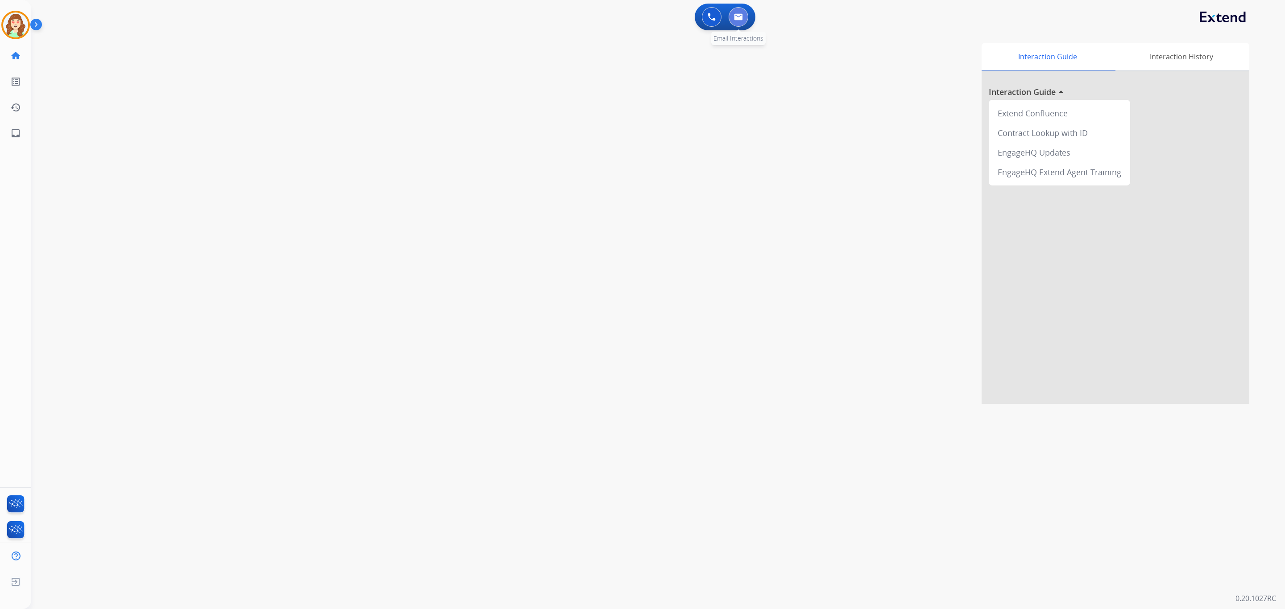
click at [745, 12] on button at bounding box center [738, 17] width 20 height 20
select select "**********"
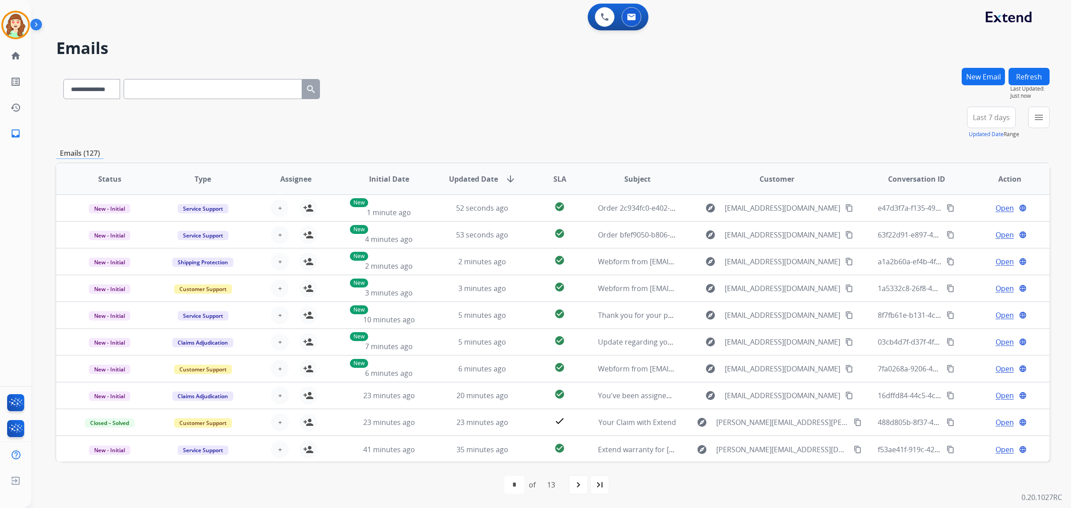
drag, startPoint x: 1196, startPoint y: 0, endPoint x: 590, endPoint y: 132, distance: 620.0
click at [563, 132] on div "**********" at bounding box center [552, 123] width 993 height 32
drag, startPoint x: 1034, startPoint y: 120, endPoint x: 956, endPoint y: 169, distance: 91.7
click at [1033, 121] on button "menu Filters" at bounding box center [1038, 117] width 21 height 21
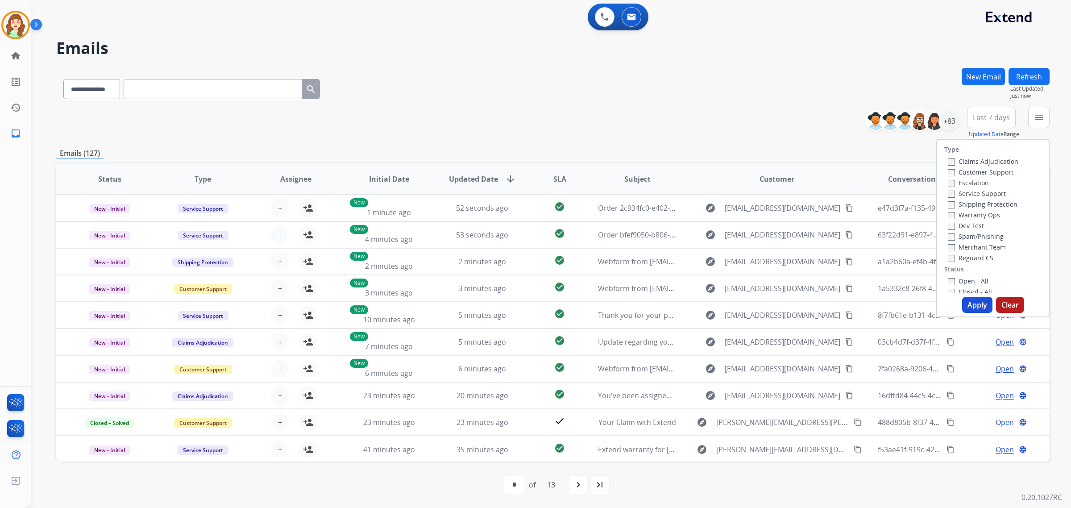
click at [948, 168] on div "Customer Support" at bounding box center [983, 171] width 70 height 11
drag, startPoint x: 971, startPoint y: 308, endPoint x: 978, endPoint y: 279, distance: 29.9
click at [971, 308] on button "Apply" at bounding box center [977, 305] width 30 height 16
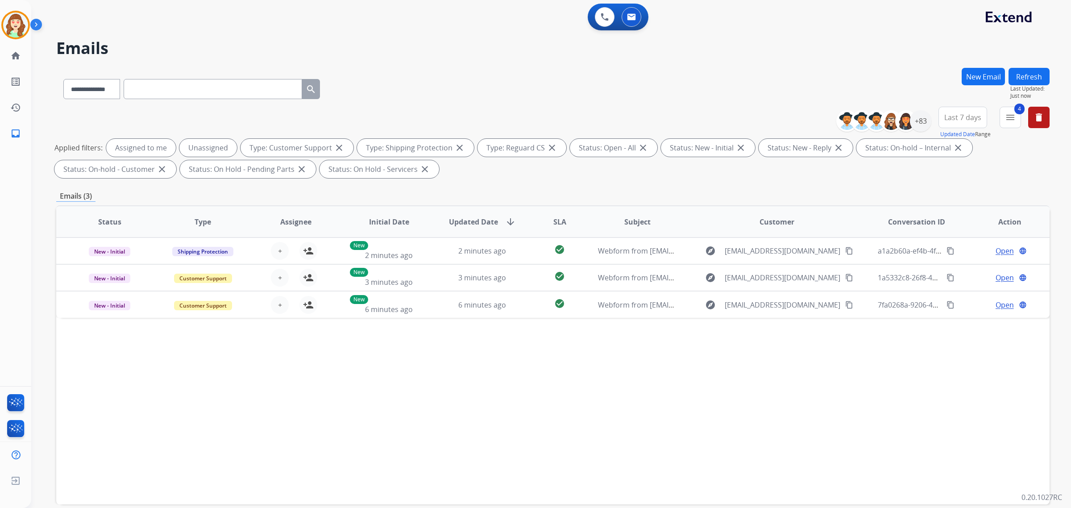
drag, startPoint x: 956, startPoint y: 115, endPoint x: 956, endPoint y: 128, distance: 12.9
click at [956, 123] on button "Last 7 days" at bounding box center [962, 117] width 49 height 21
click at [956, 224] on div "Last 90 days" at bounding box center [959, 225] width 49 height 13
click at [926, 122] on div "+83" at bounding box center [920, 120] width 21 height 21
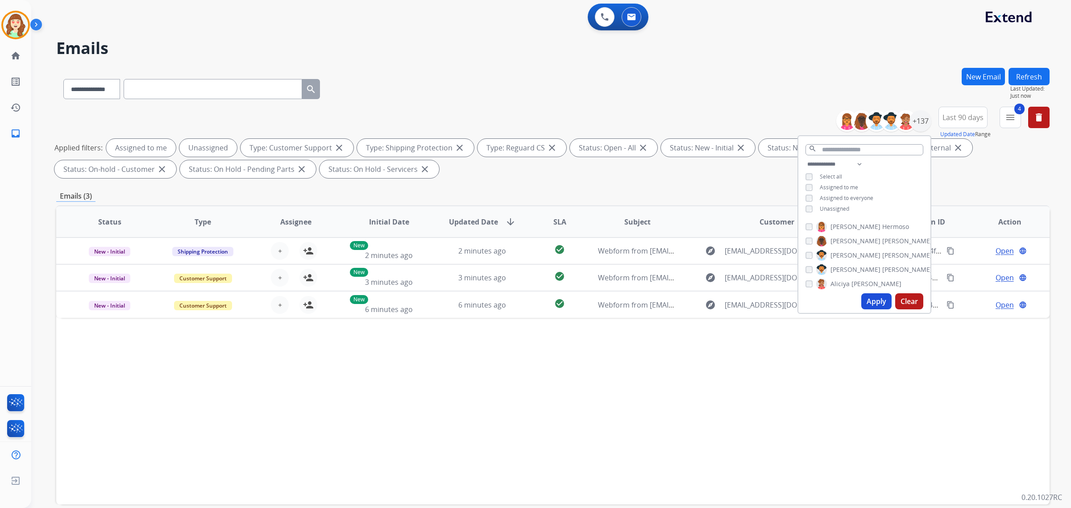
click at [805, 190] on div "Assigned to me" at bounding box center [831, 187] width 53 height 7
click at [824, 159] on select "**********" at bounding box center [836, 164] width 62 height 11
select select "**********"
click at [805, 159] on select "**********" at bounding box center [836, 164] width 62 height 11
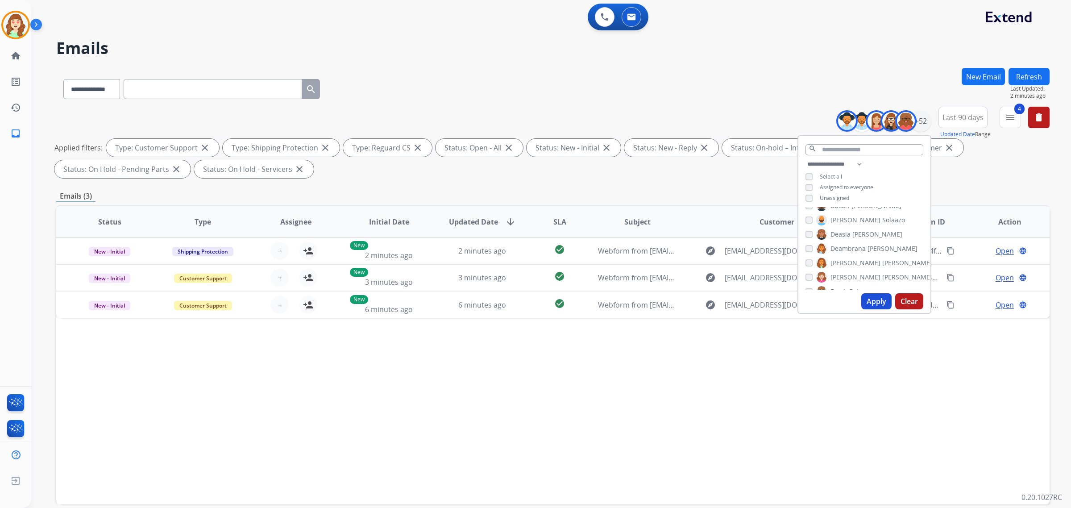
click at [808, 222] on div "Dan Solaazo" at bounding box center [854, 220] width 99 height 11
click at [873, 299] on button "Apply" at bounding box center [876, 301] width 30 height 16
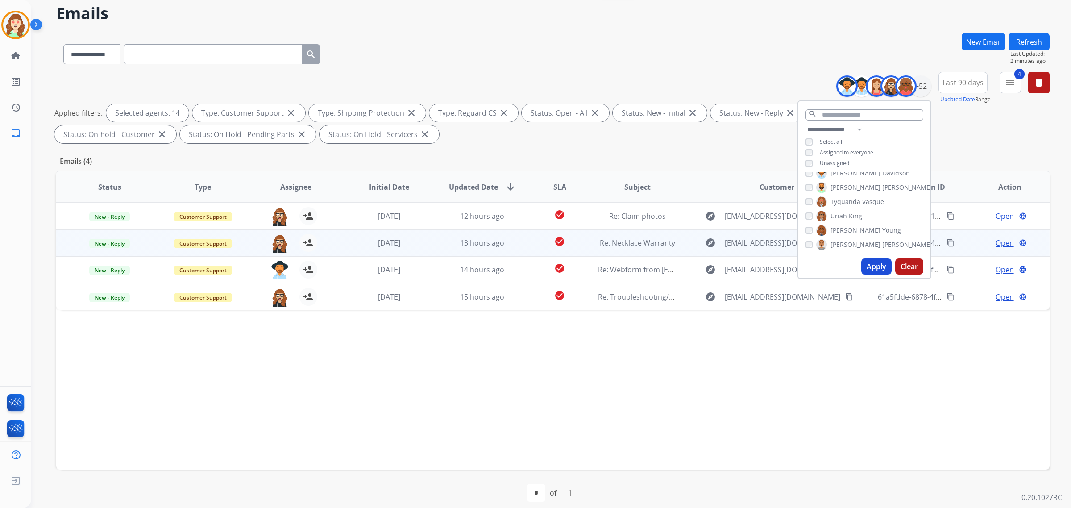
scroll to position [42, 0]
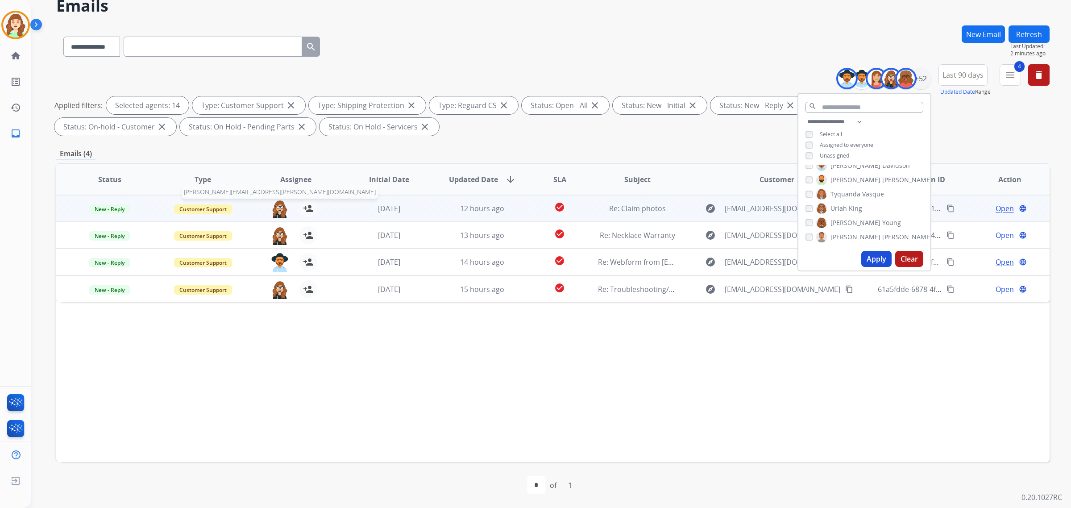
click at [282, 207] on img at bounding box center [280, 208] width 18 height 19
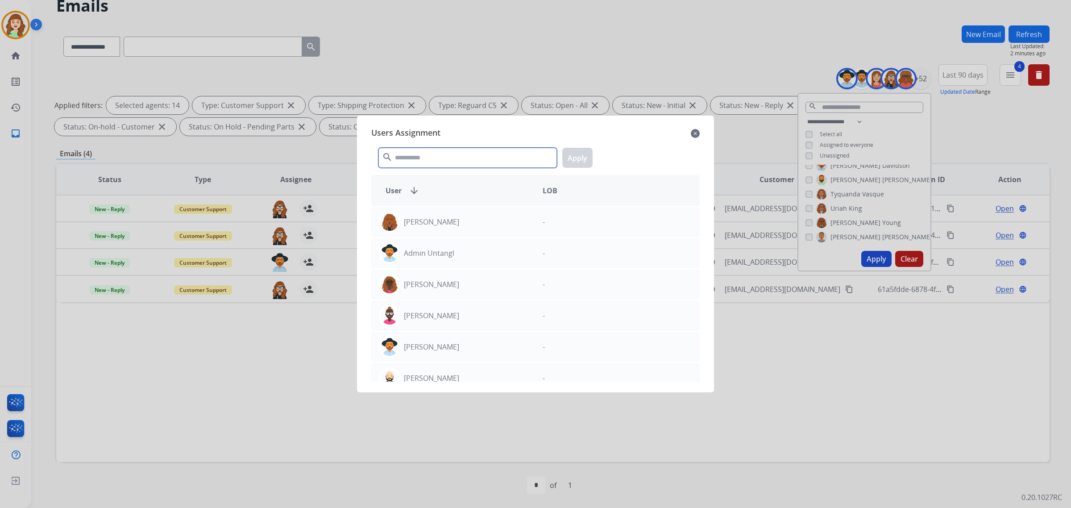
click at [475, 164] on input "text" at bounding box center [467, 158] width 178 height 20
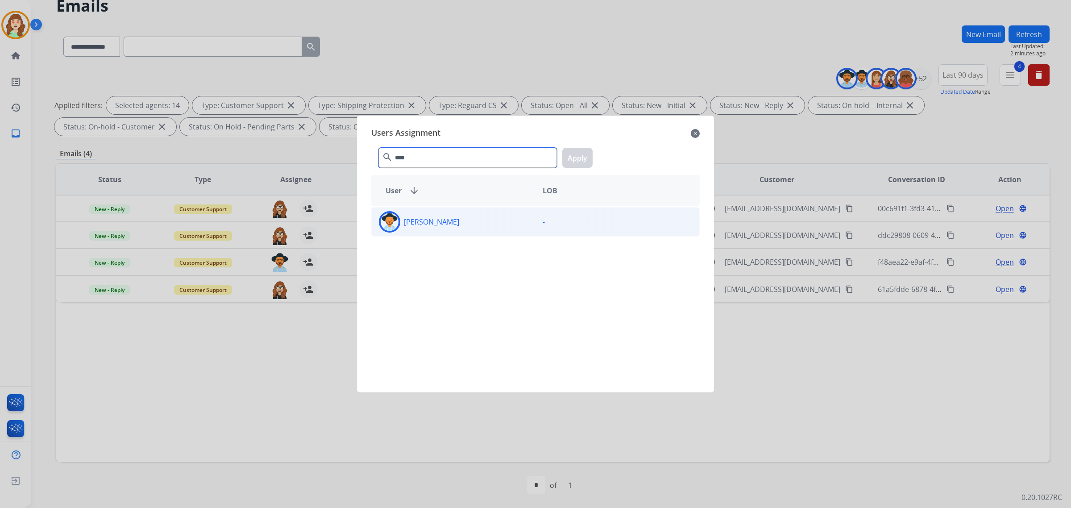
type input "****"
drag, startPoint x: 516, startPoint y: 228, endPoint x: 523, endPoint y: 226, distance: 7.5
click at [517, 228] on div "Tammy Davidson" at bounding box center [454, 221] width 164 height 21
click at [581, 157] on button "Apply" at bounding box center [577, 158] width 30 height 20
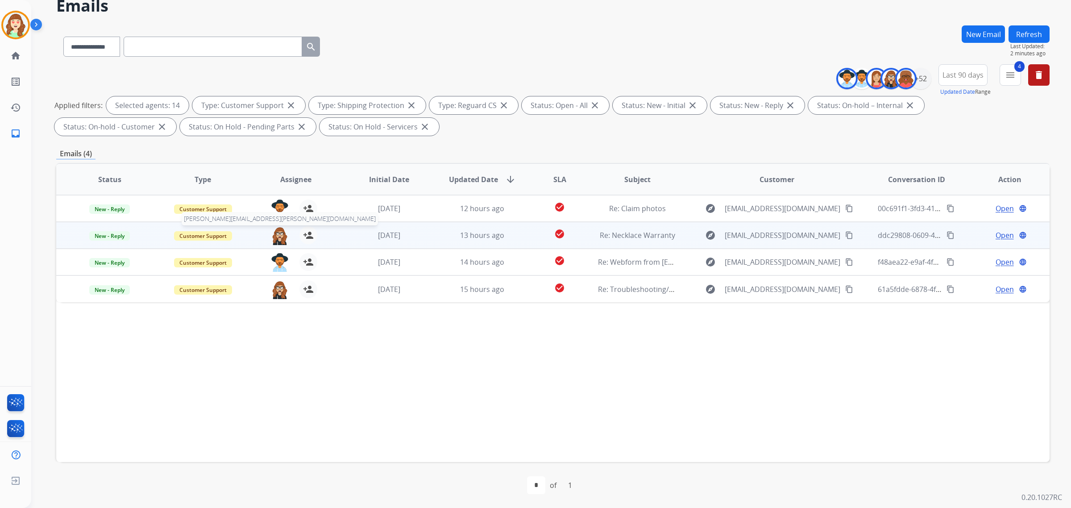
click at [274, 237] on img at bounding box center [280, 235] width 18 height 19
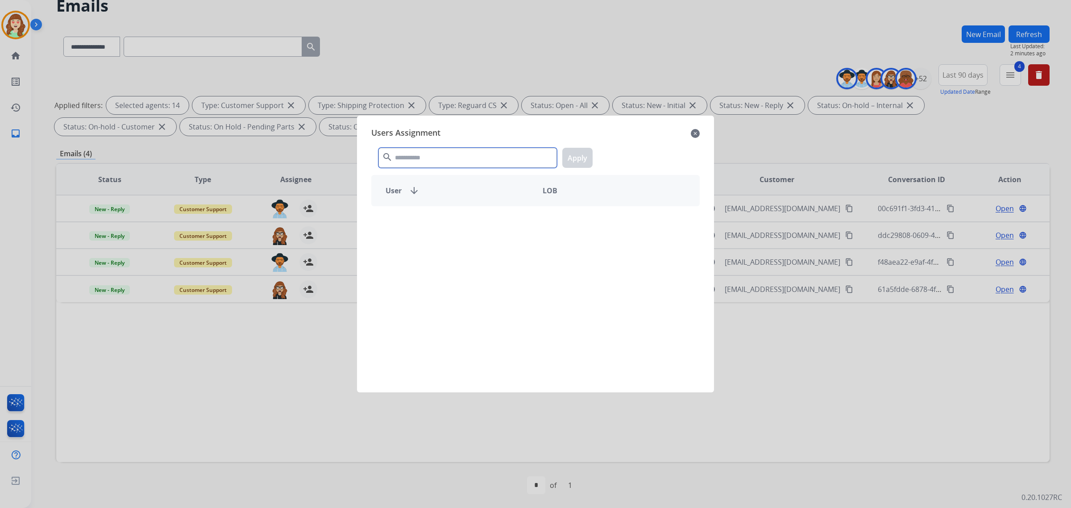
click at [409, 164] on input "text" at bounding box center [467, 158] width 178 height 20
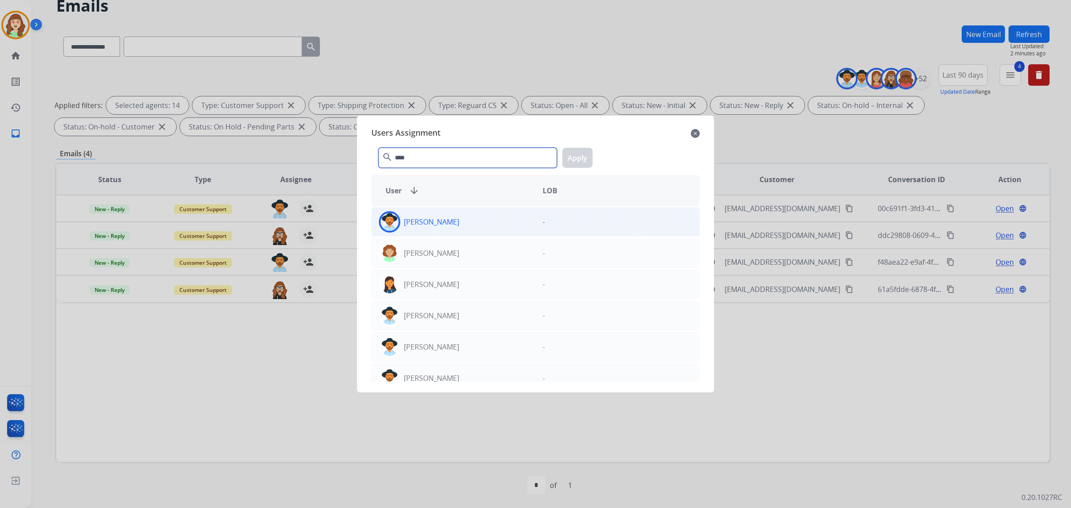
type input "****"
click at [483, 231] on div "Amanda Baez" at bounding box center [454, 221] width 164 height 21
click at [578, 158] on button "Apply" at bounding box center [577, 158] width 30 height 20
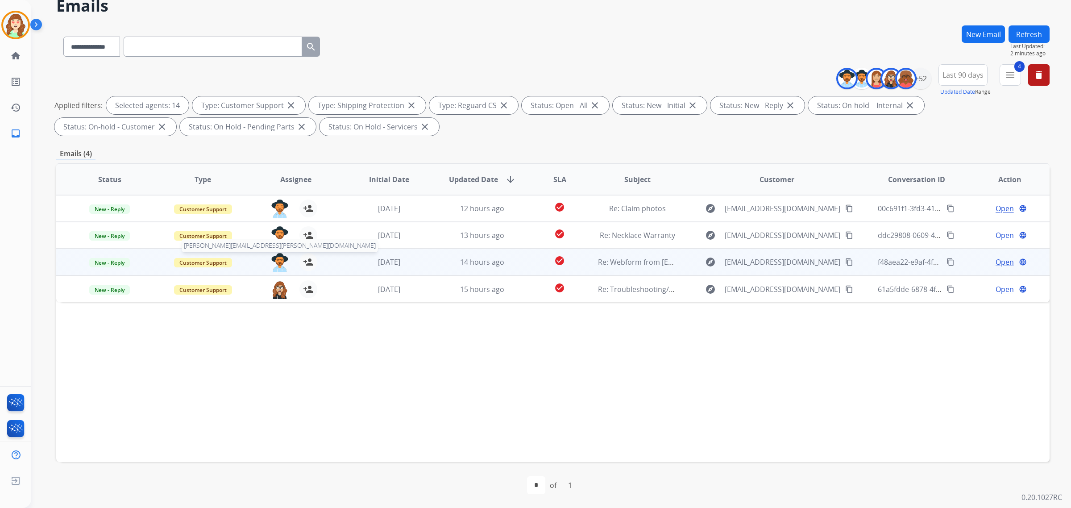
click at [278, 260] on img at bounding box center [280, 262] width 18 height 19
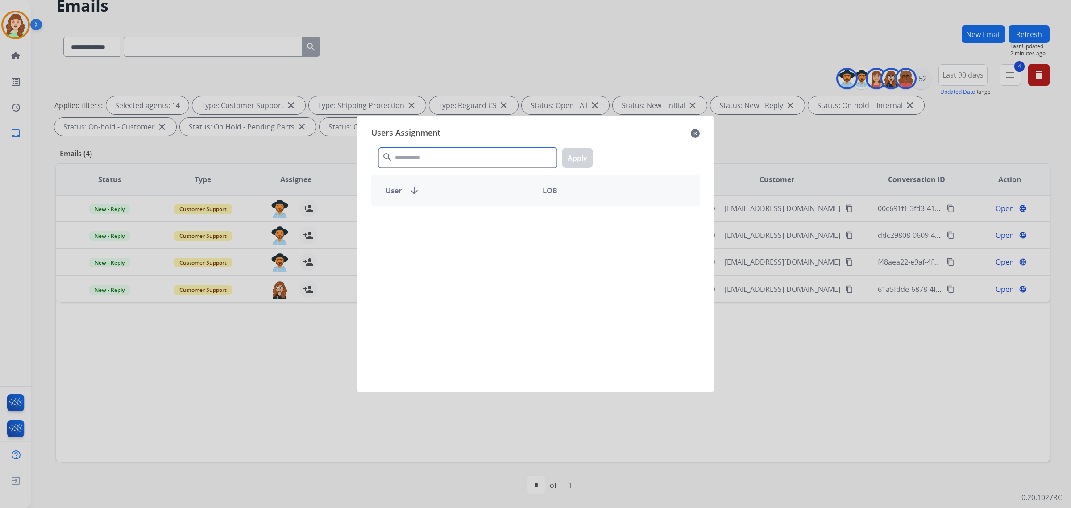
click at [415, 167] on input "text" at bounding box center [467, 158] width 178 height 20
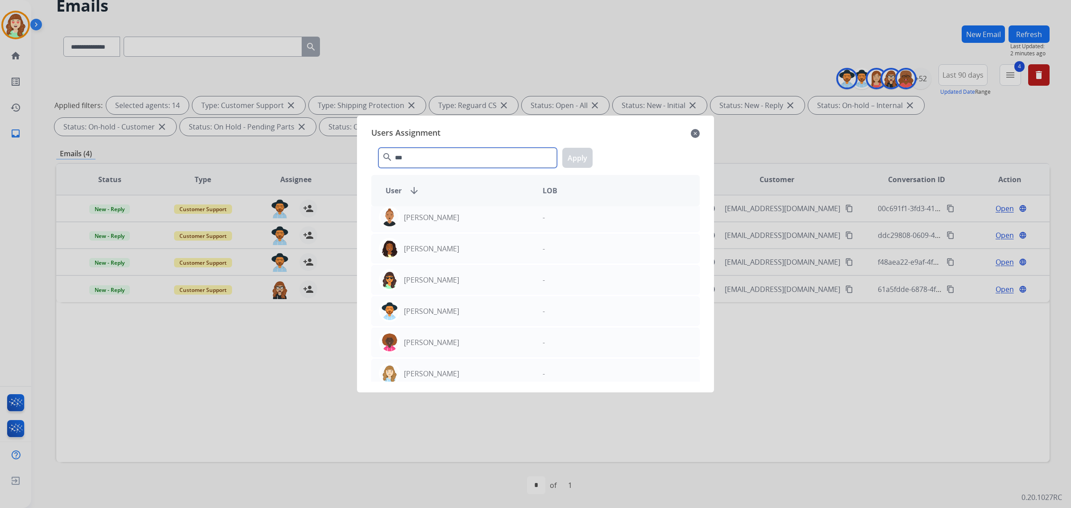
scroll to position [112, 0]
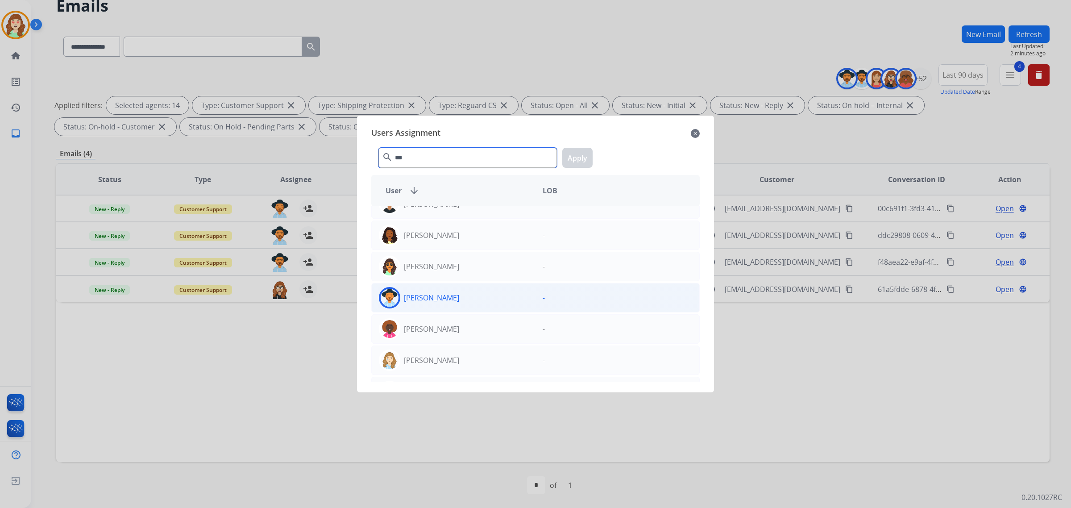
type input "***"
drag, startPoint x: 467, startPoint y: 298, endPoint x: 548, endPoint y: 217, distance: 114.8
click at [468, 298] on div "Stephanie Morris" at bounding box center [454, 297] width 164 height 21
drag, startPoint x: 575, startPoint y: 153, endPoint x: 569, endPoint y: 163, distance: 11.2
click at [580, 155] on button "Apply" at bounding box center [577, 158] width 30 height 20
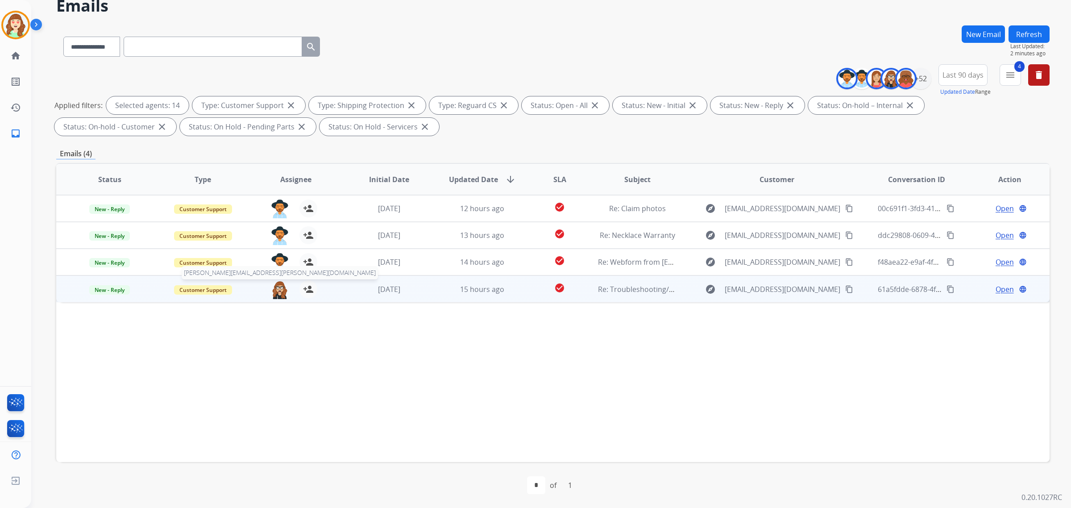
click at [271, 289] on img at bounding box center [280, 289] width 18 height 19
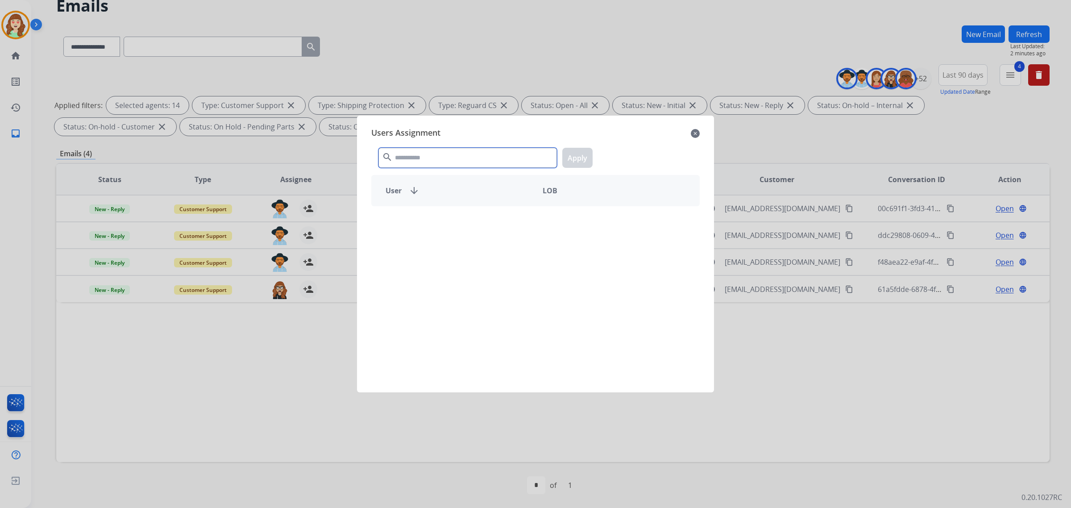
click at [458, 155] on input "text" at bounding box center [467, 158] width 178 height 20
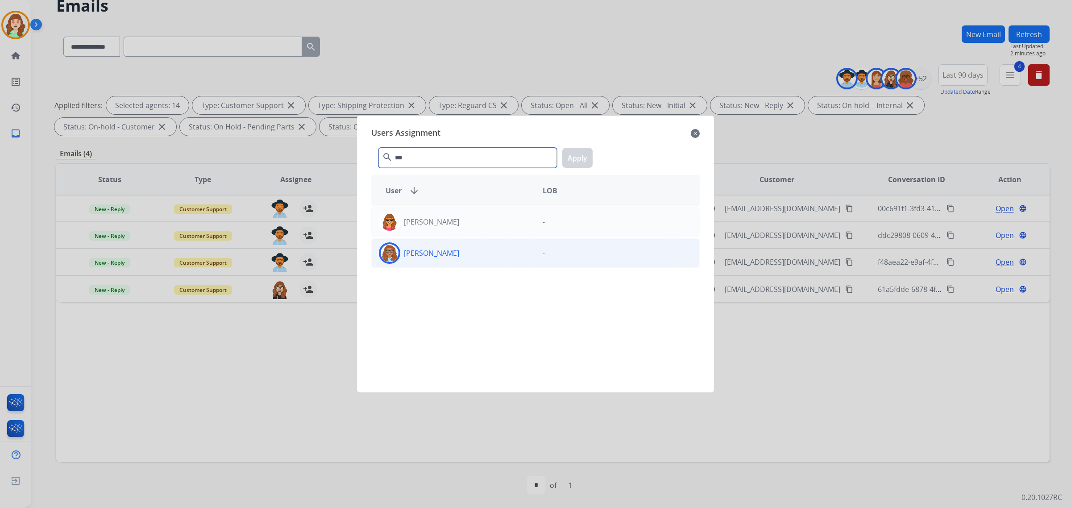
type input "***"
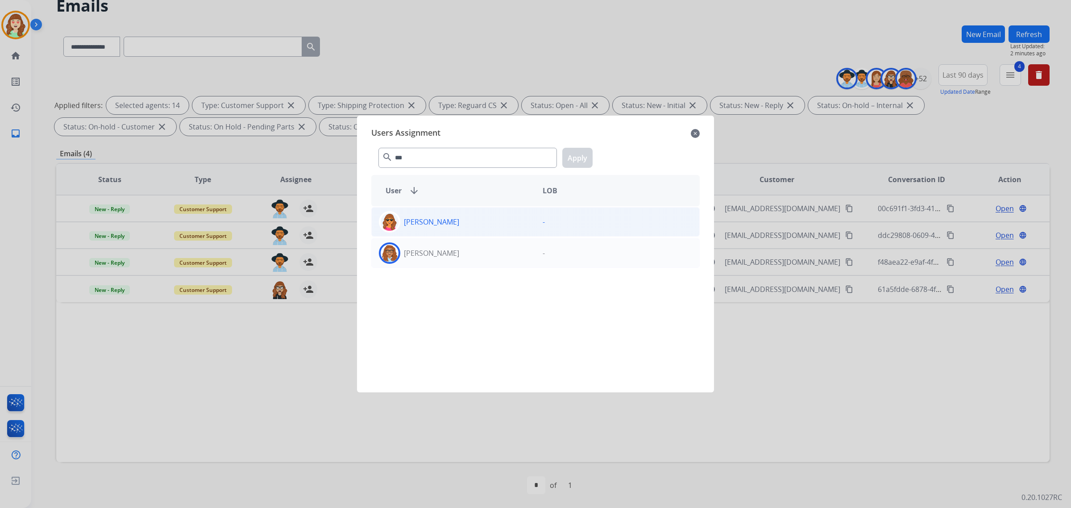
drag, startPoint x: 483, startPoint y: 257, endPoint x: 519, endPoint y: 231, distance: 44.3
click at [484, 257] on div "Uriah King" at bounding box center [454, 252] width 164 height 21
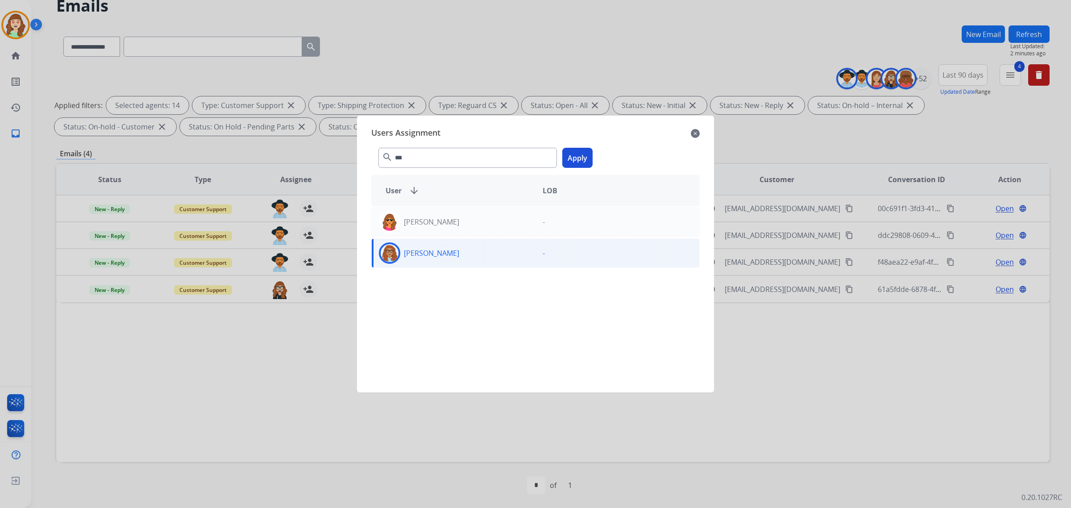
click at [578, 157] on button "Apply" at bounding box center [577, 158] width 30 height 20
